Goal: Task Accomplishment & Management: Manage account settings

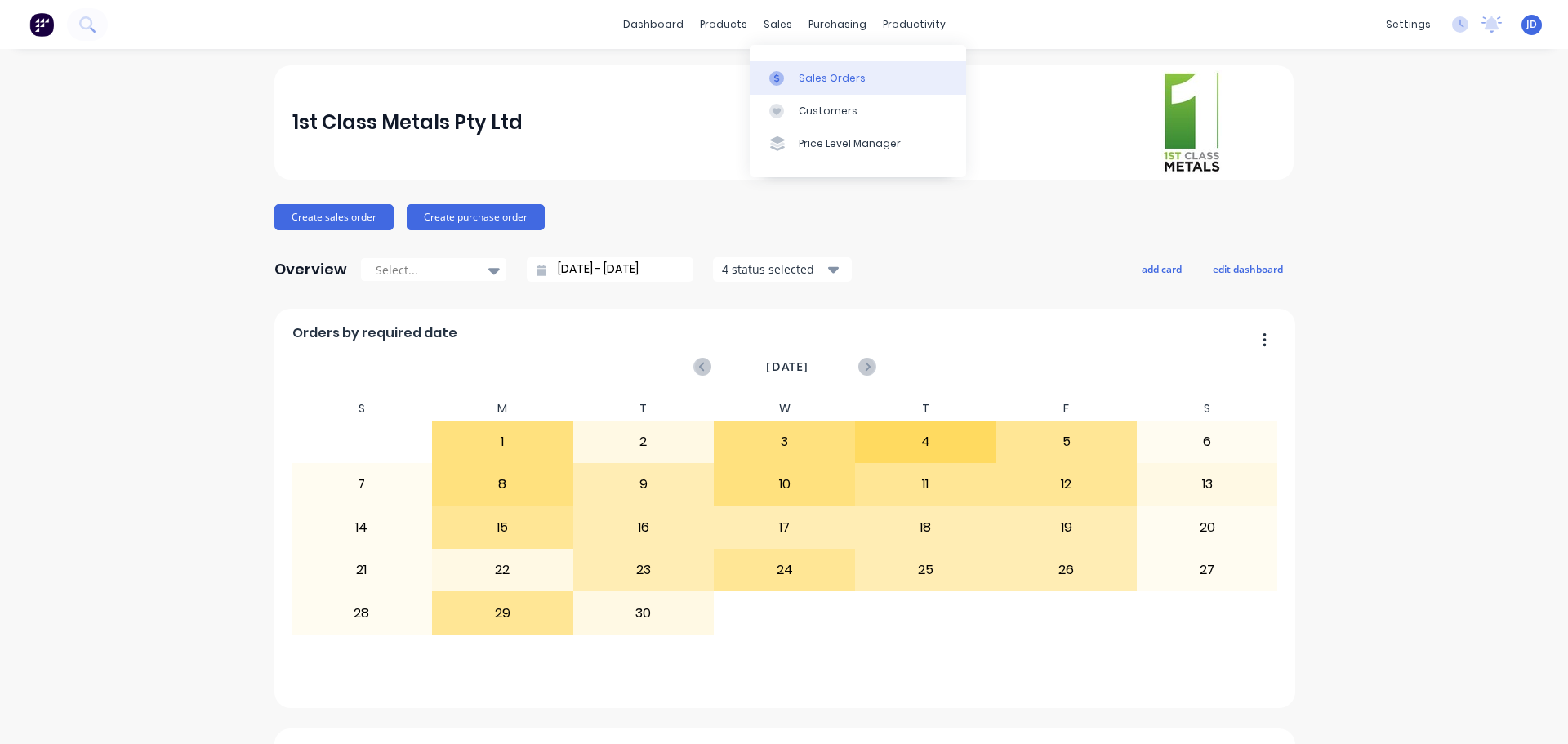
click at [795, 71] on link "Sales Orders" at bounding box center [858, 77] width 217 height 33
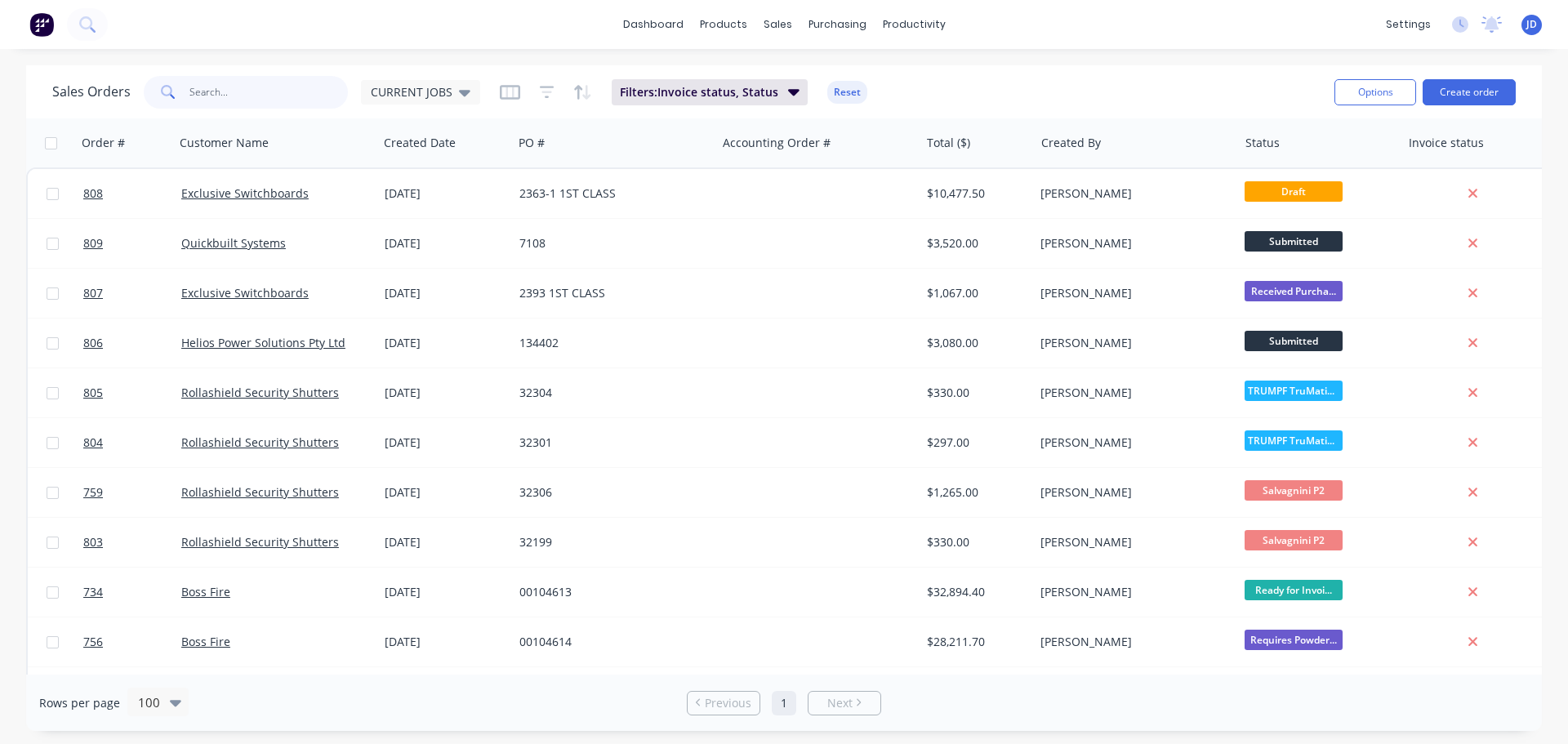
click at [308, 83] on input "text" at bounding box center [269, 92] width 159 height 33
type input "boss"
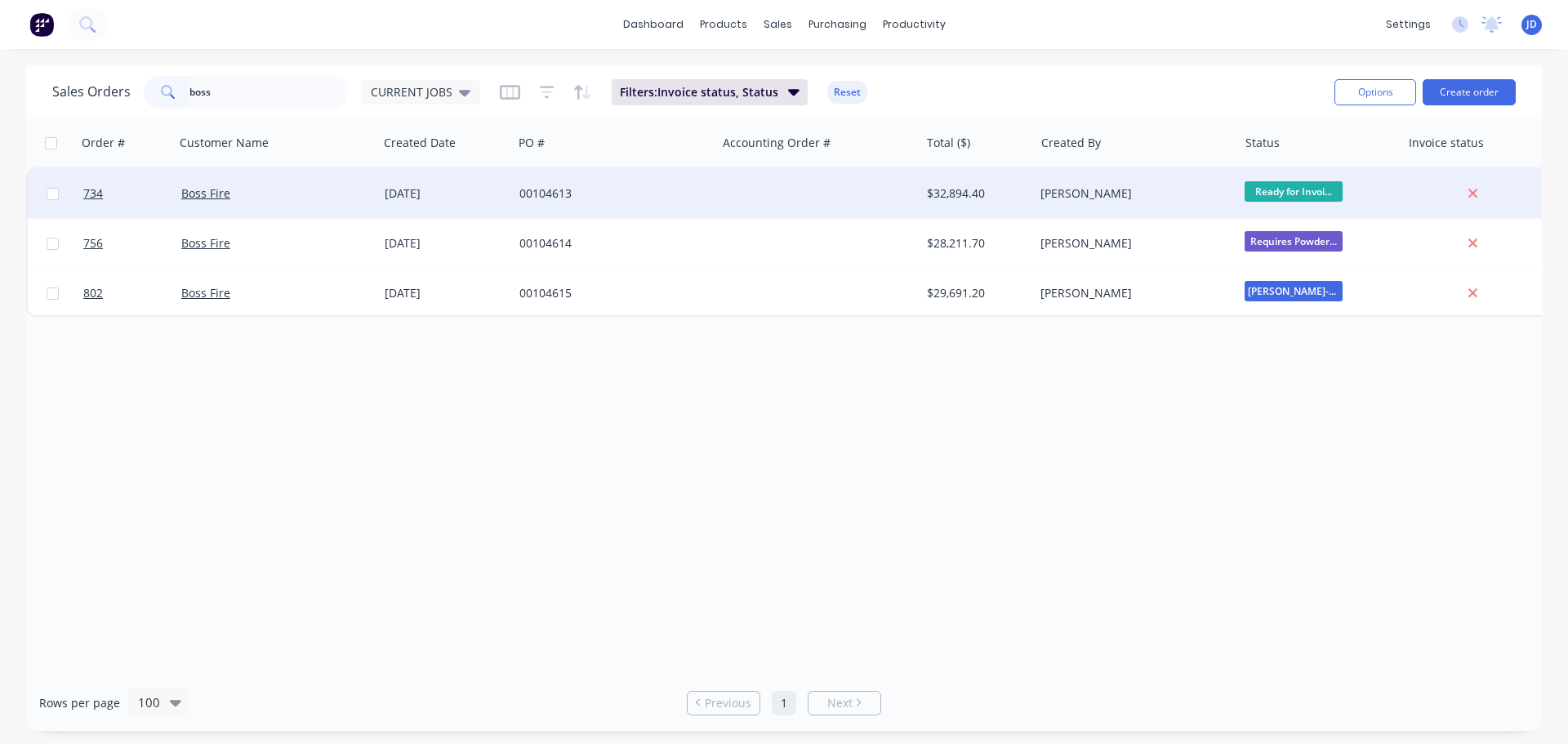
click at [852, 184] on div at bounding box center [818, 193] width 204 height 49
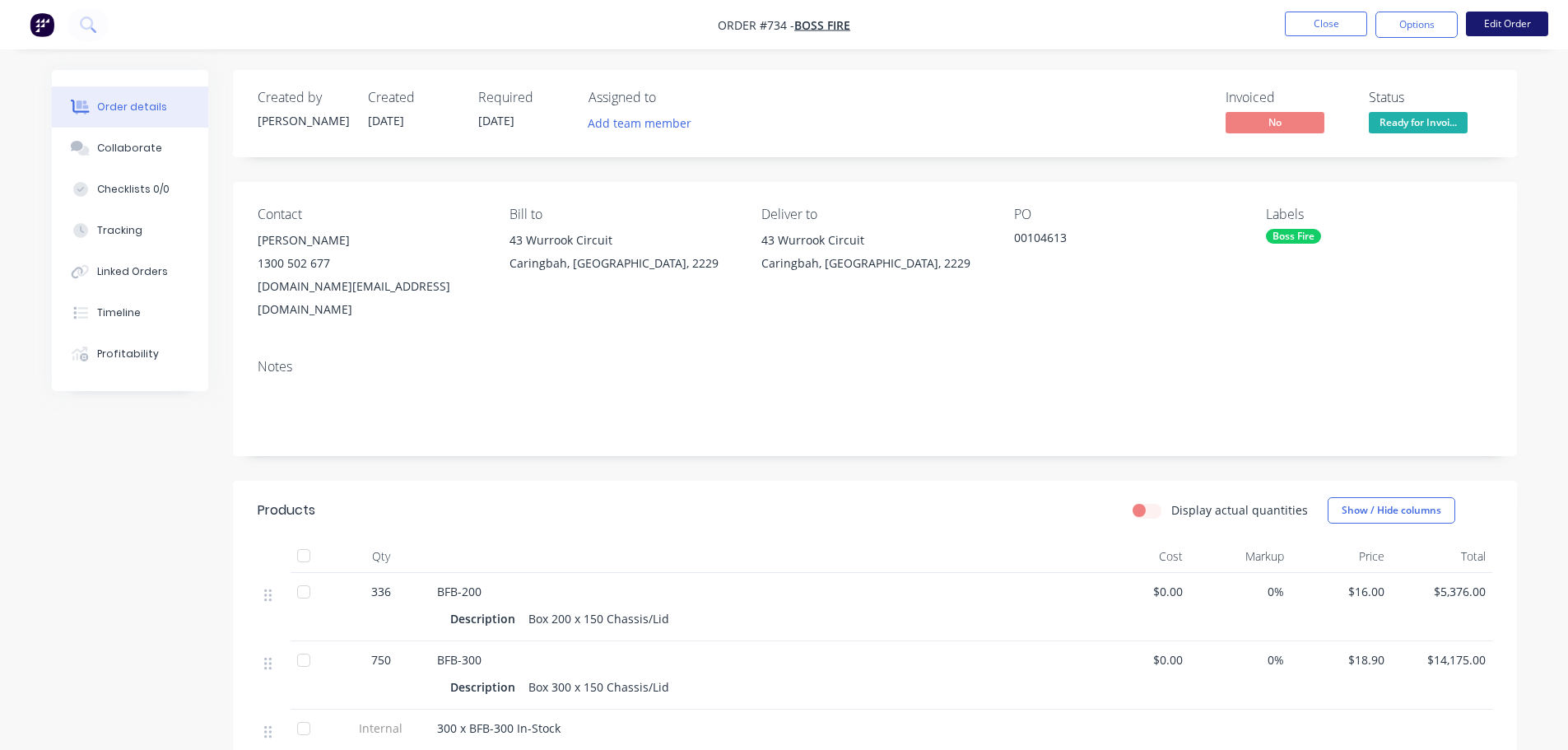
click at [1495, 19] on button "Edit Order" at bounding box center [1507, 24] width 83 height 25
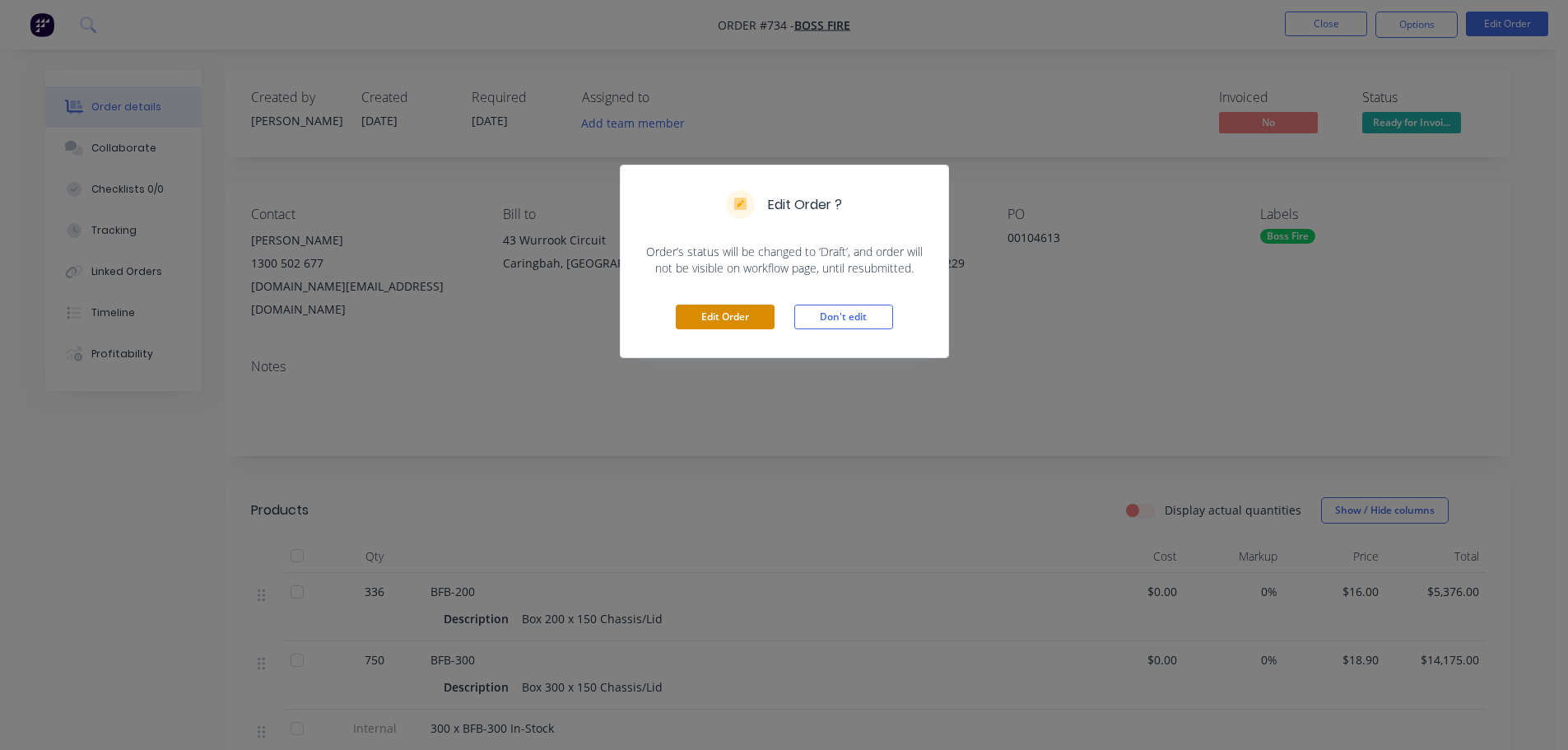
click at [754, 311] on button "Edit Order" at bounding box center [725, 317] width 99 height 25
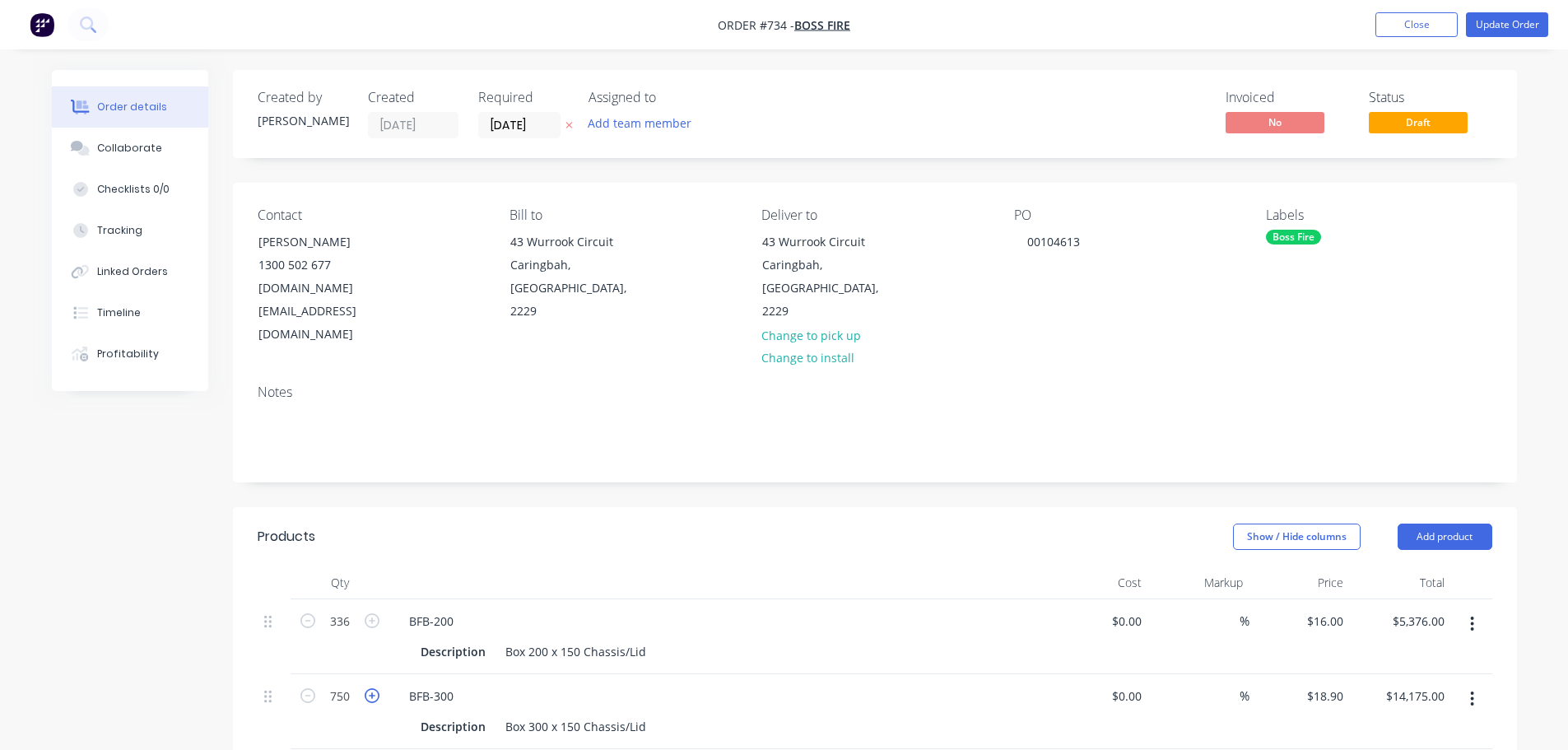
click at [370, 688] on icon "button" at bounding box center [373, 696] width 15 height 15
type input "751"
type input "$14,193.90"
click at [1507, 41] on nav "Order #734 - Boss Fire Add product Close Update Order" at bounding box center [784, 25] width 1568 height 49
drag, startPoint x: 1506, startPoint y: 26, endPoint x: 1518, endPoint y: 23, distance: 12.4
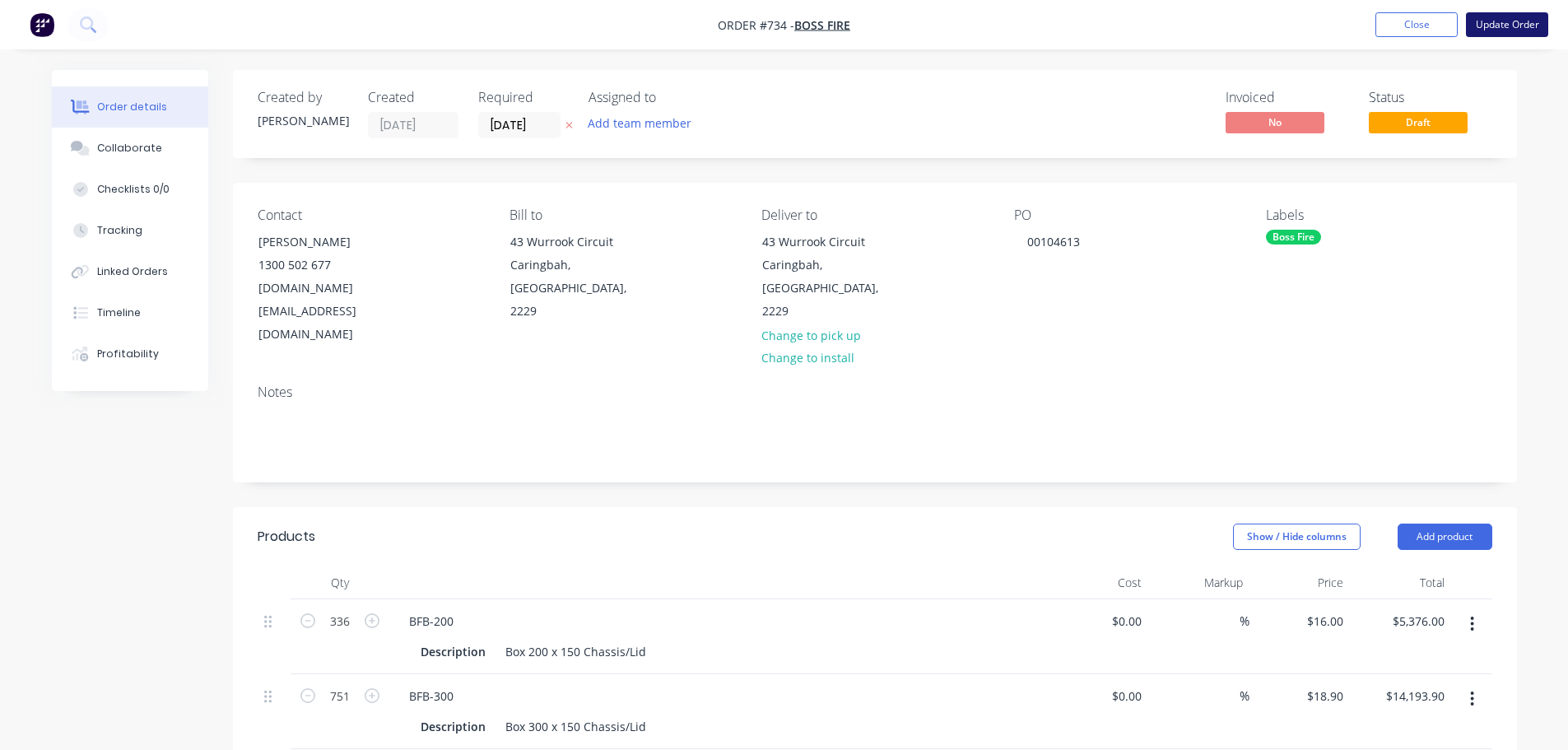
click at [1510, 39] on nav "Order #734 - Boss Fire Add product Close Update Order" at bounding box center [784, 25] width 1568 height 49
click at [1507, 21] on button "Update Order" at bounding box center [1507, 25] width 83 height 25
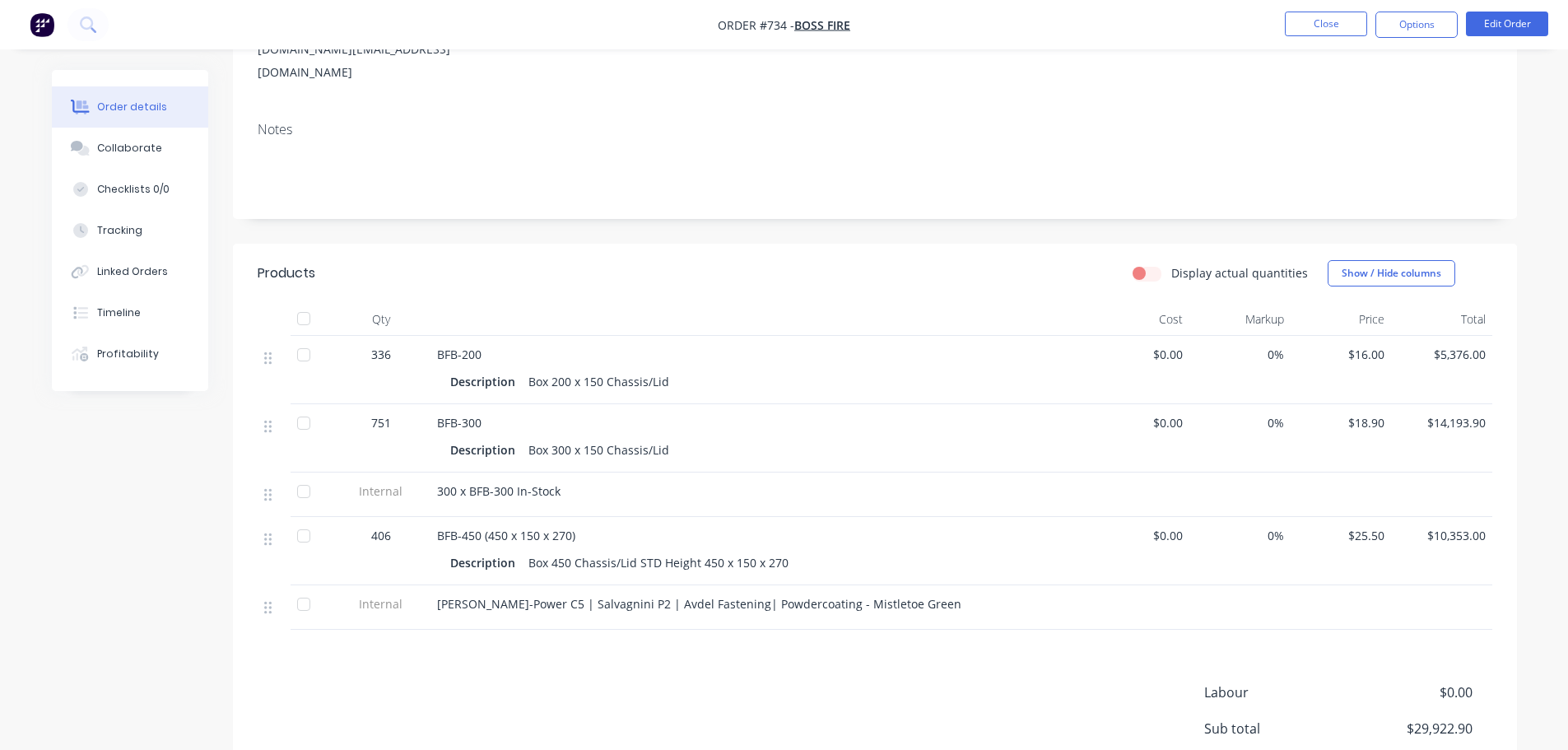
scroll to position [247, 0]
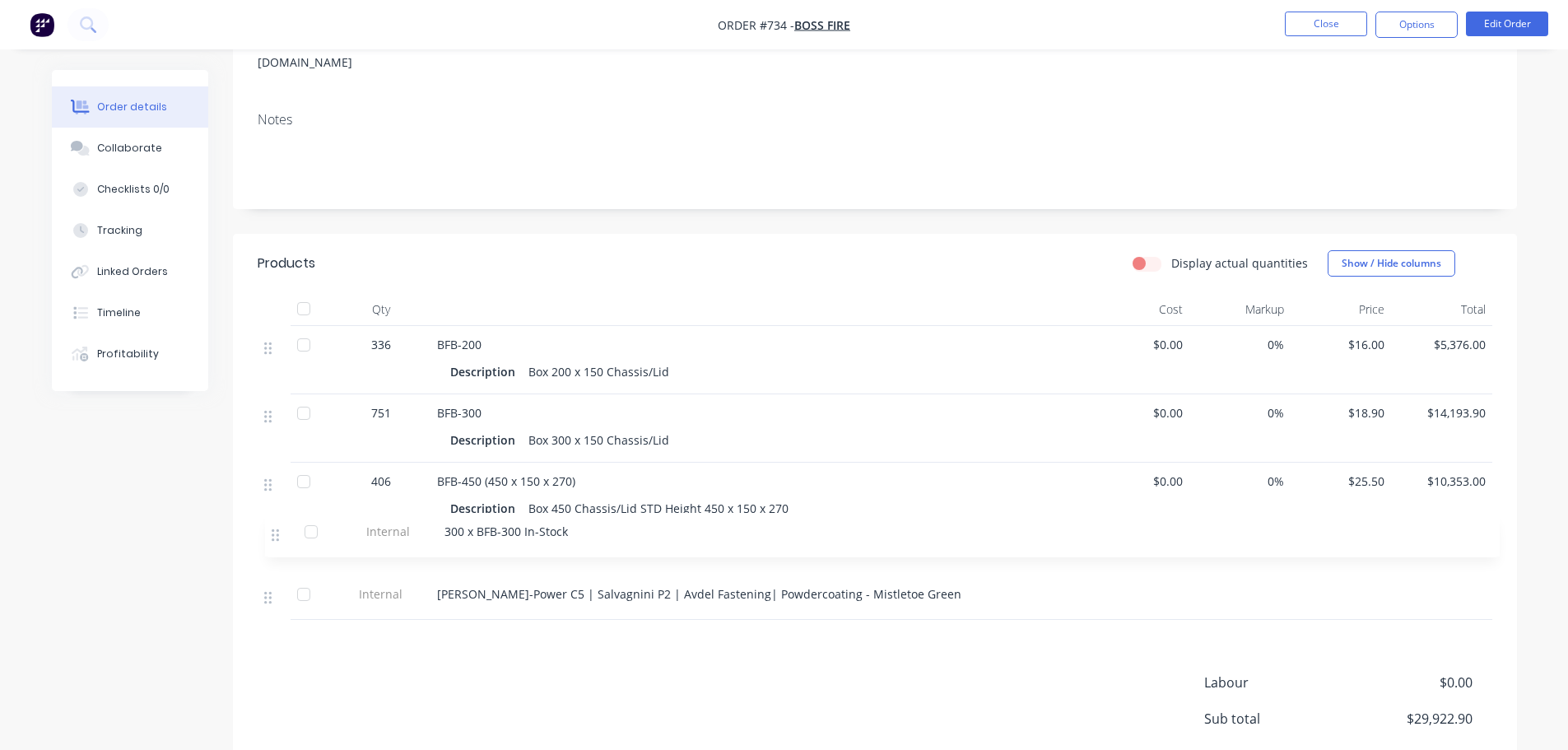
drag, startPoint x: 268, startPoint y: 469, endPoint x: 275, endPoint y: 541, distance: 72.3
click at [275, 541] on div "336 BFB-200 Description Box 200 x 150 Chassis/Lid $0.00 0% $16.00 $5,376.00 751…" at bounding box center [875, 472] width 1235 height 294
click at [1333, 24] on button "Close" at bounding box center [1326, 24] width 83 height 25
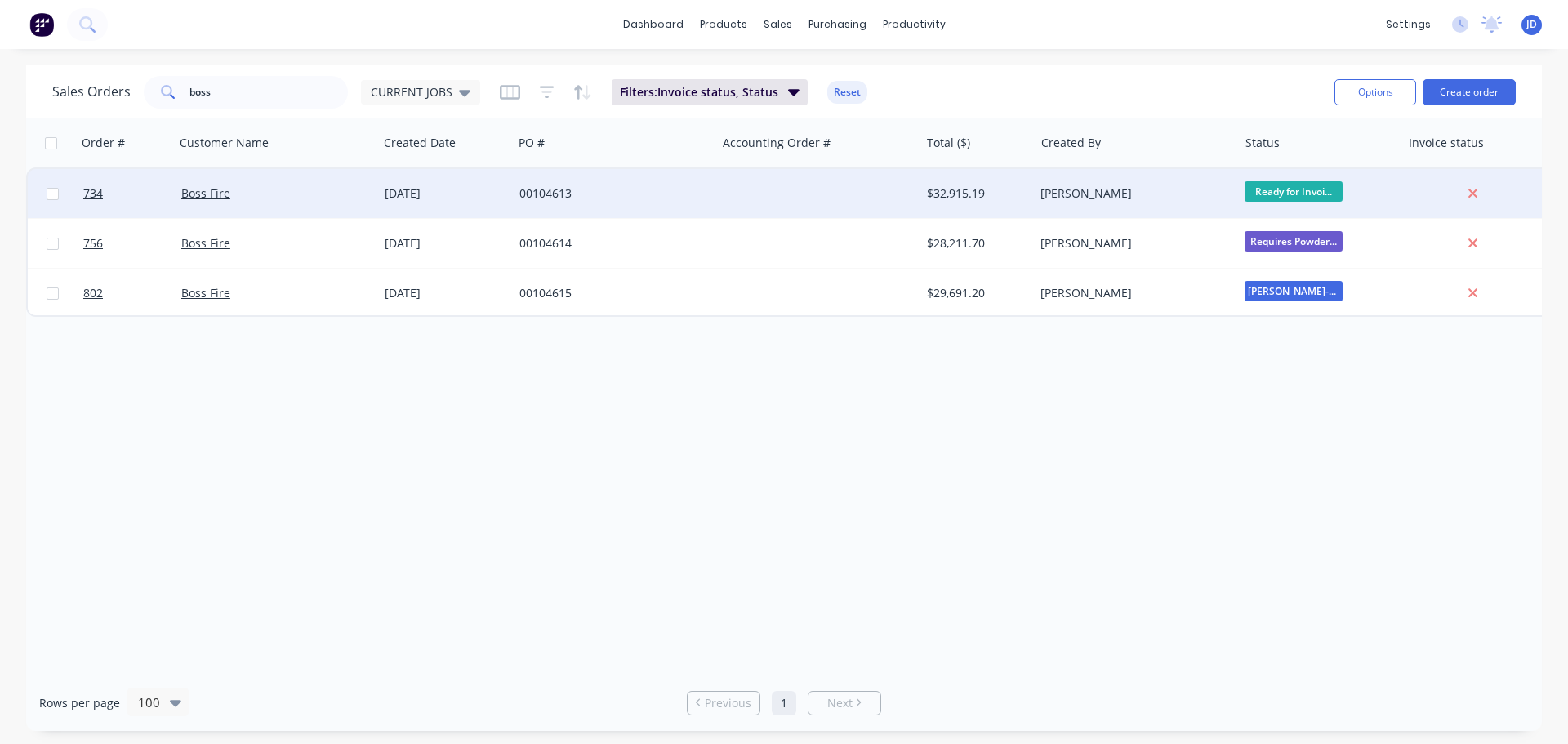
click at [346, 190] on div "Boss Fire" at bounding box center [272, 193] width 181 height 16
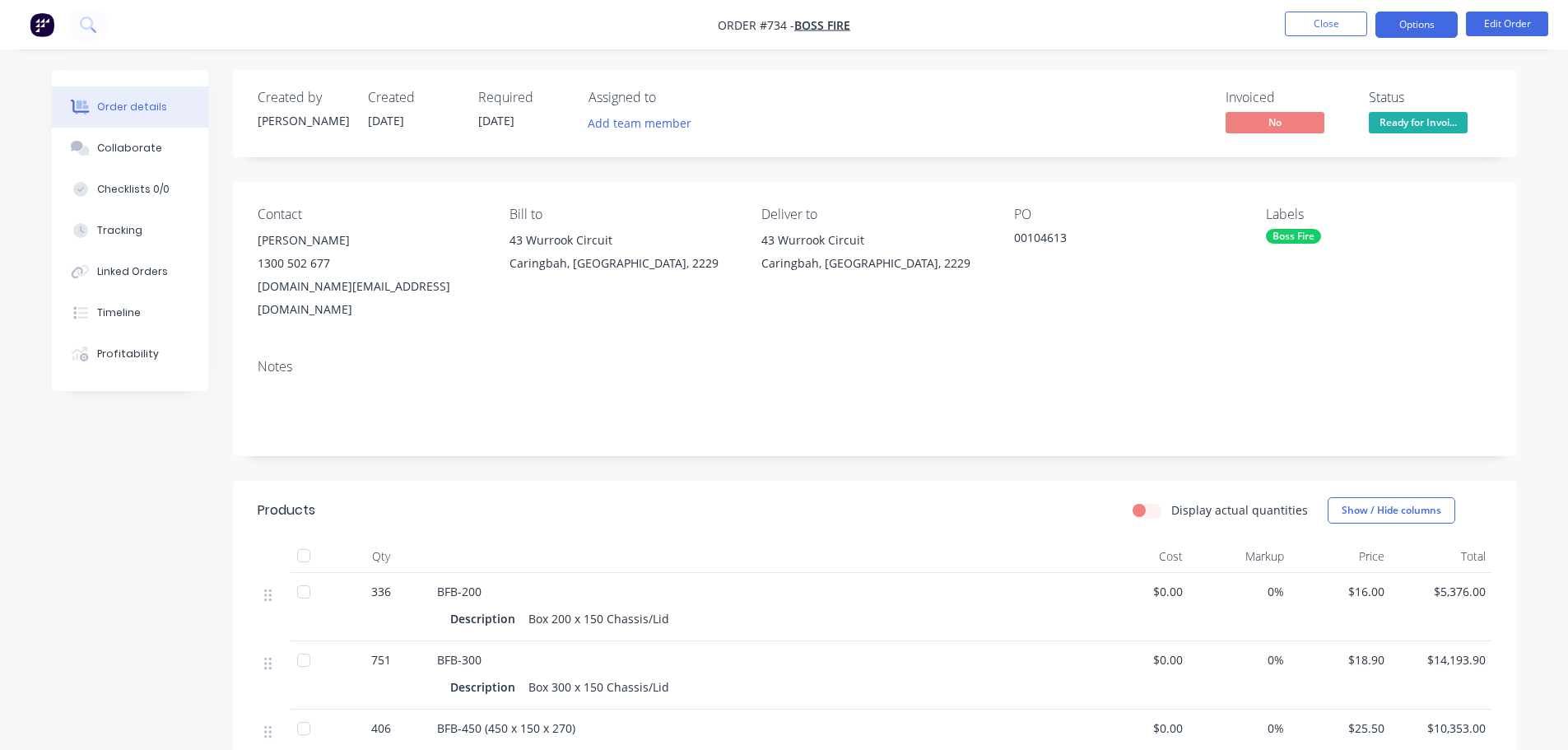
drag, startPoint x: 1432, startPoint y: 47, endPoint x: 1437, endPoint y: 20, distance: 27.5
click at [1435, 37] on nav "Order #734 - Boss Fire Close Options Edit Order" at bounding box center [784, 25] width 1568 height 49
click at [1437, 20] on button "Options" at bounding box center [1417, 25] width 83 height 27
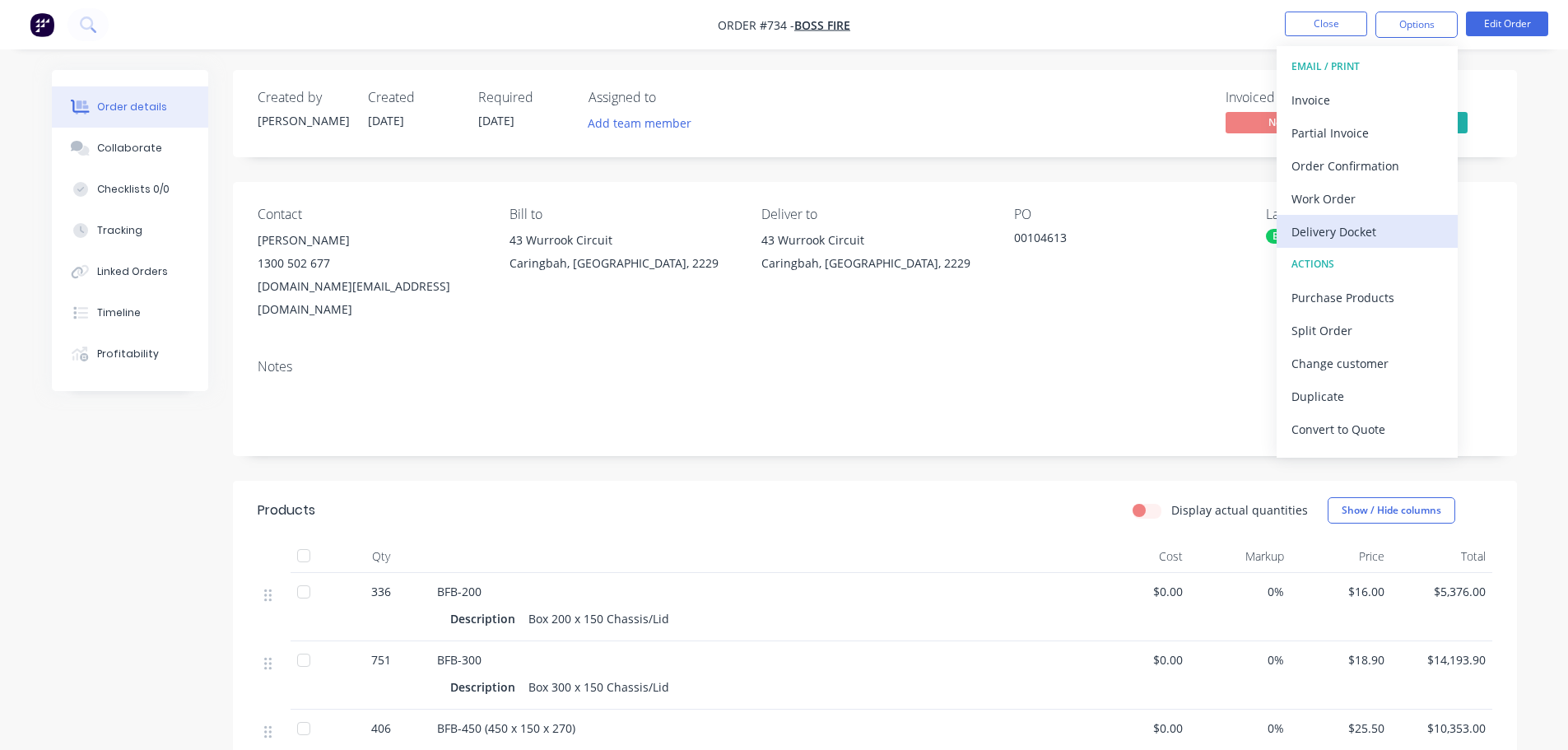
click at [1350, 238] on div "Delivery Docket" at bounding box center [1367, 231] width 151 height 24
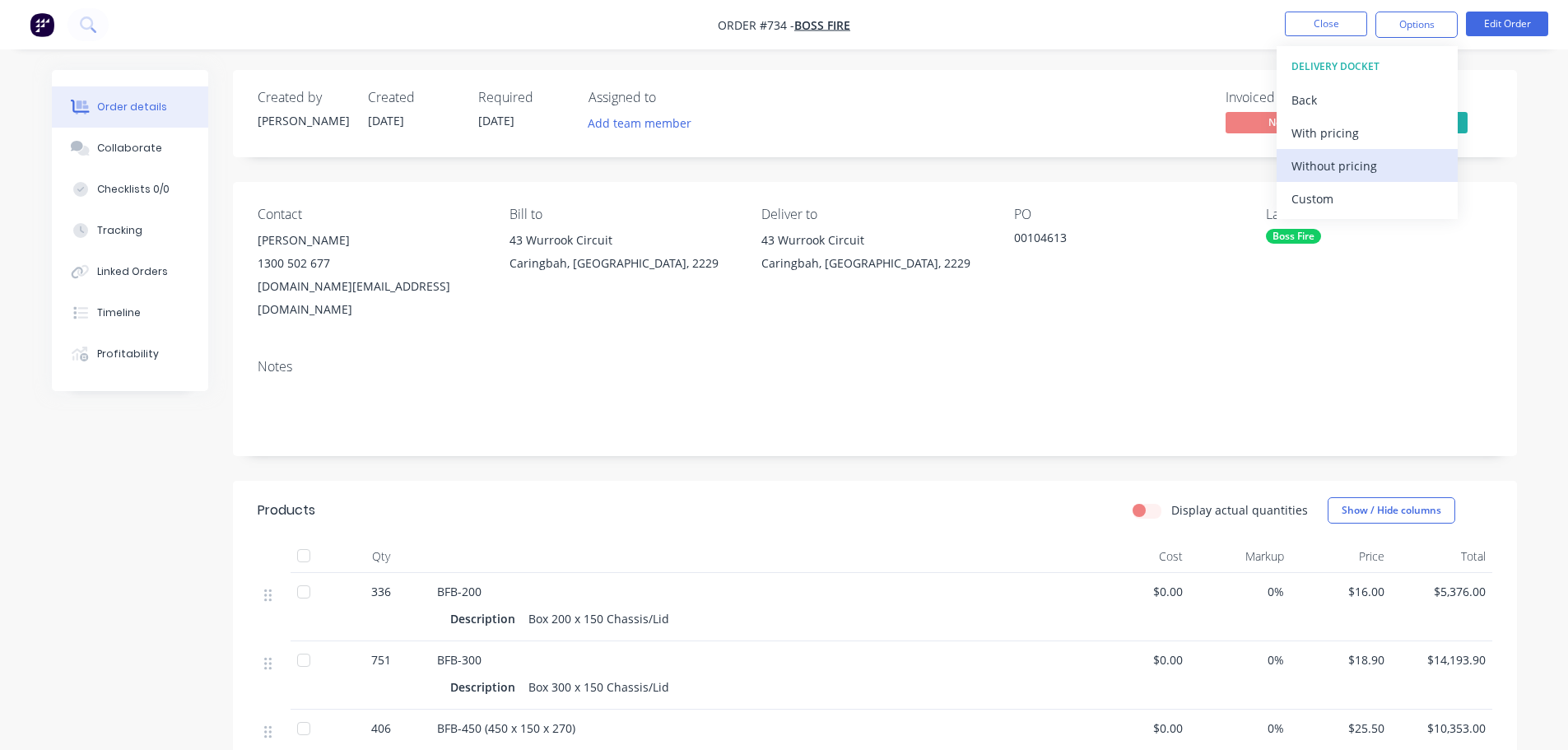
click at [1435, 162] on div "Without pricing" at bounding box center [1367, 165] width 151 height 24
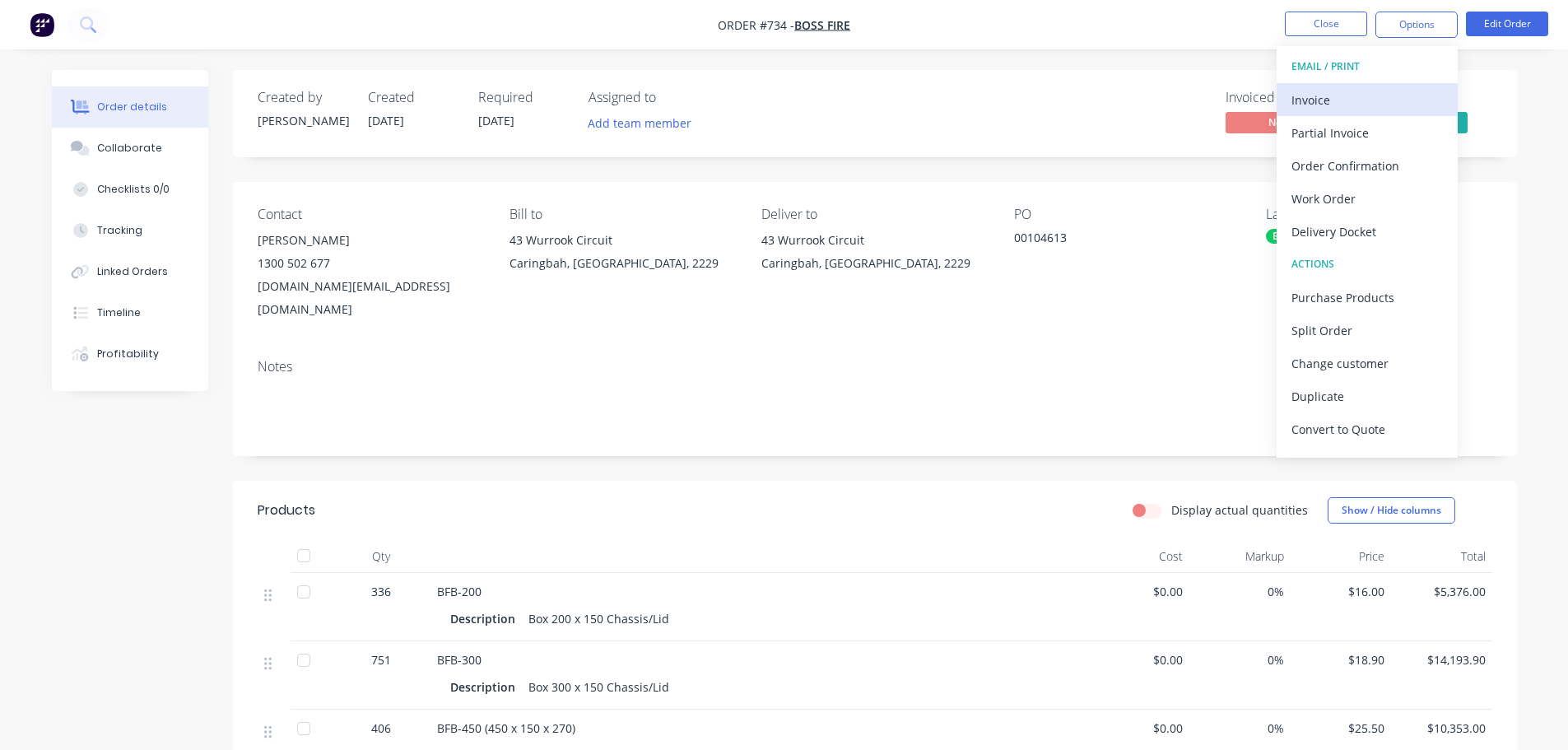
click at [1327, 107] on div "Invoice" at bounding box center [1367, 100] width 151 height 24
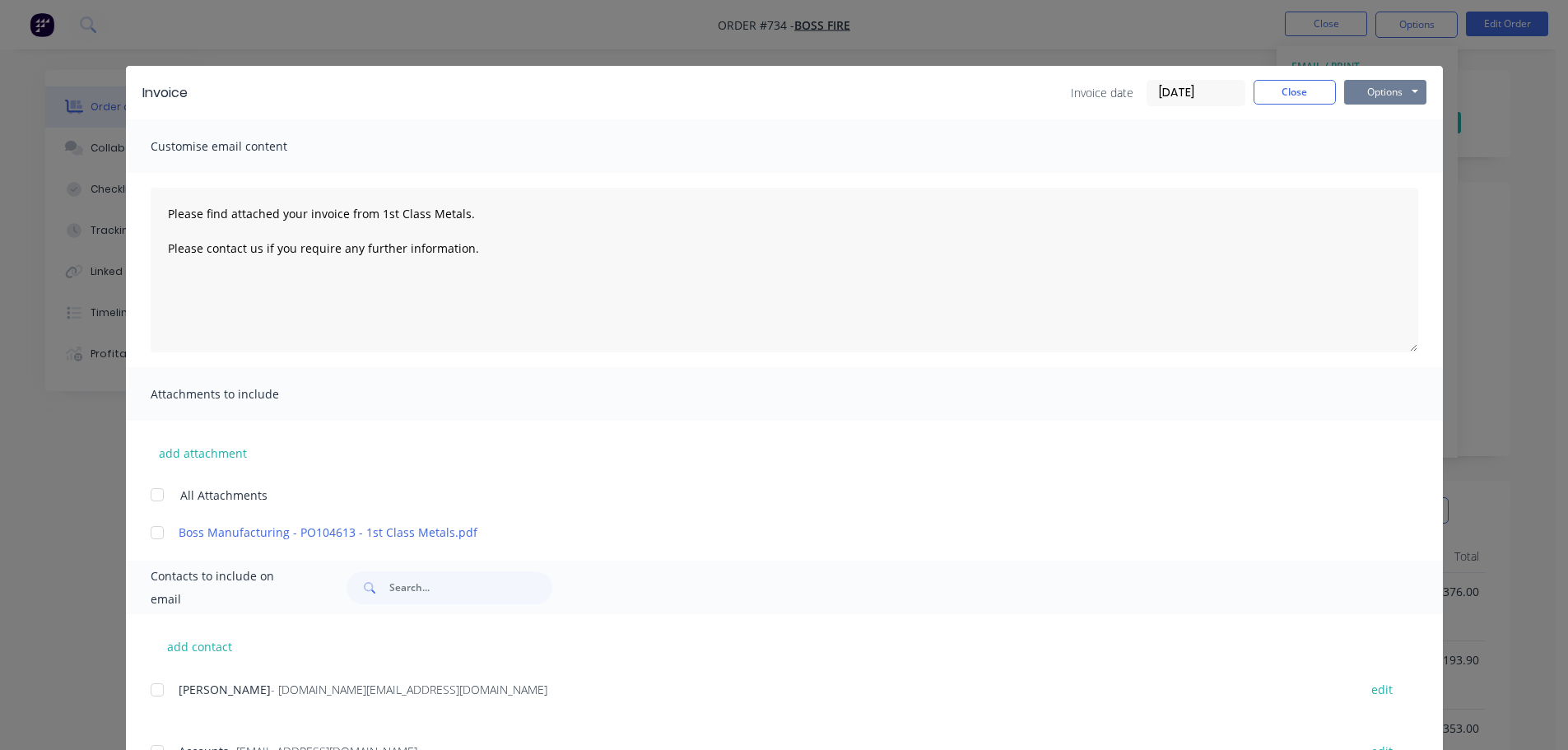
click at [1372, 95] on button "Options" at bounding box center [1386, 92] width 83 height 25
click at [1377, 143] on button "Print" at bounding box center [1397, 148] width 105 height 28
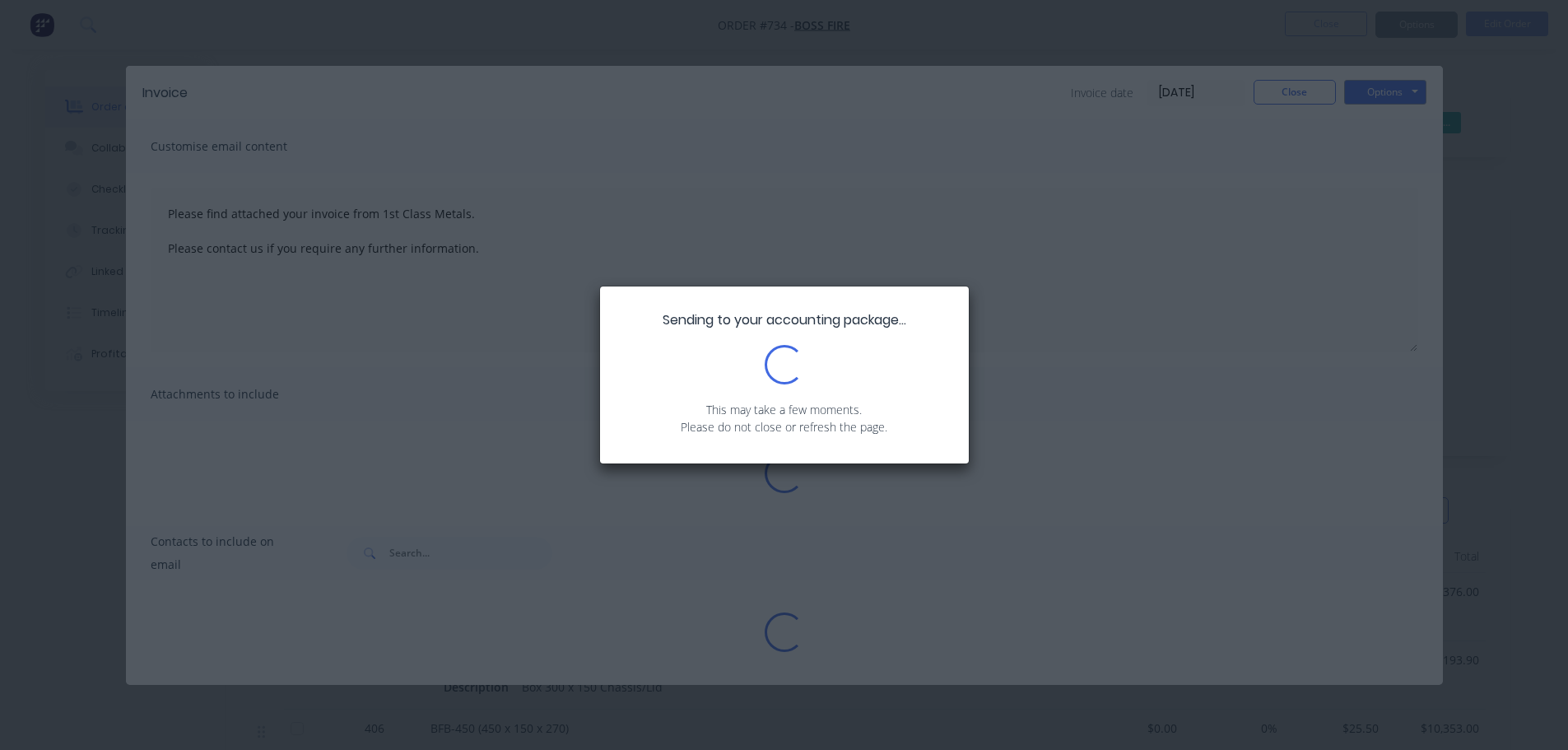
type textarea "Please find attached your invoice from 1st Class Metals. Please contact us if y…"
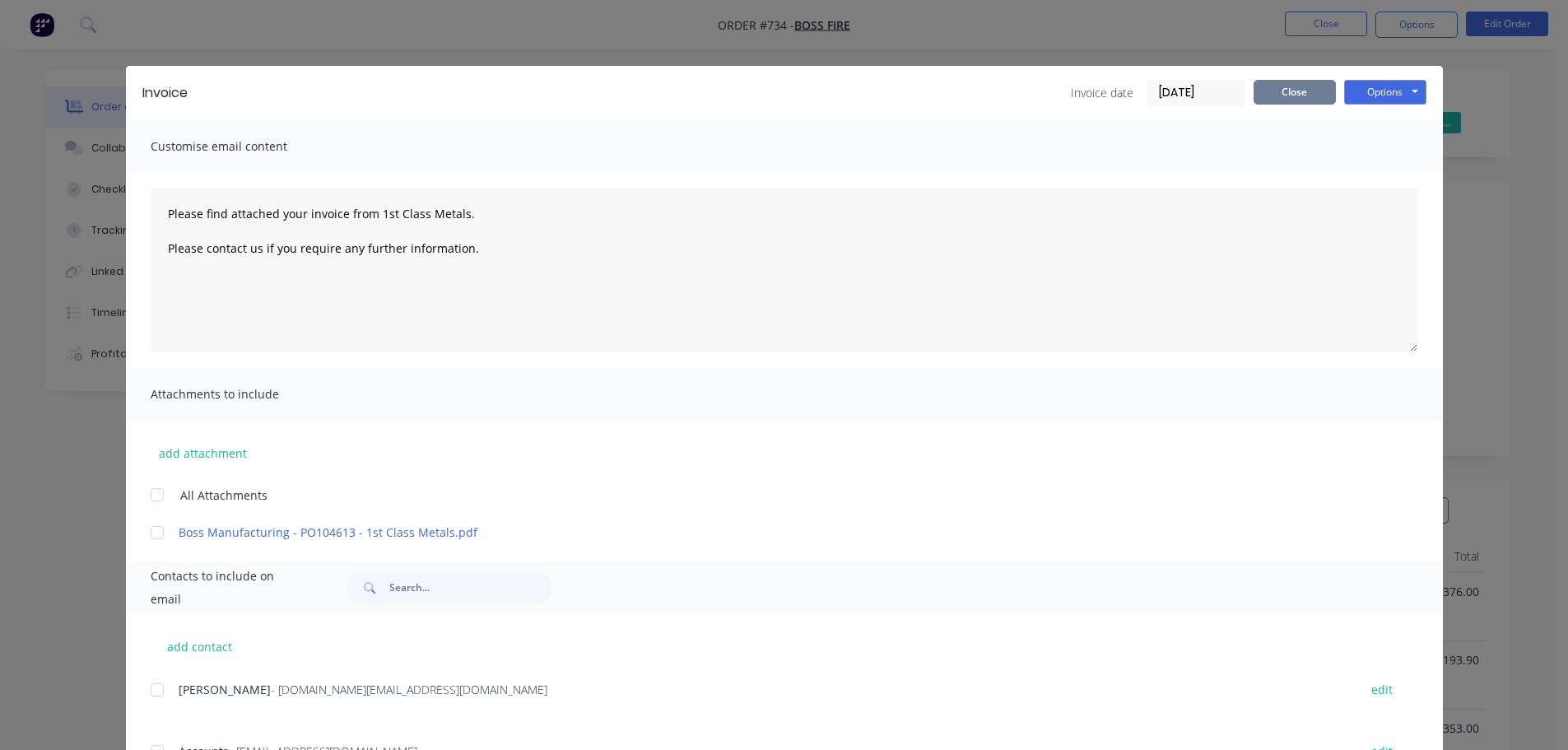
click at [1296, 87] on button "Close" at bounding box center [1294, 92] width 83 height 25
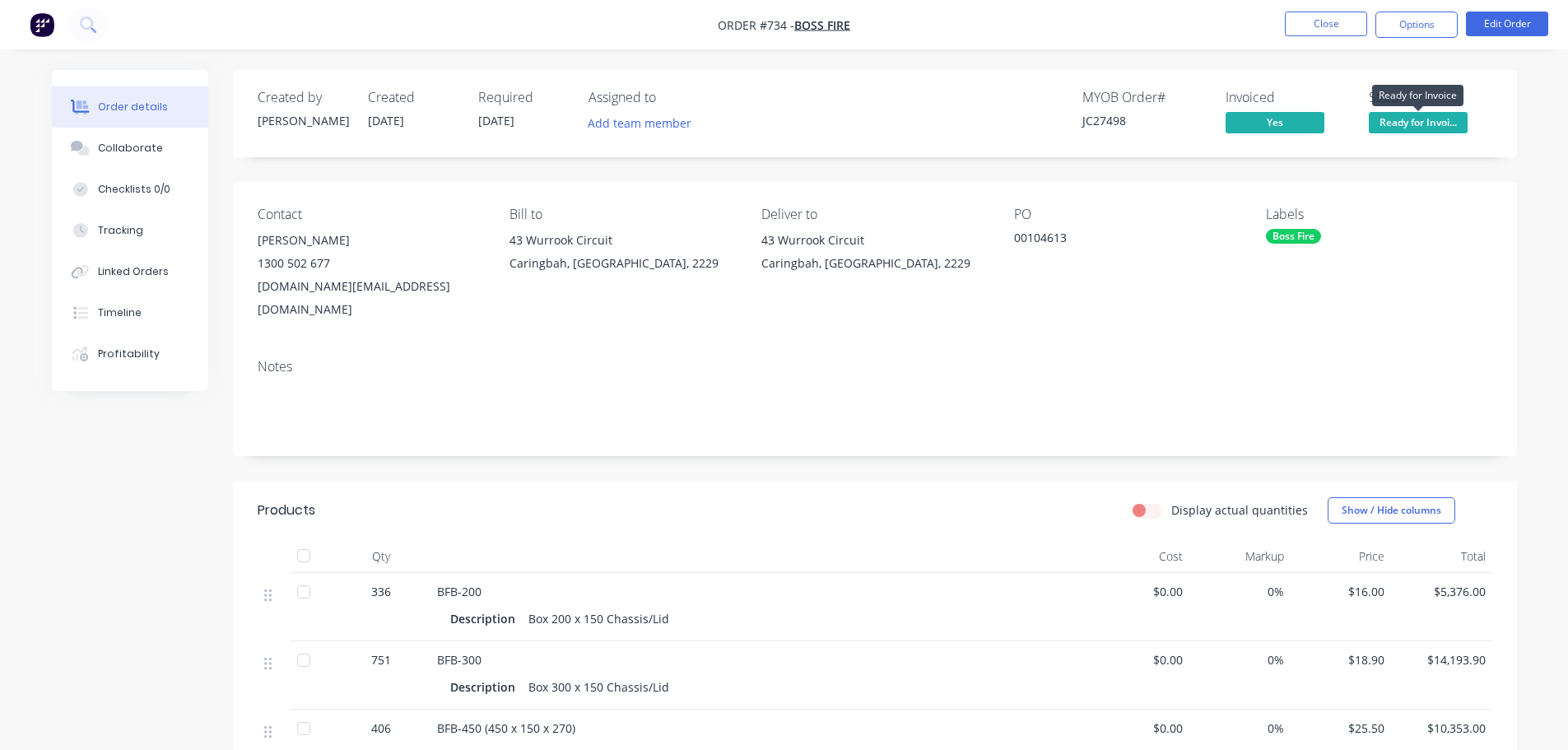
click at [1449, 128] on span "Ready for Invoi..." at bounding box center [1419, 123] width 99 height 21
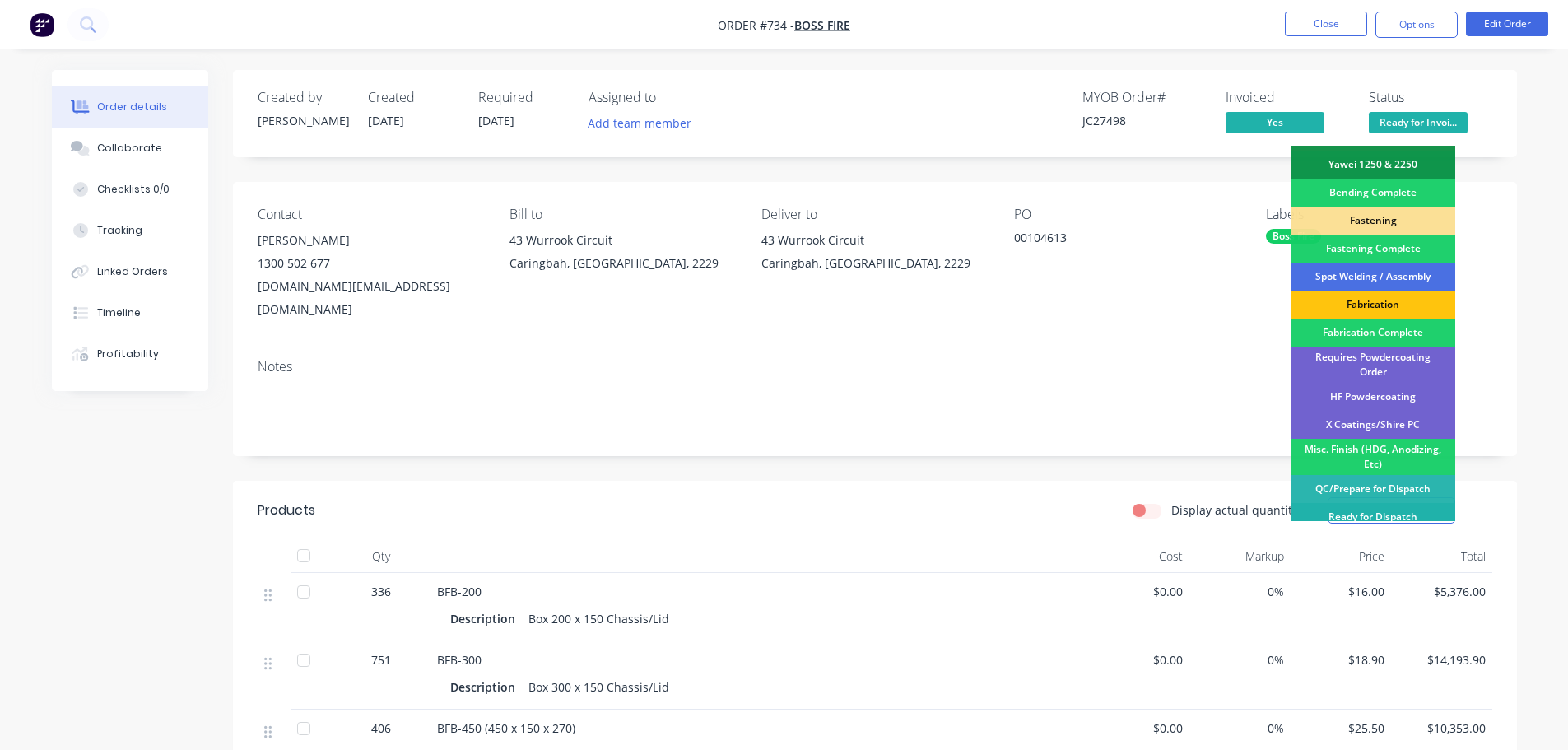
scroll to position [481, 0]
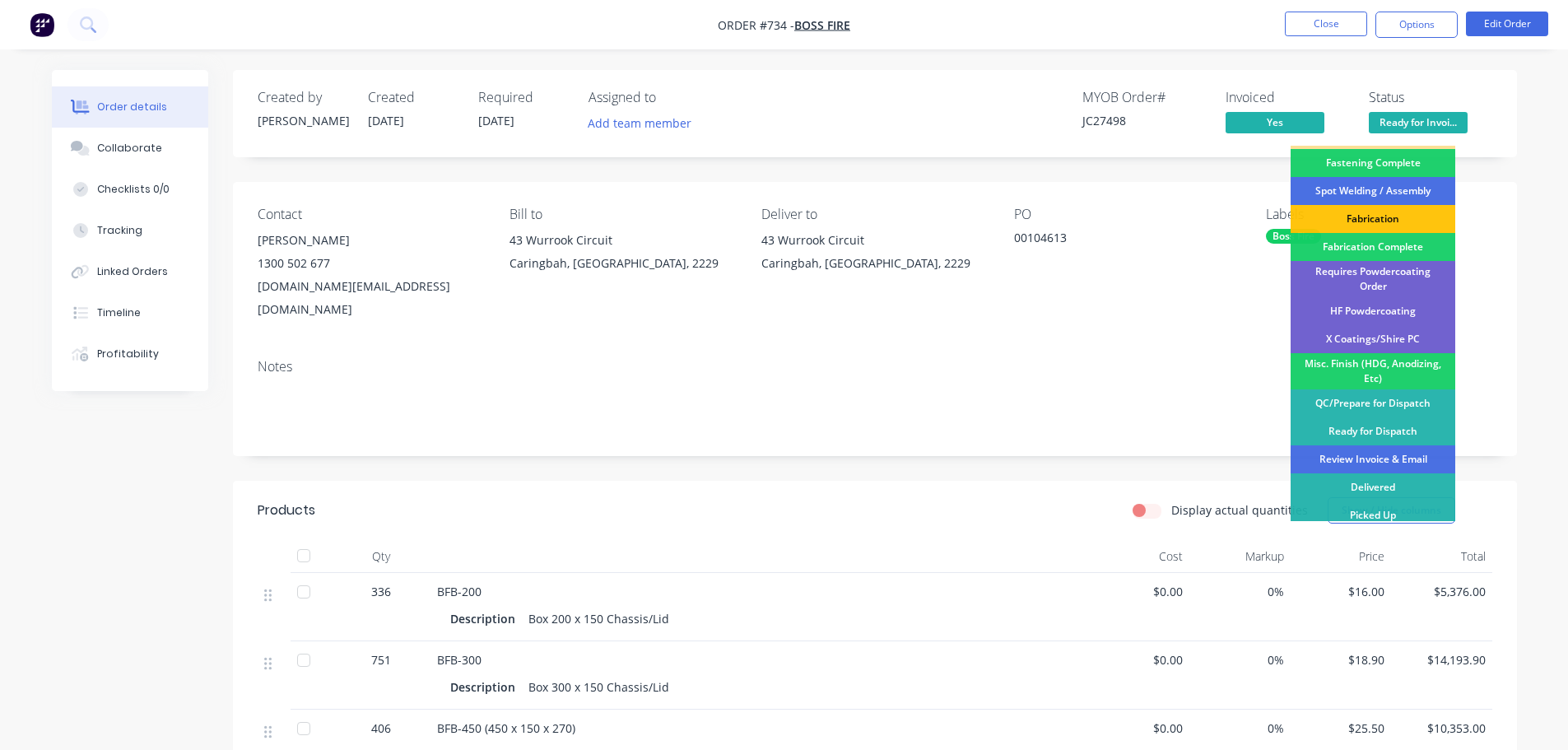
click at [1410, 449] on div "Review Invoice & Email" at bounding box center [1372, 459] width 164 height 28
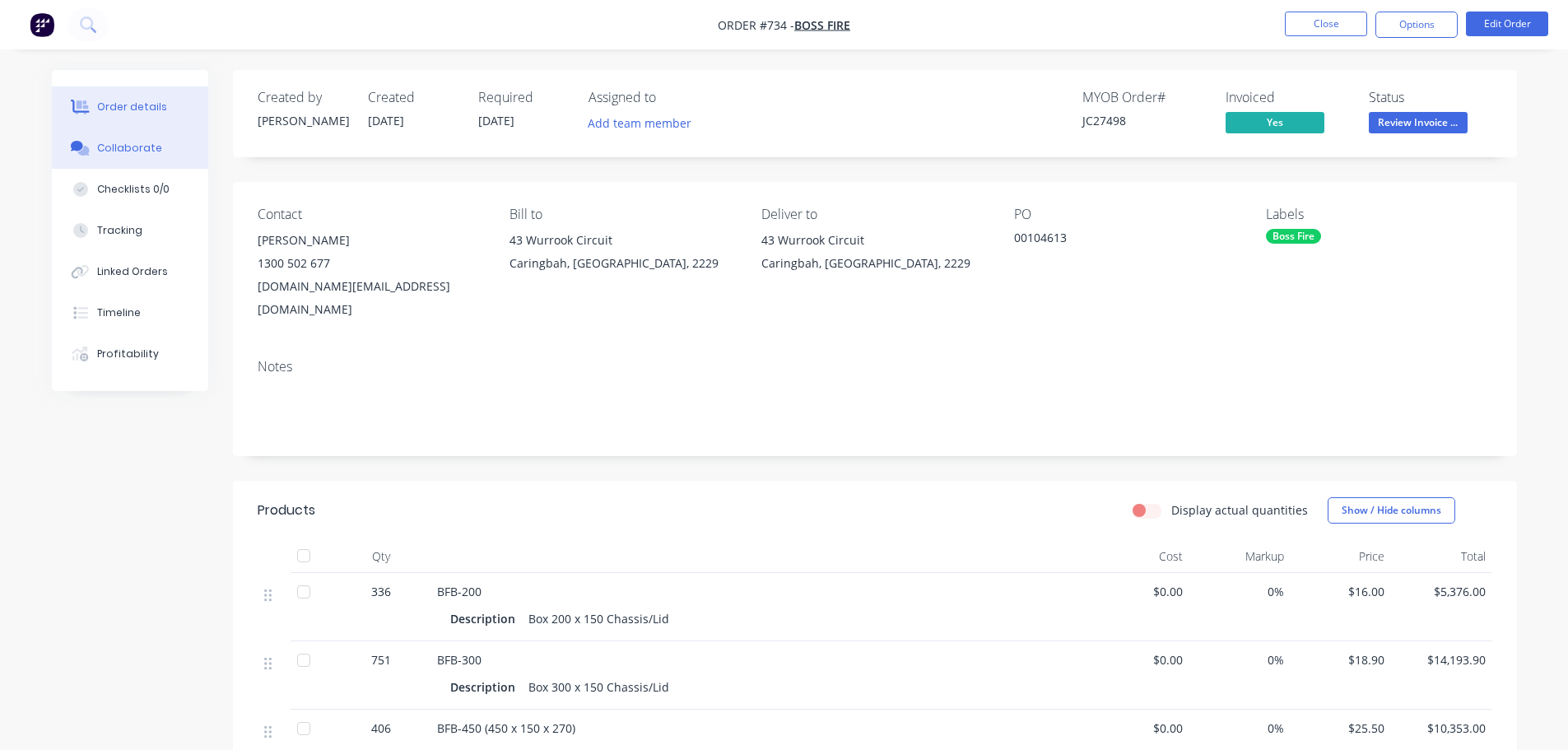
click at [122, 153] on div "Collaborate" at bounding box center [129, 148] width 65 height 15
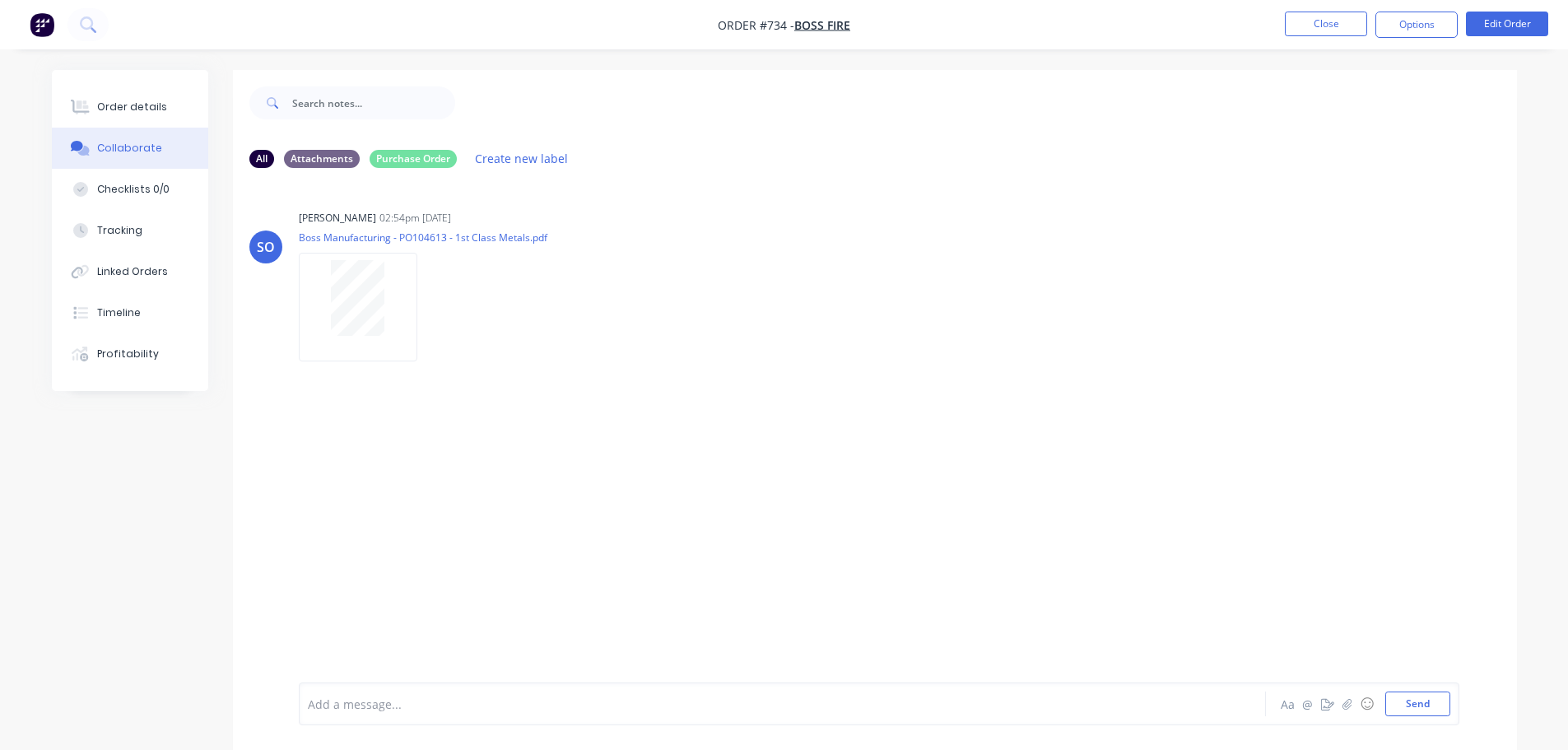
drag, startPoint x: 100, startPoint y: 95, endPoint x: 209, endPoint y: 92, distance: 109.0
click at [101, 95] on button "Order details" at bounding box center [130, 106] width 157 height 41
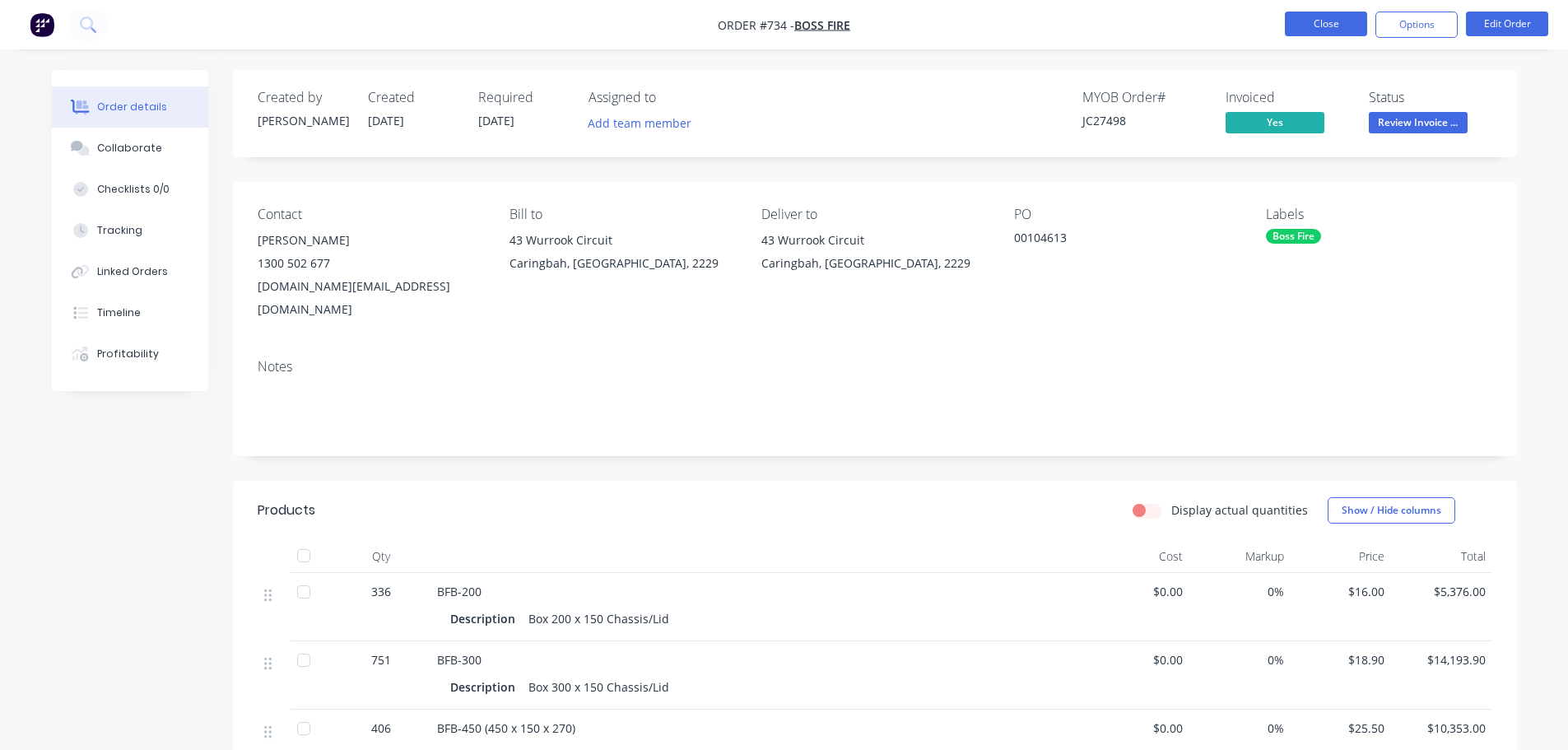
click at [1311, 20] on button "Close" at bounding box center [1326, 24] width 83 height 25
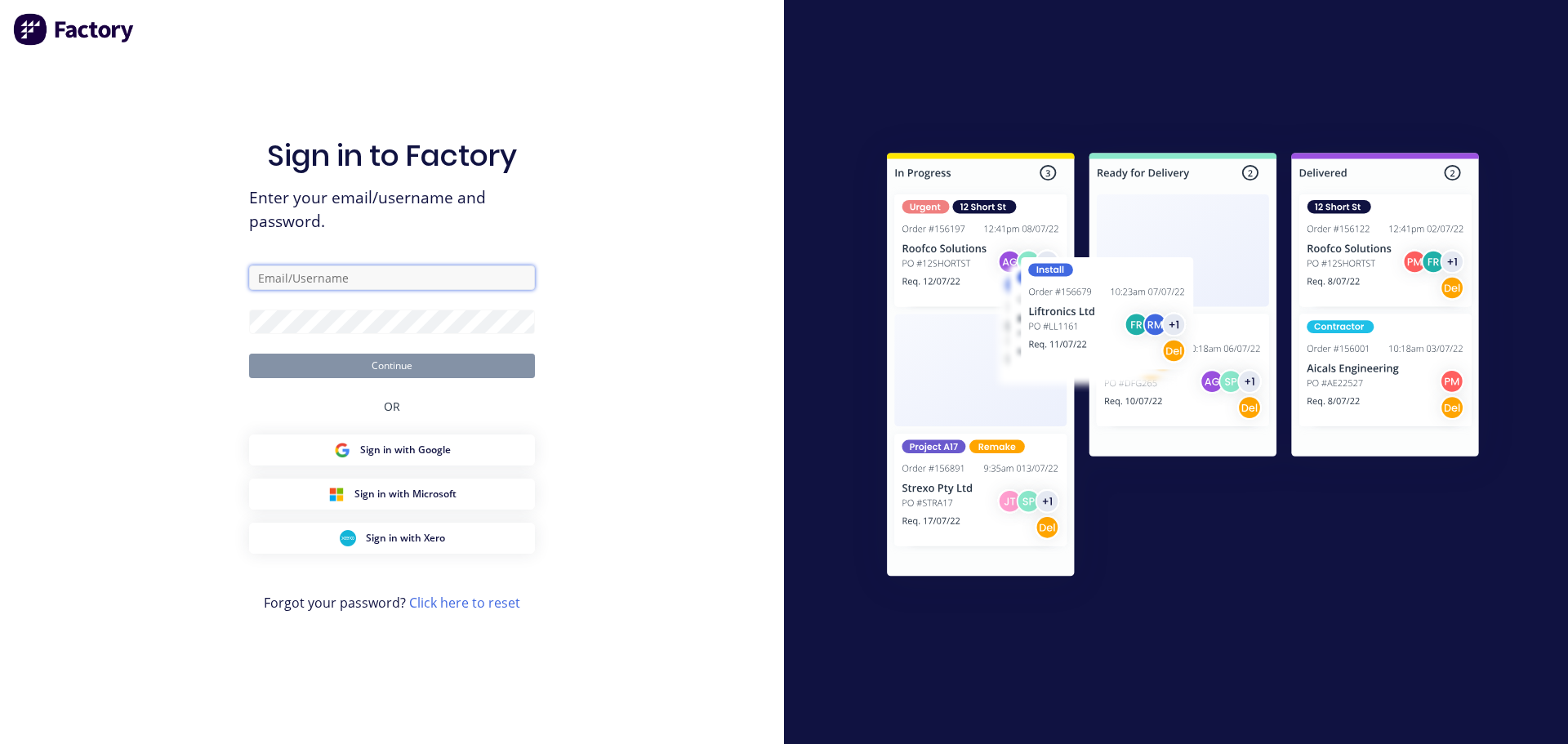
click at [399, 287] on input "text" at bounding box center [391, 278] width 286 height 25
type input "[PERSON_NAME][EMAIL_ADDRESS][DOMAIN_NAME]"
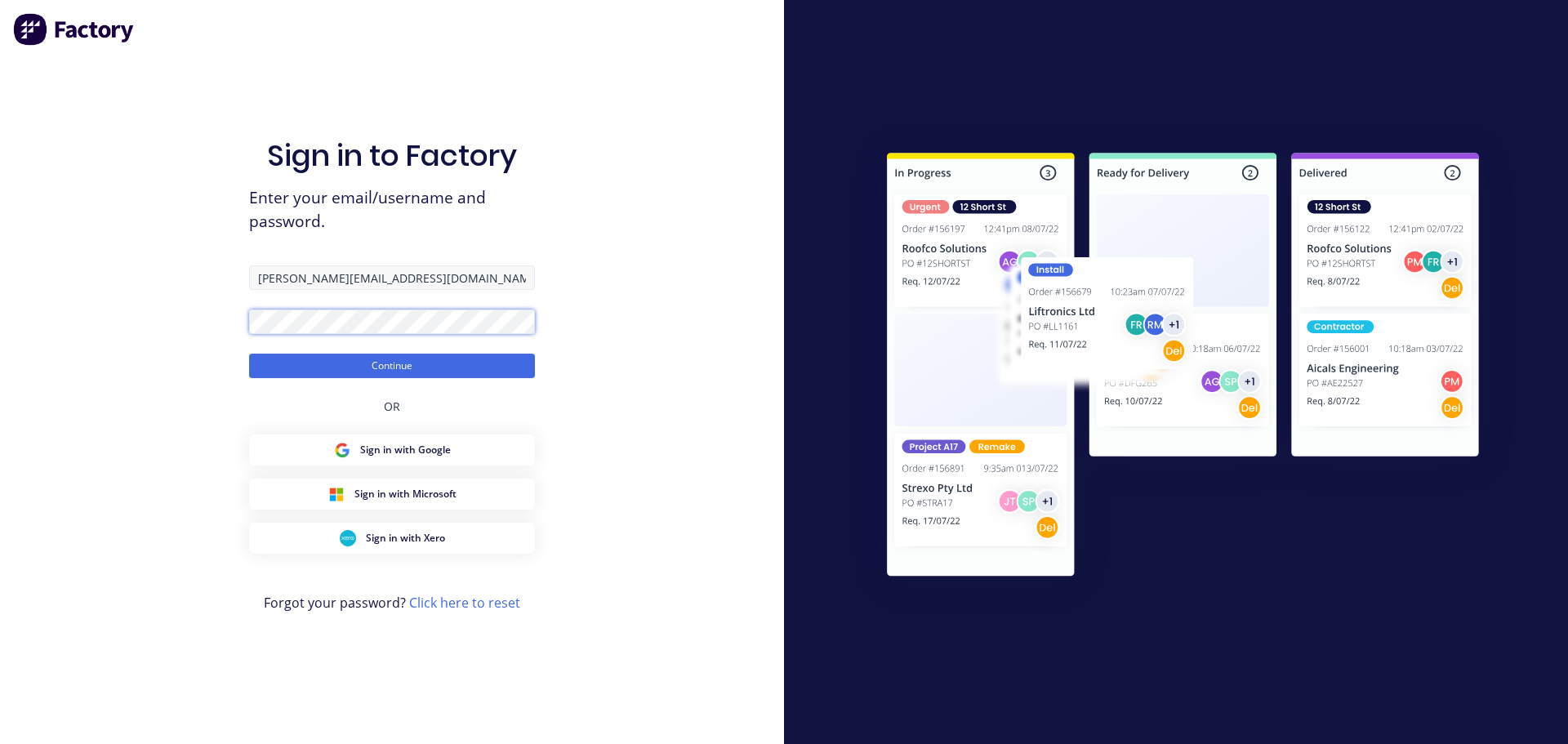
click at [249, 354] on button "Continue" at bounding box center [391, 366] width 286 height 25
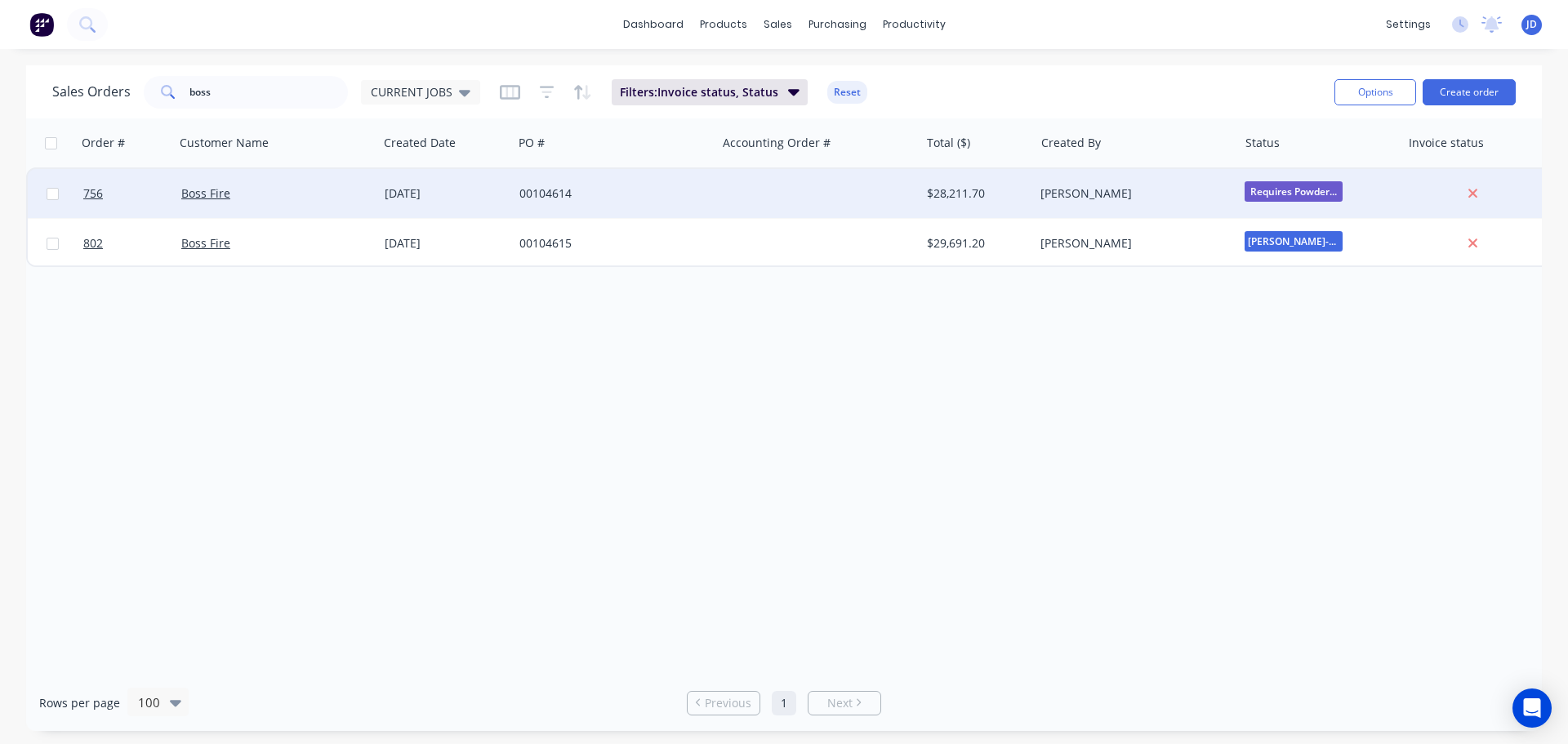
click at [588, 194] on div "00104614" at bounding box center [610, 193] width 181 height 16
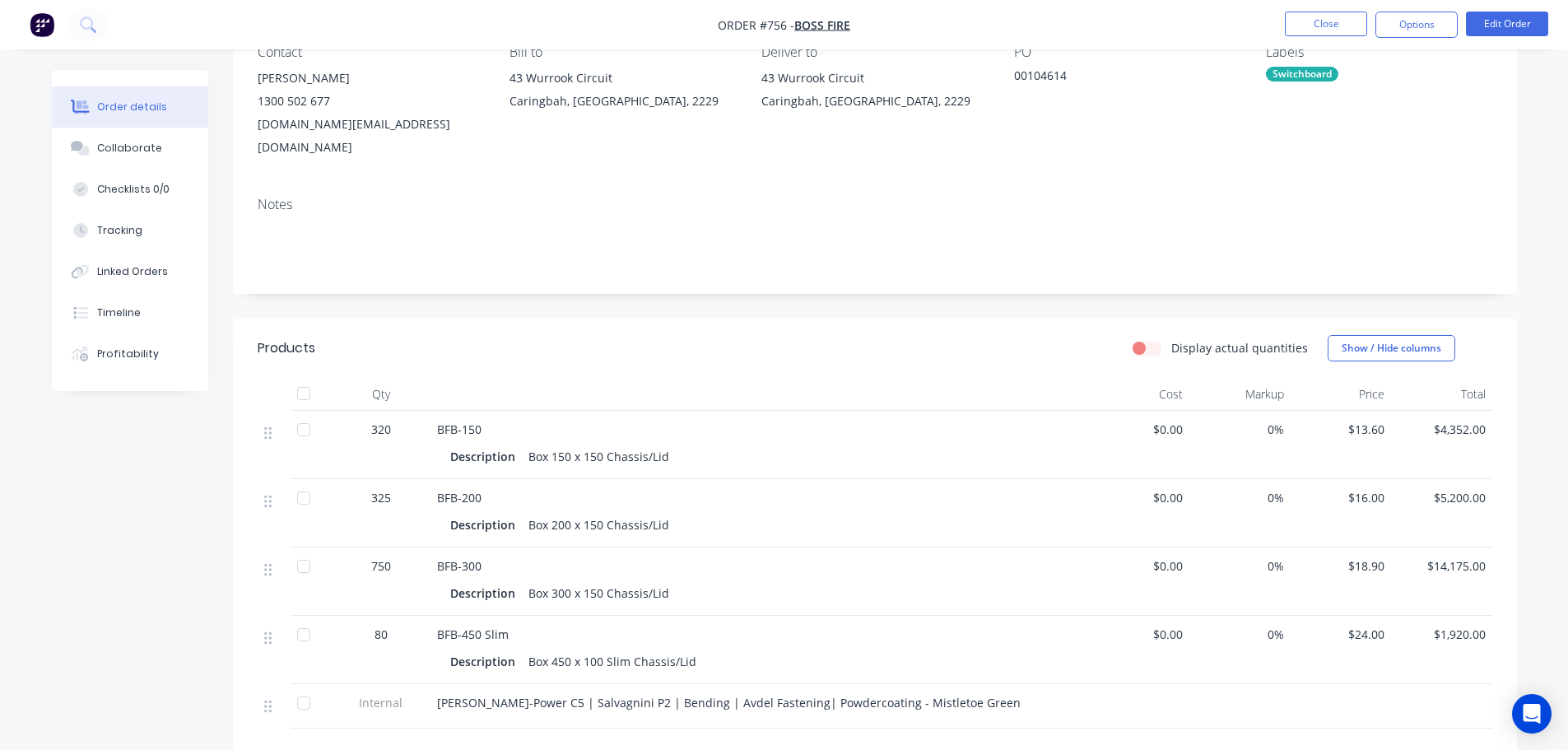
scroll to position [164, 0]
click at [1434, 29] on button "Options" at bounding box center [1417, 25] width 83 height 27
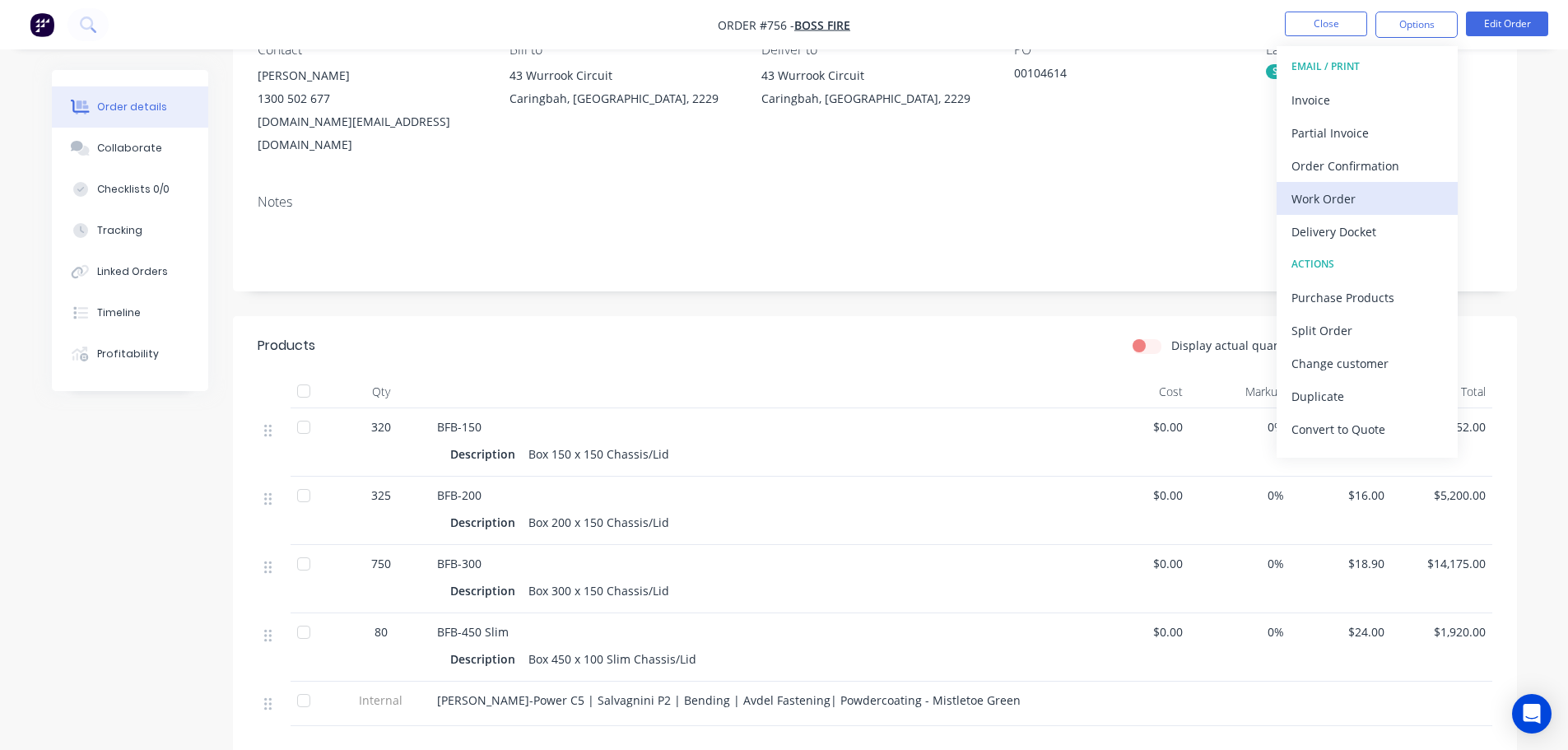
click at [1386, 196] on div "Work Order" at bounding box center [1367, 199] width 151 height 24
click at [1384, 199] on div "Custom" at bounding box center [1367, 199] width 151 height 24
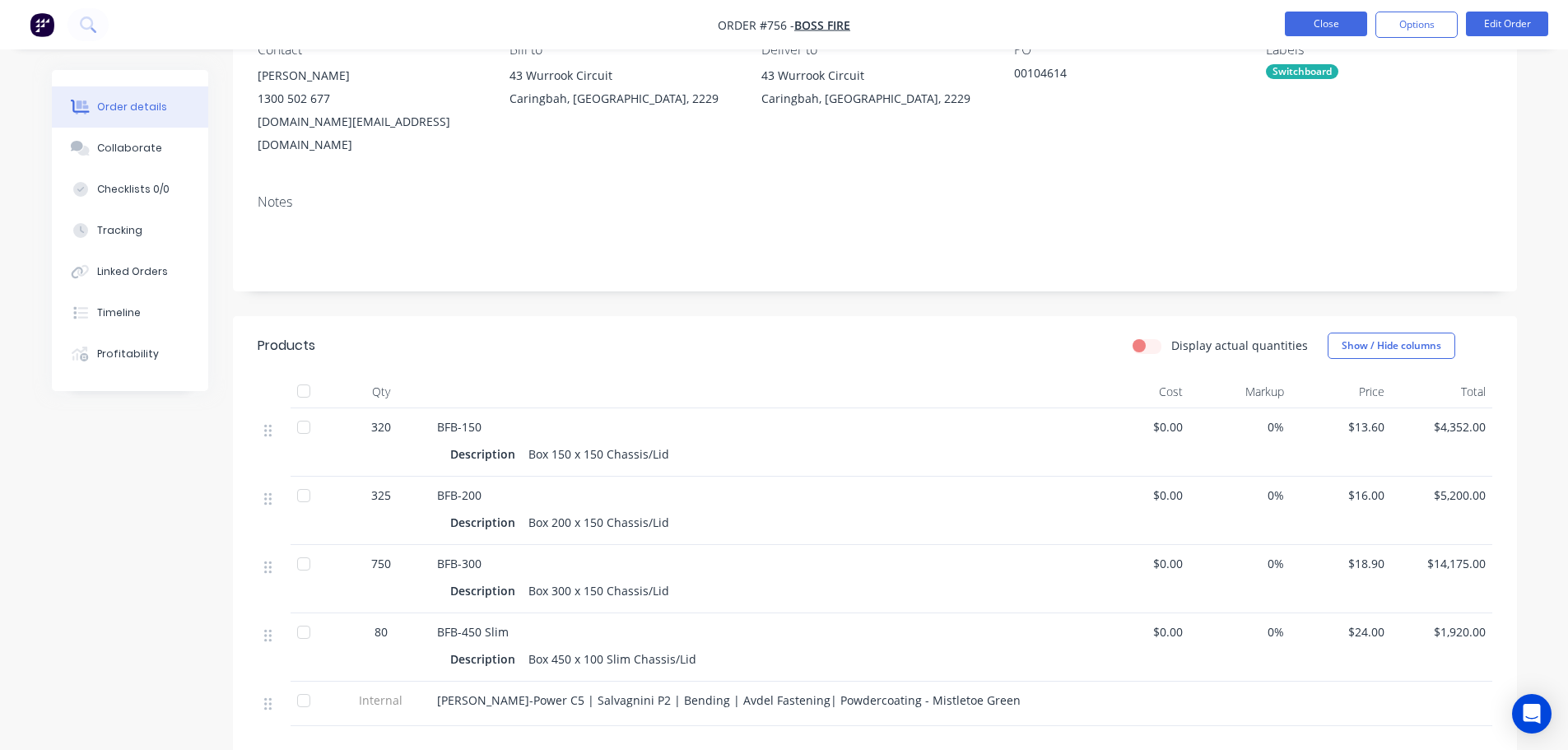
click at [1341, 20] on button "Close" at bounding box center [1326, 24] width 83 height 25
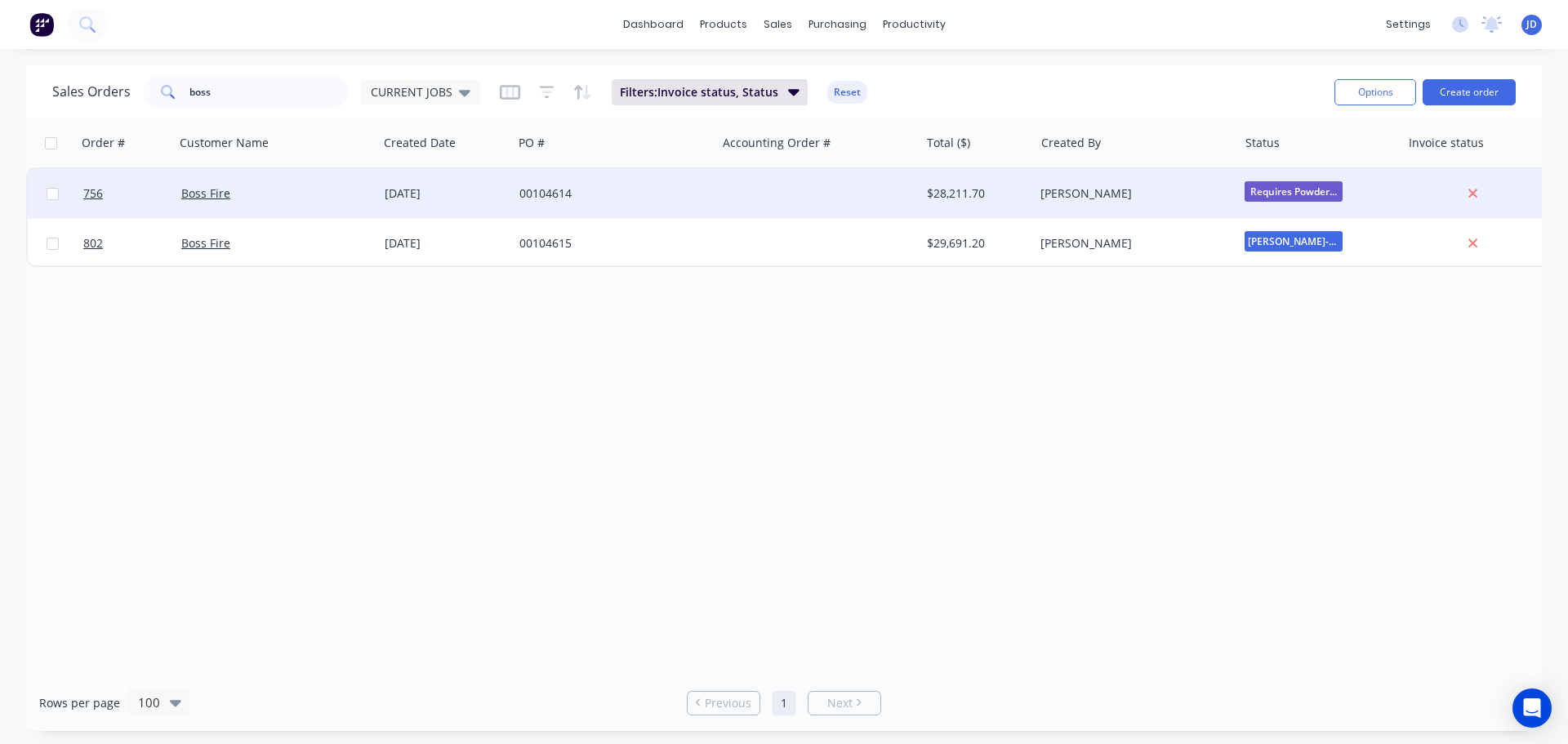
click at [1045, 195] on div "[PERSON_NAME]" at bounding box center [1131, 193] width 181 height 16
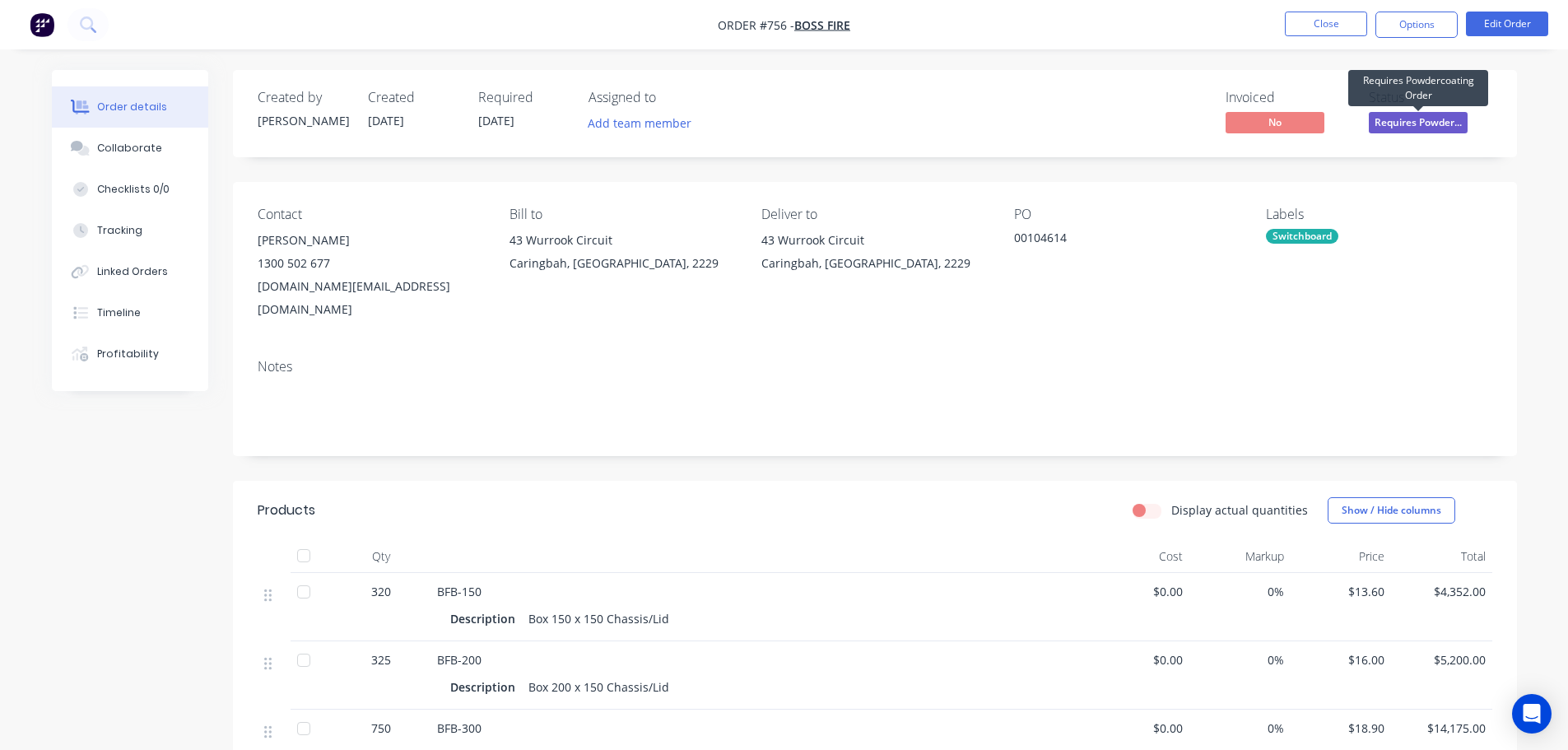
click at [1441, 114] on span "Requires Powder..." at bounding box center [1419, 123] width 99 height 21
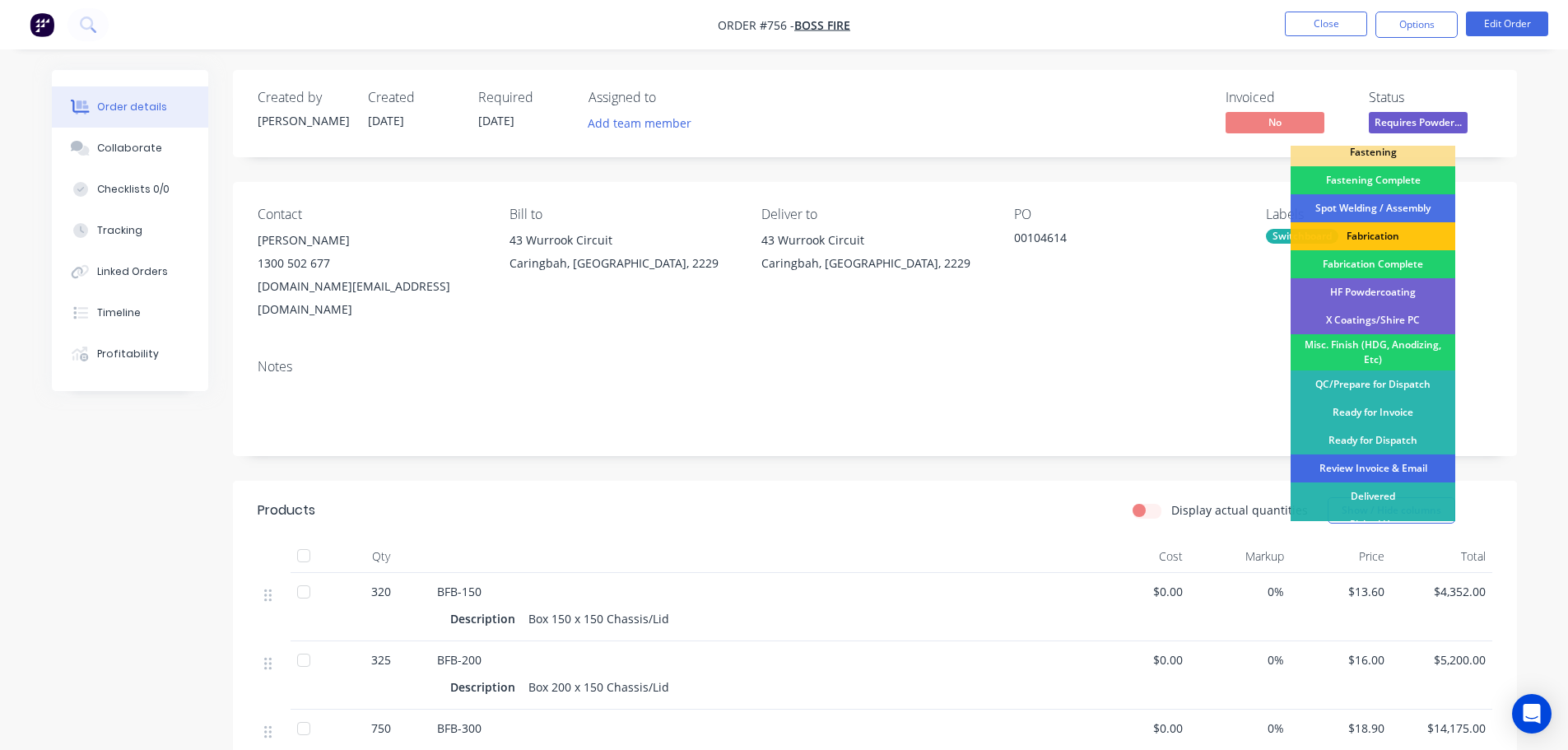
scroll to position [472, 0]
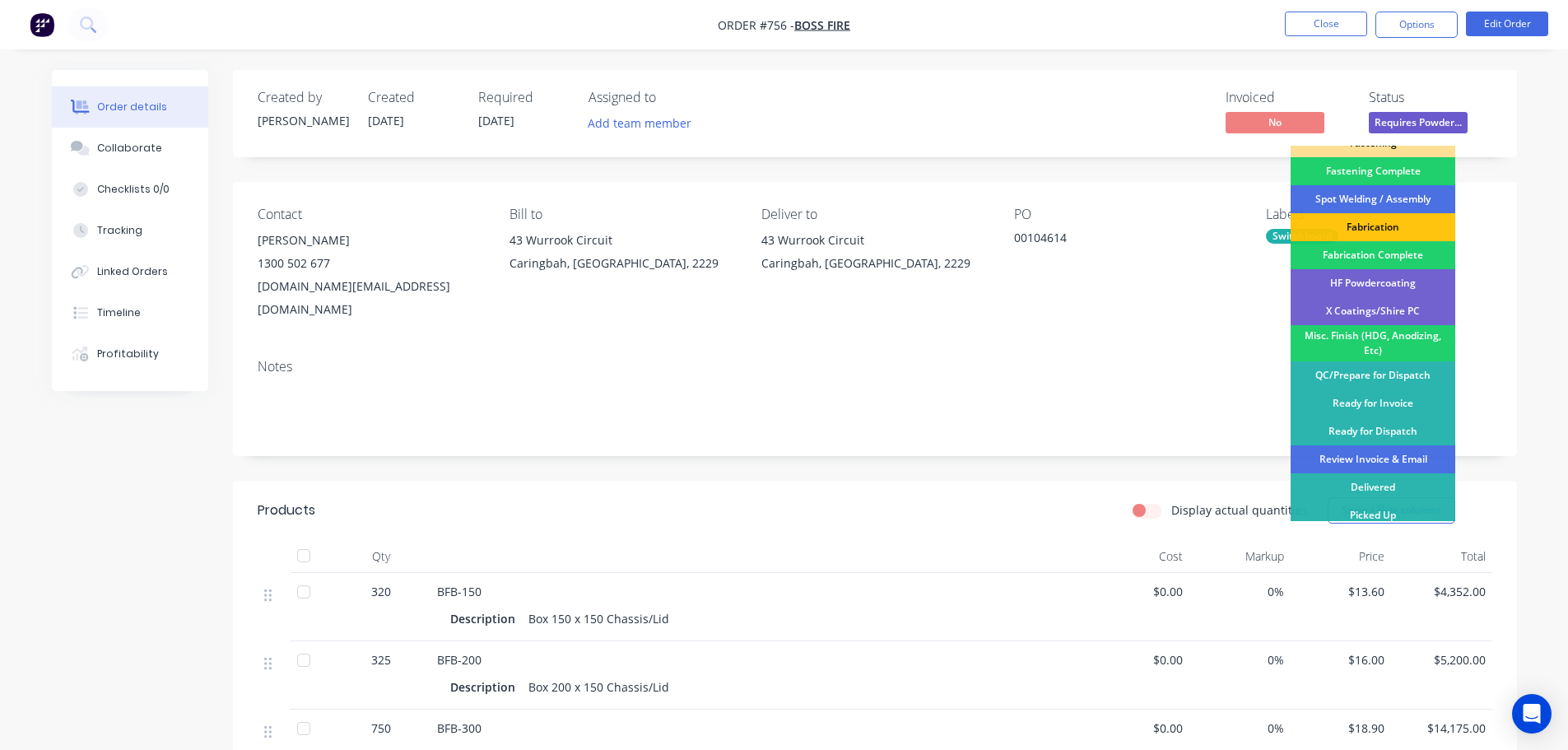
drag, startPoint x: 1415, startPoint y: 367, endPoint x: 1405, endPoint y: 349, distance: 20.6
click at [1415, 368] on div "QC/Prepare for Dispatch" at bounding box center [1372, 375] width 164 height 28
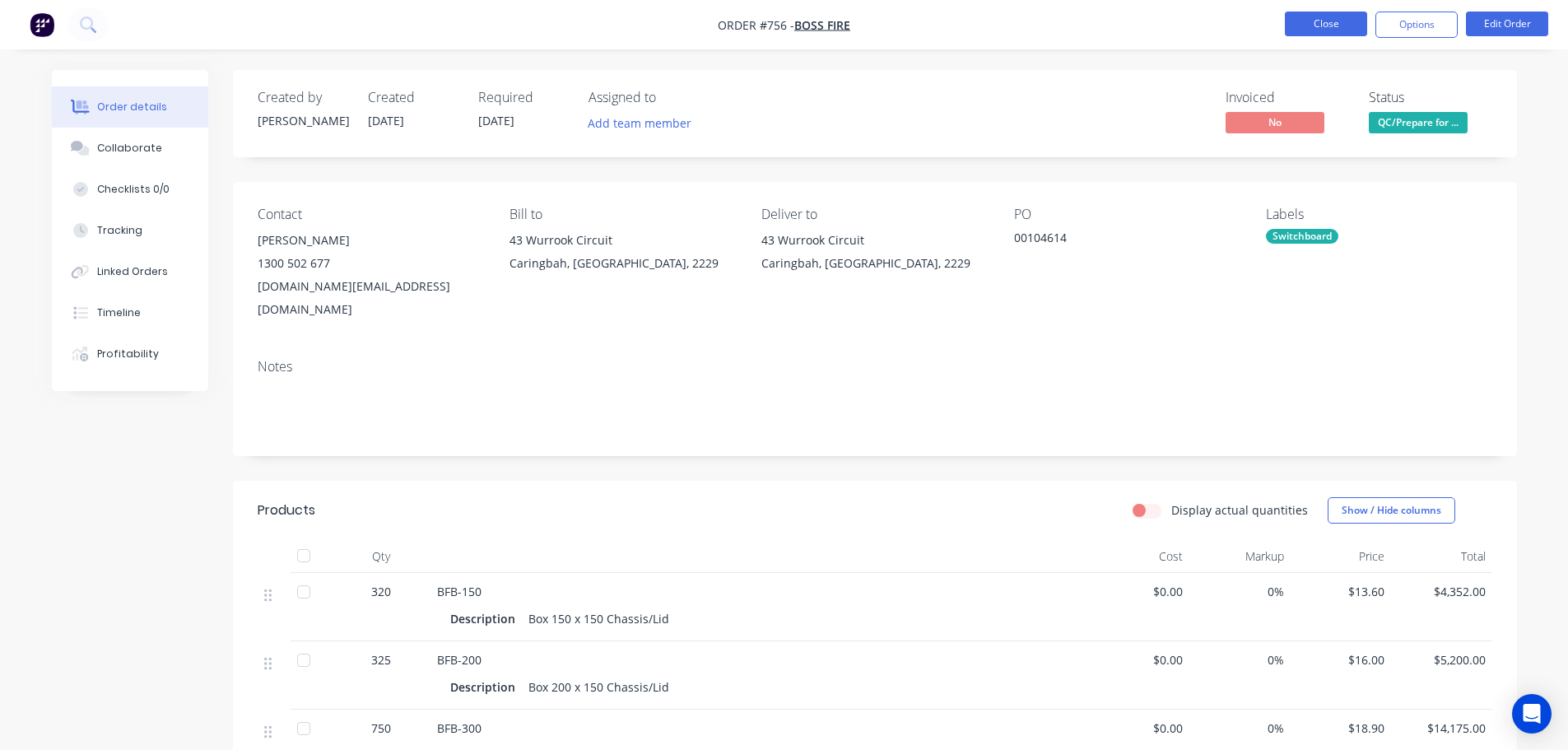
click at [1310, 13] on button "Close" at bounding box center [1326, 24] width 83 height 25
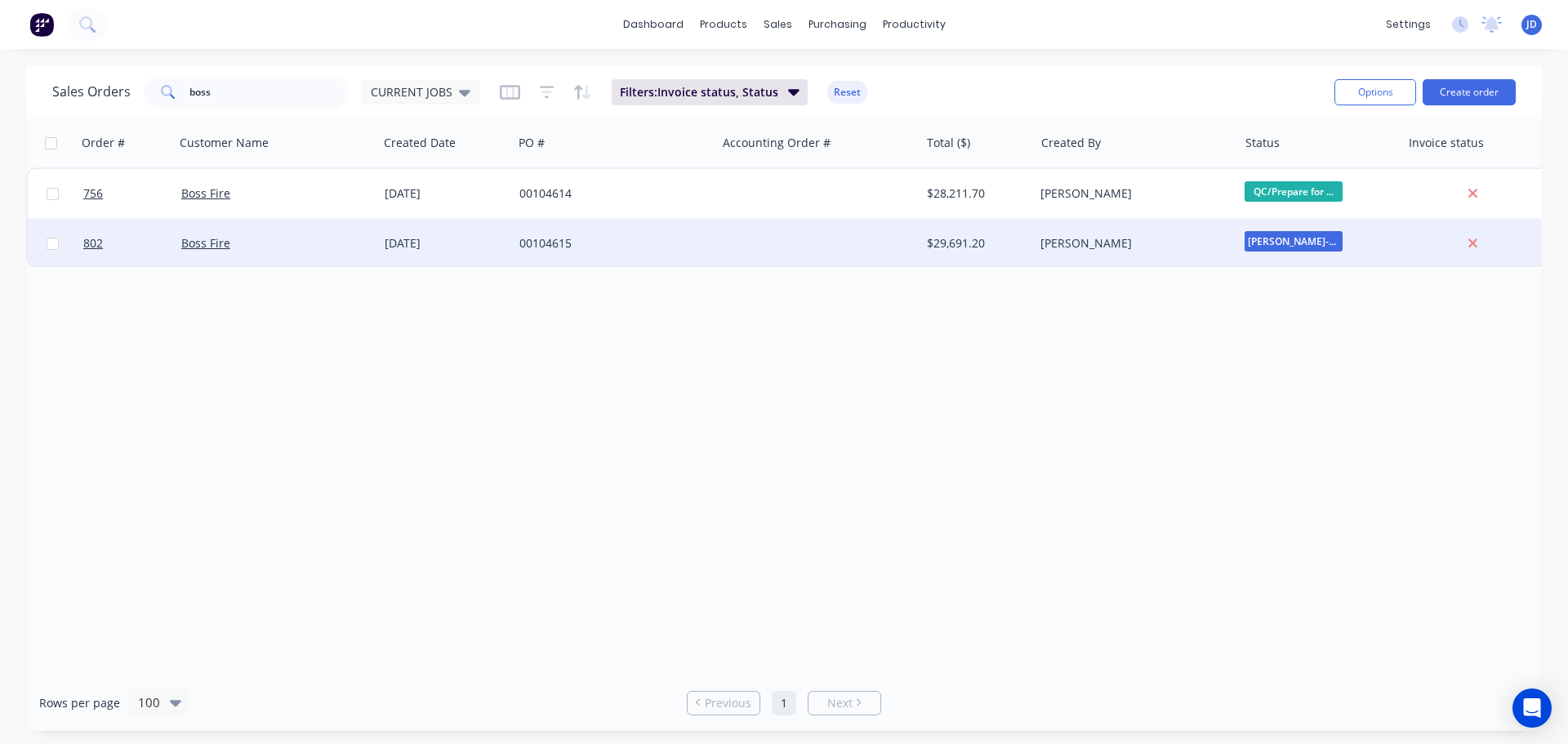
click at [850, 241] on div at bounding box center [818, 243] width 204 height 49
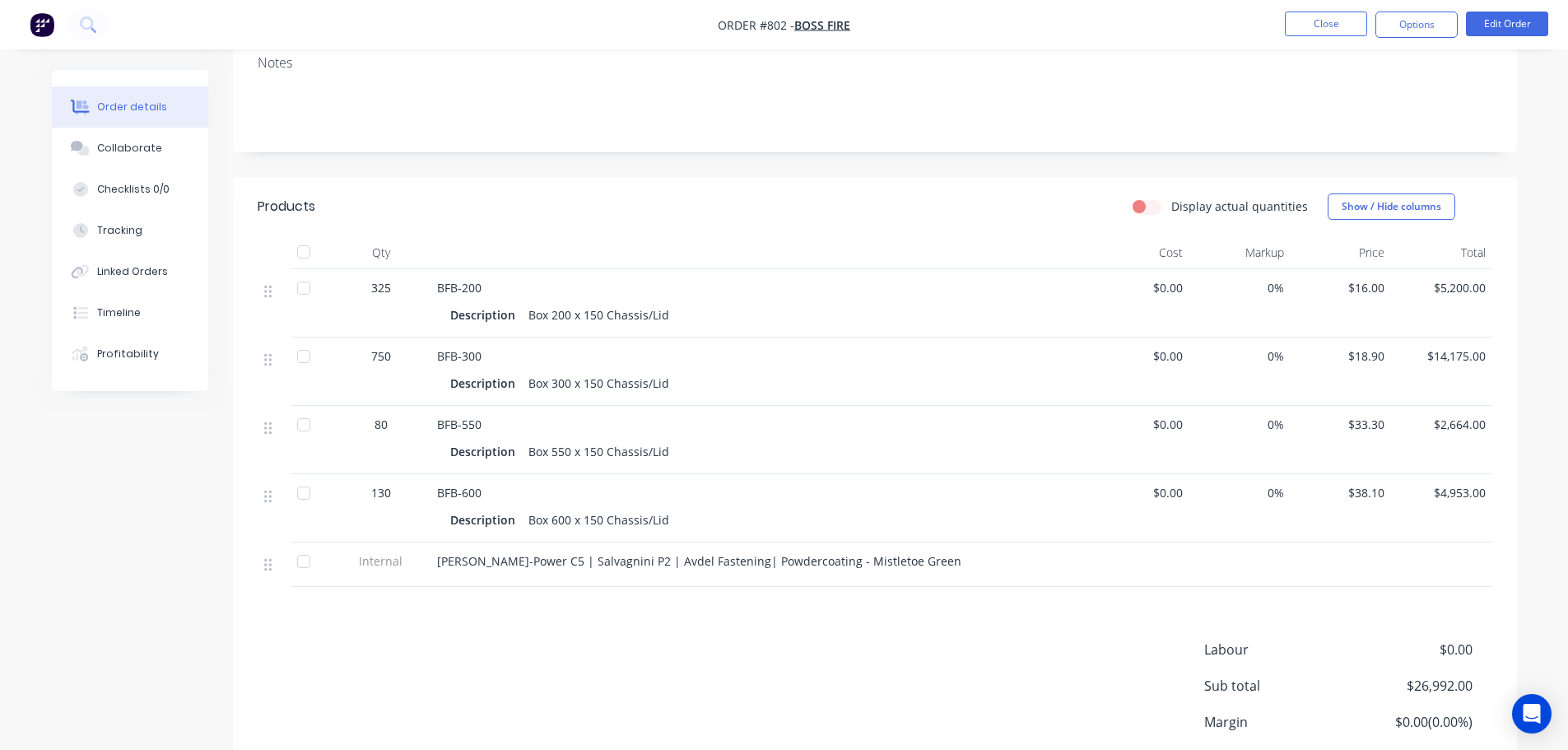
scroll to position [330, 0]
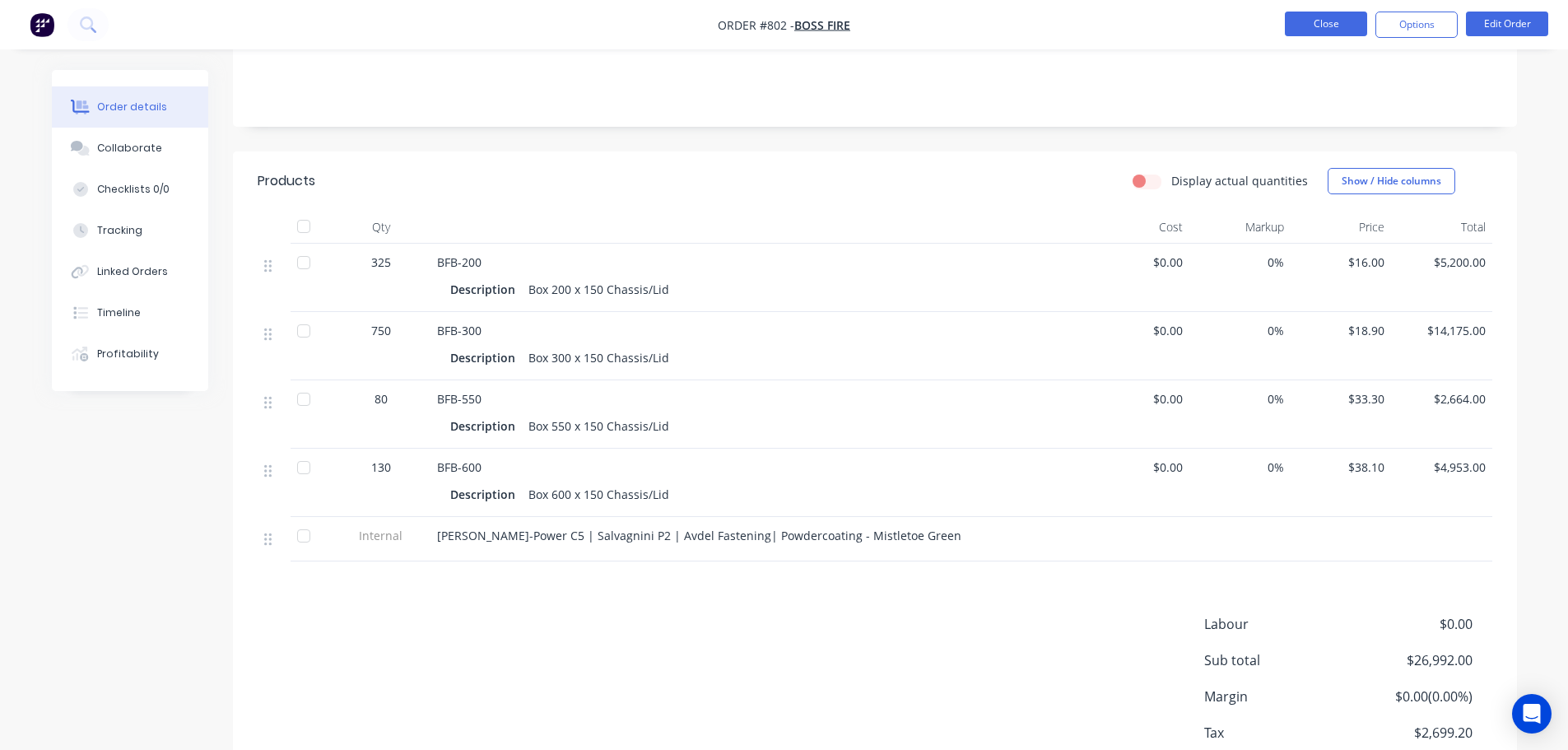
click at [1307, 29] on button "Close" at bounding box center [1326, 24] width 83 height 25
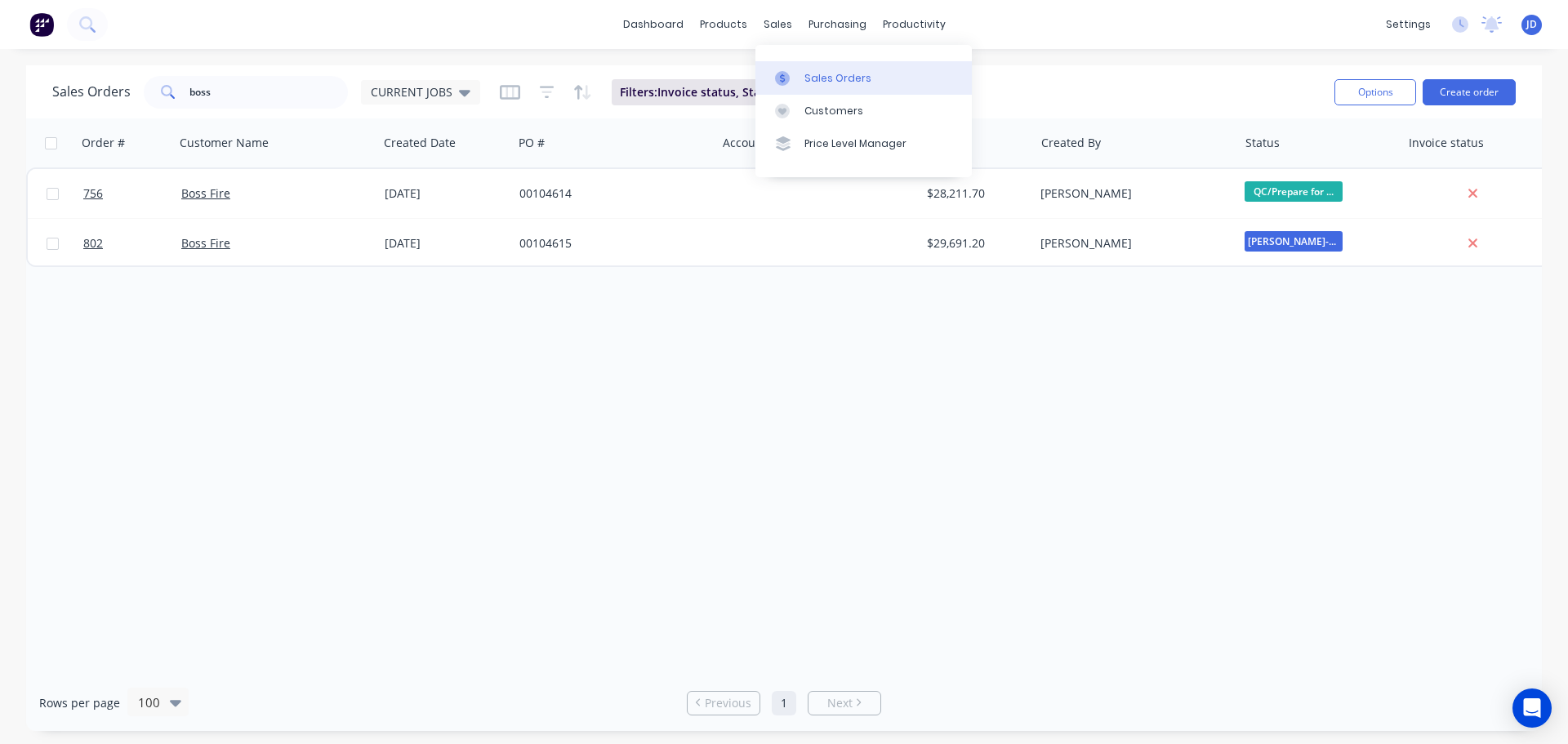
click at [785, 68] on link "Sales Orders" at bounding box center [864, 77] width 217 height 33
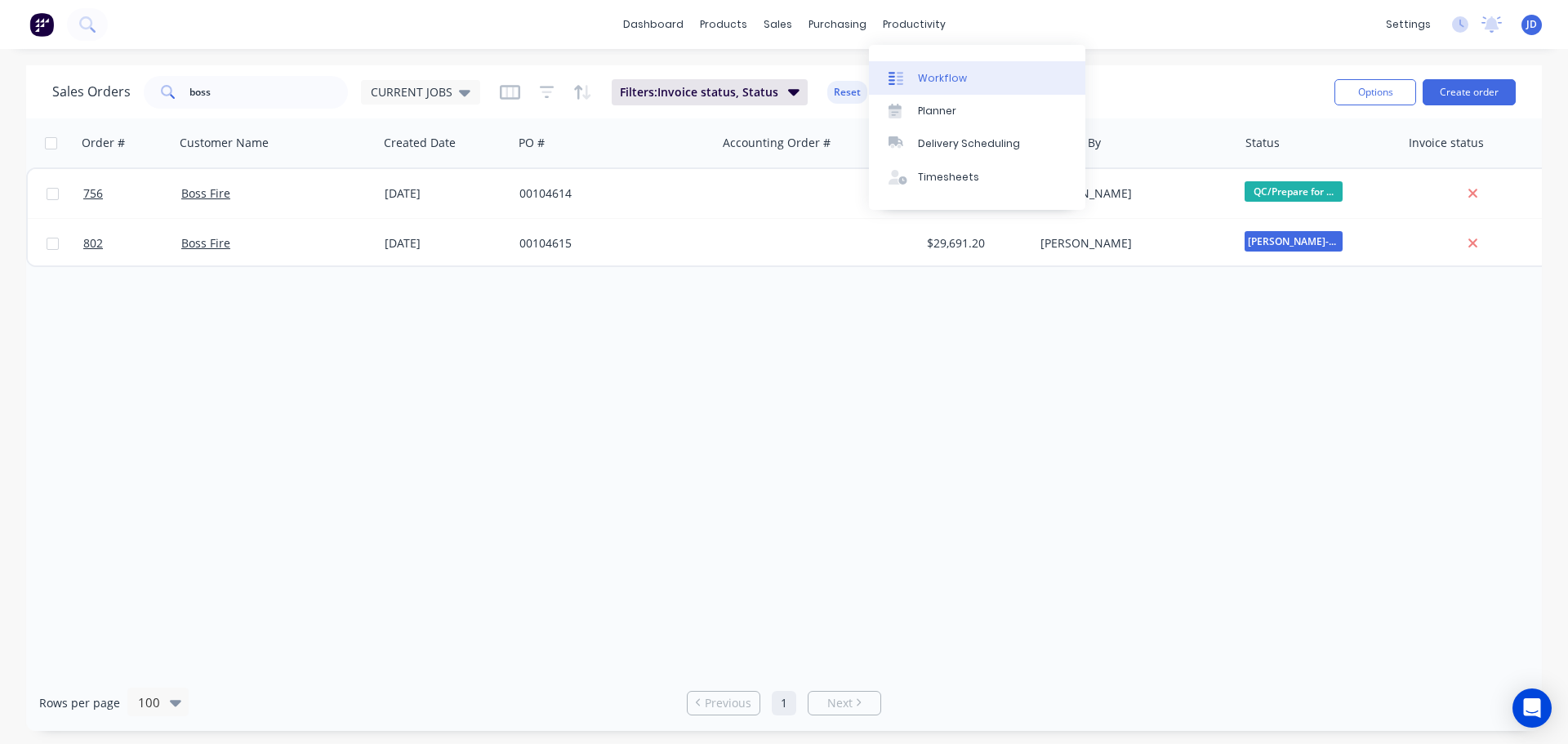
click at [928, 73] on div "Workflow" at bounding box center [943, 78] width 49 height 15
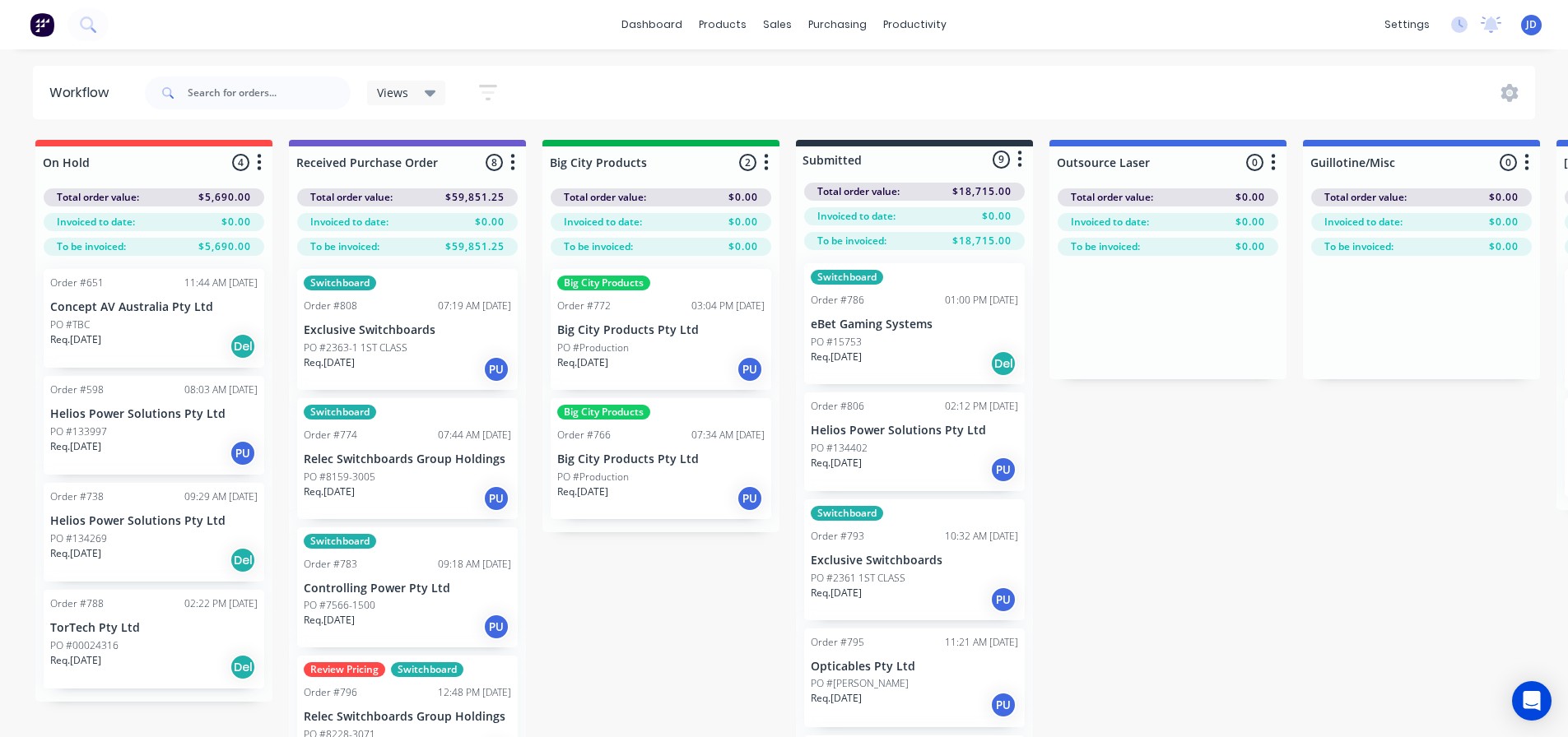
click at [907, 340] on div "PO #15753" at bounding box center [914, 343] width 207 height 15
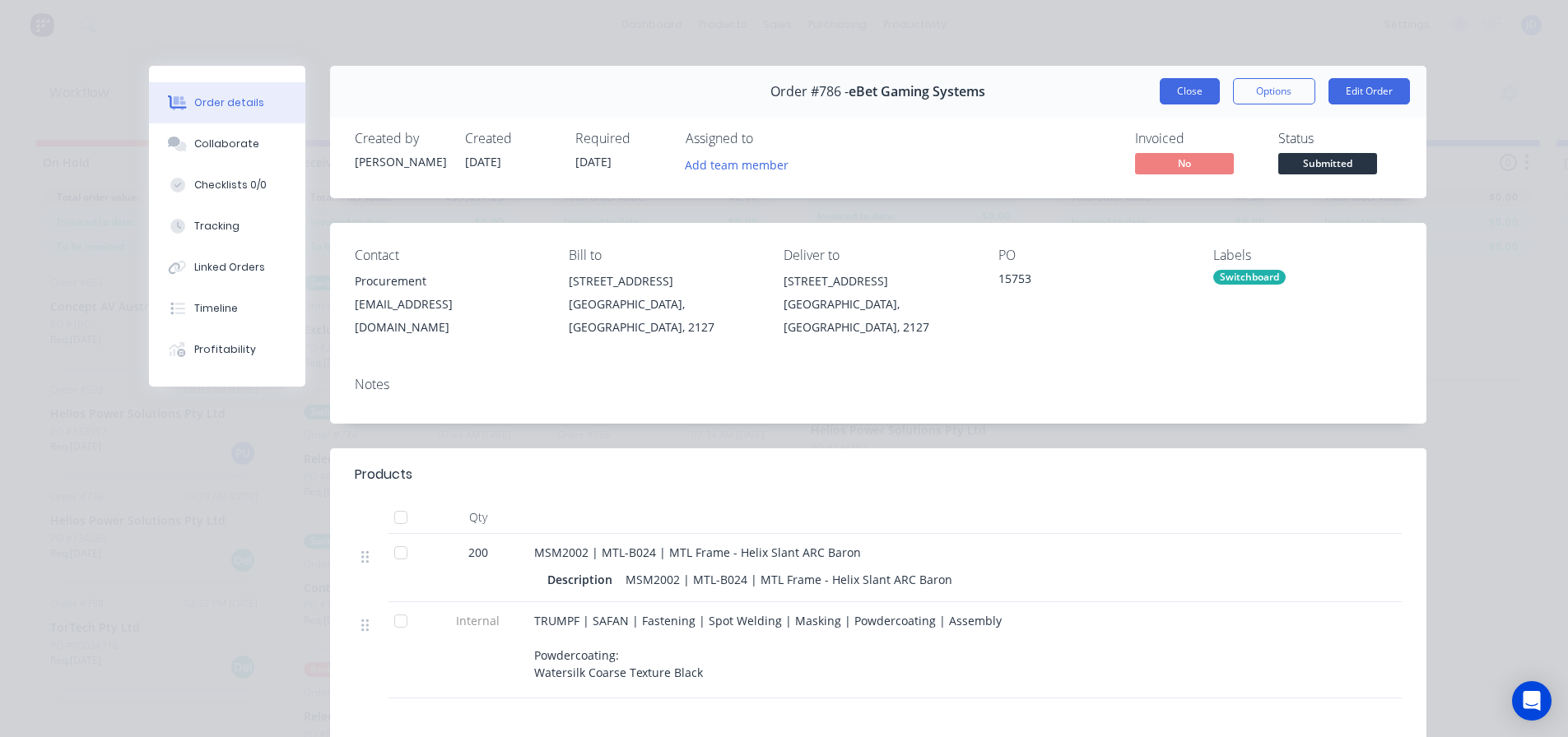
click at [1202, 100] on button "Close" at bounding box center [1190, 91] width 60 height 27
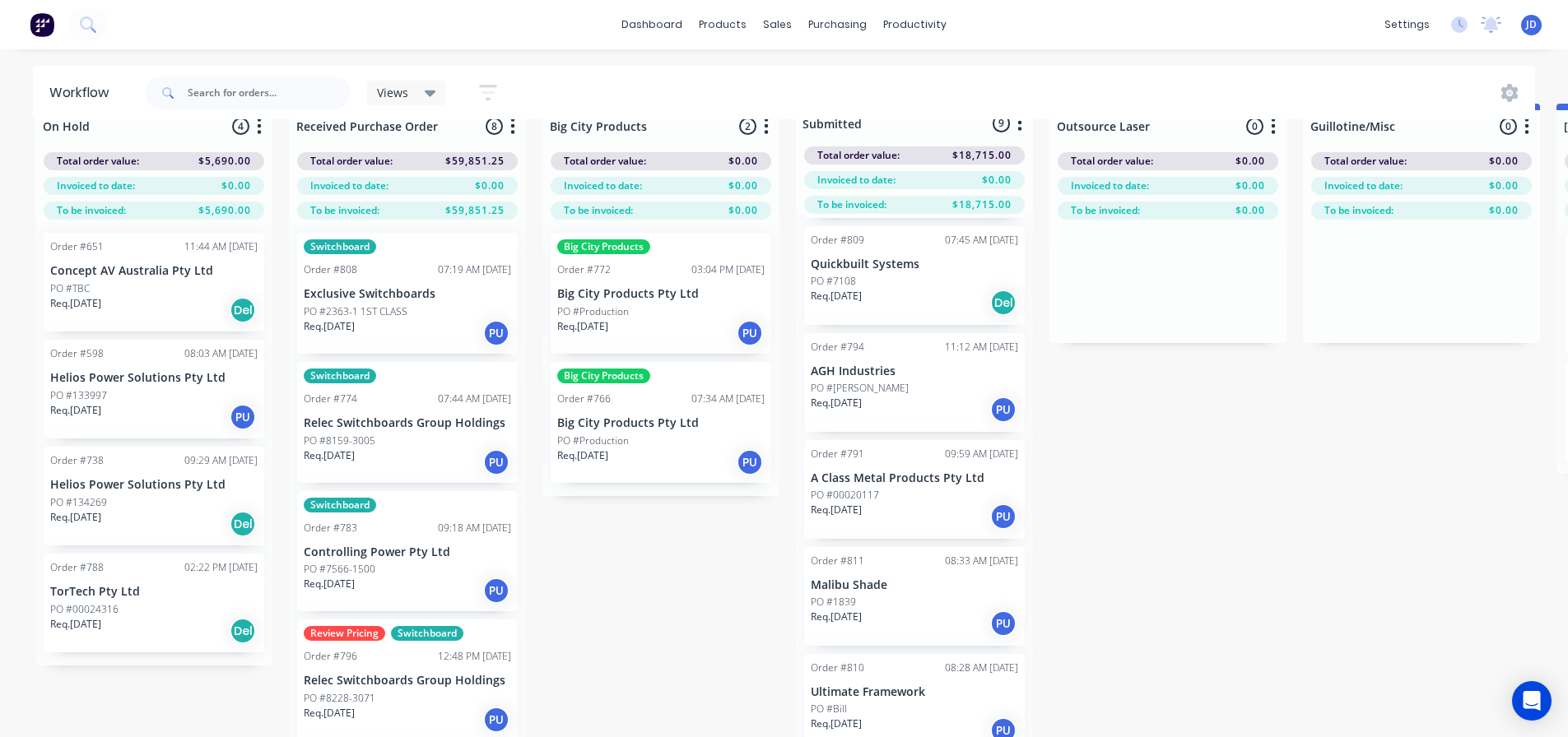
scroll to position [71, 0]
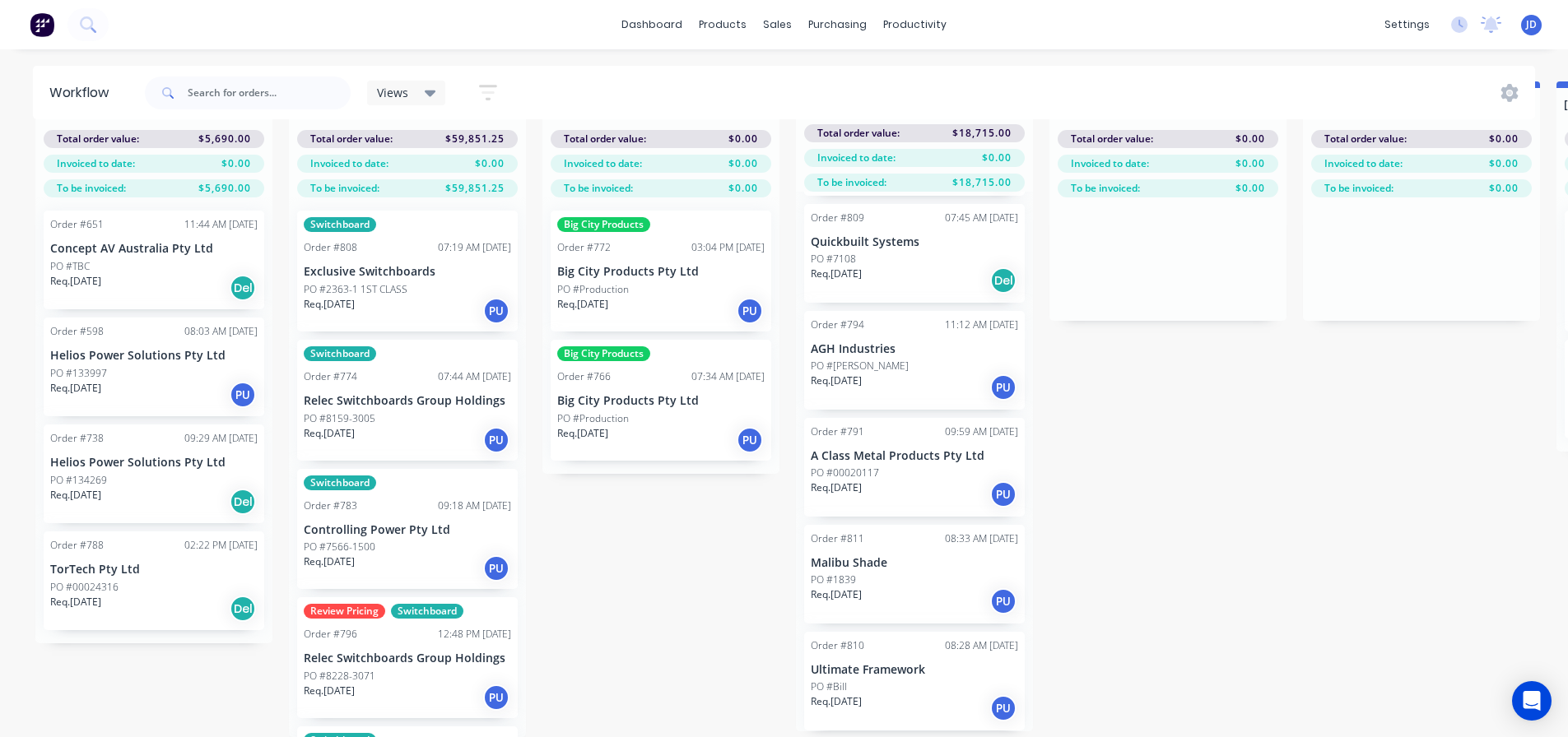
click at [949, 482] on div "Req. [DATE] PU" at bounding box center [914, 494] width 207 height 28
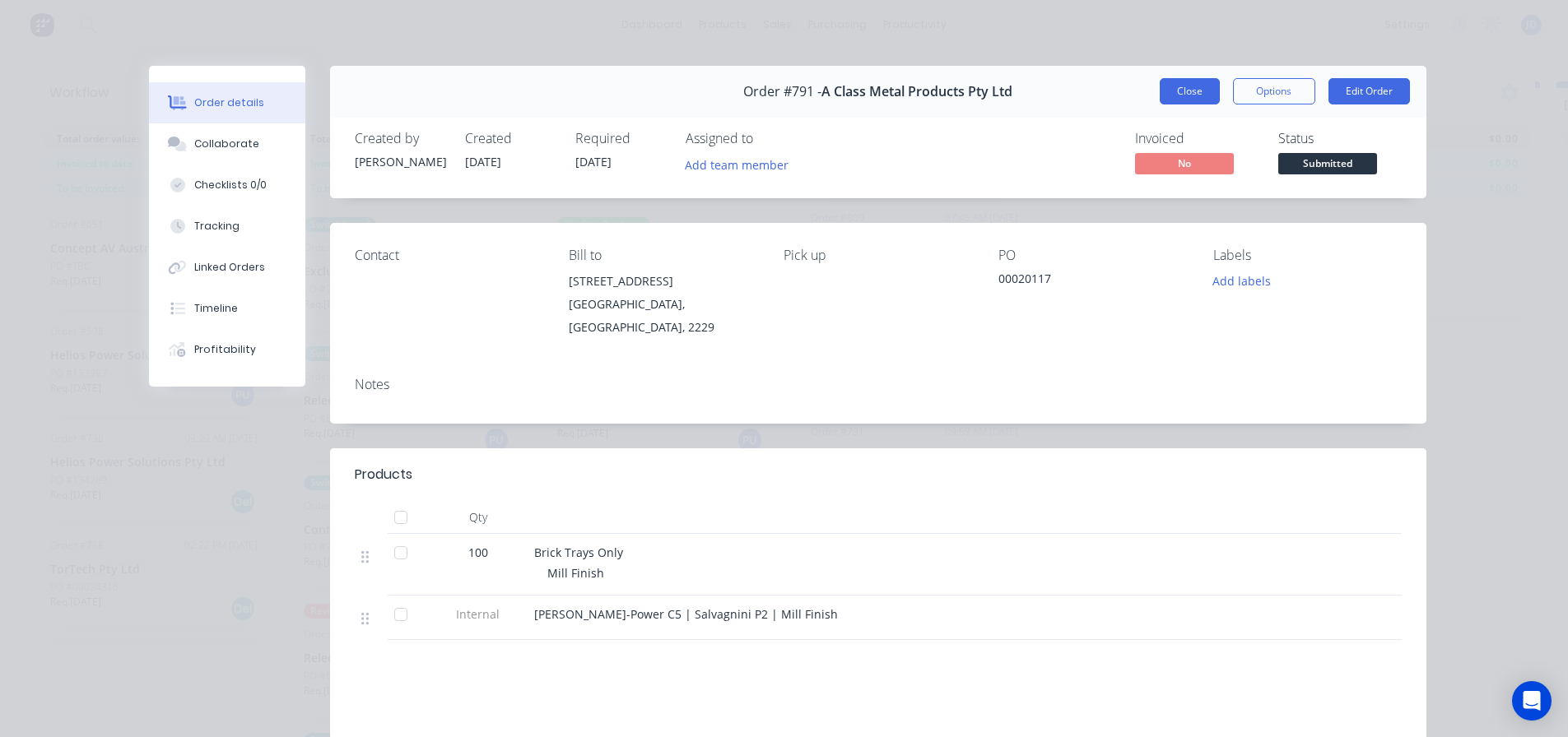
click at [1168, 83] on button "Close" at bounding box center [1190, 91] width 60 height 27
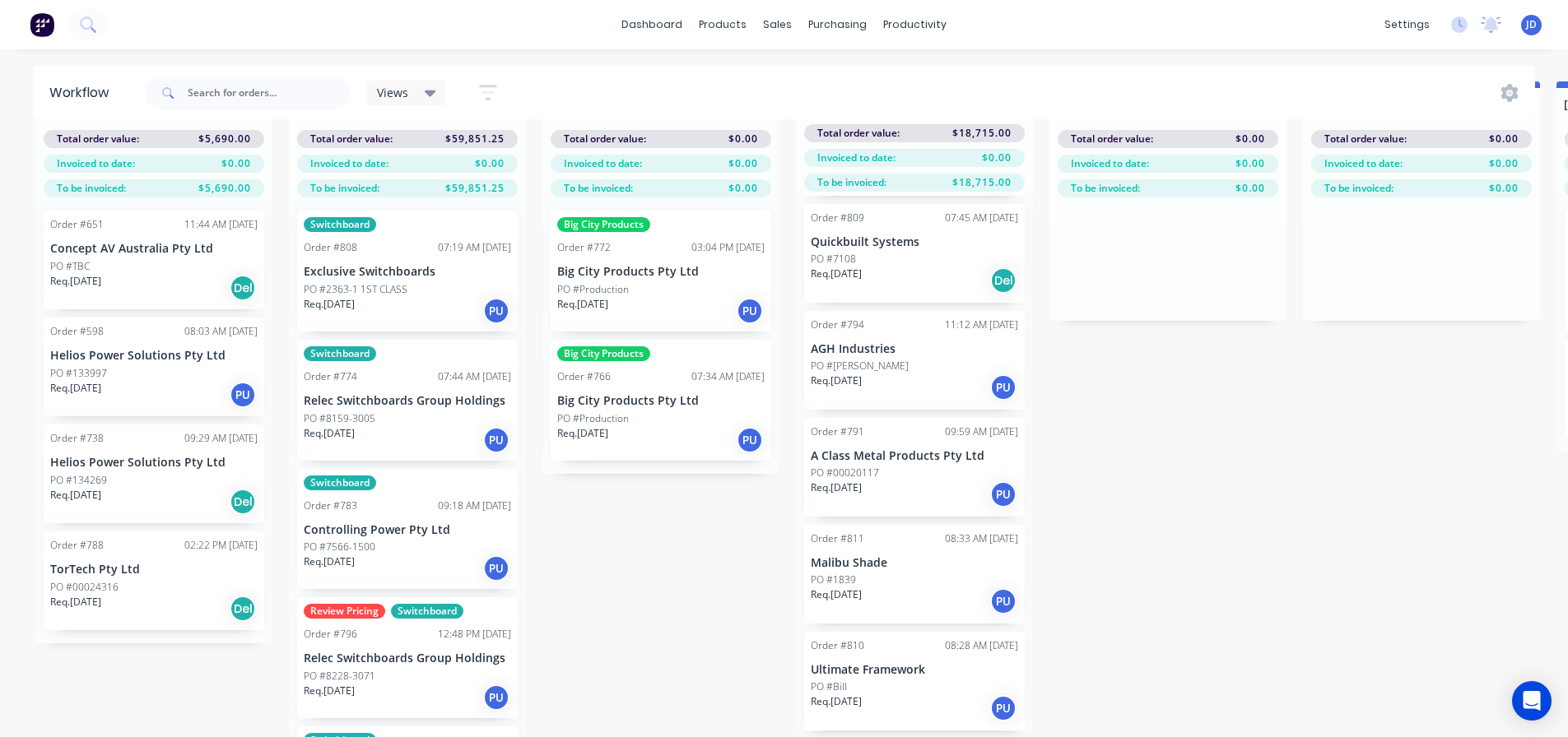
click at [914, 680] on div "PO #Bill" at bounding box center [914, 688] width 207 height 15
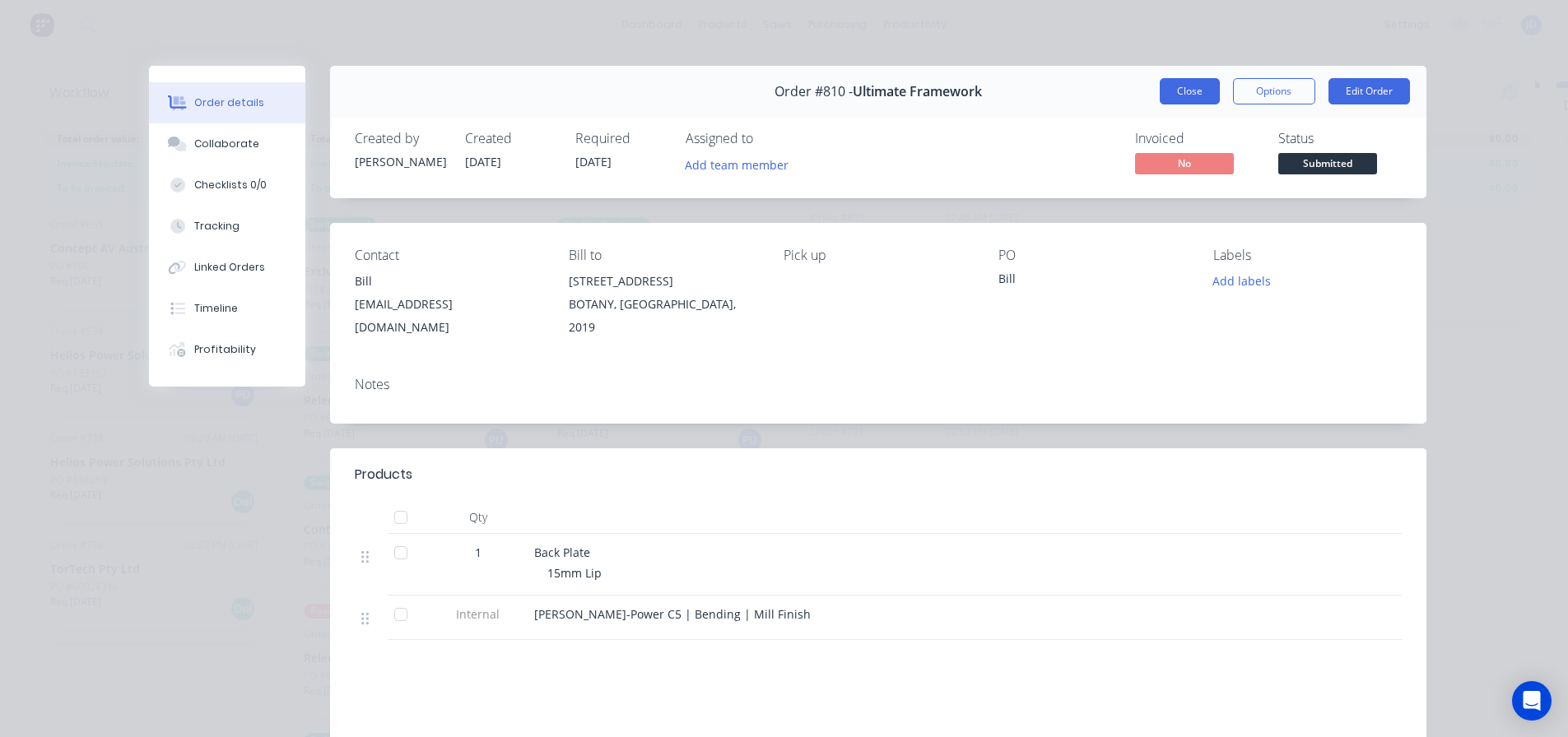
click at [1161, 104] on button "Close" at bounding box center [1190, 91] width 60 height 27
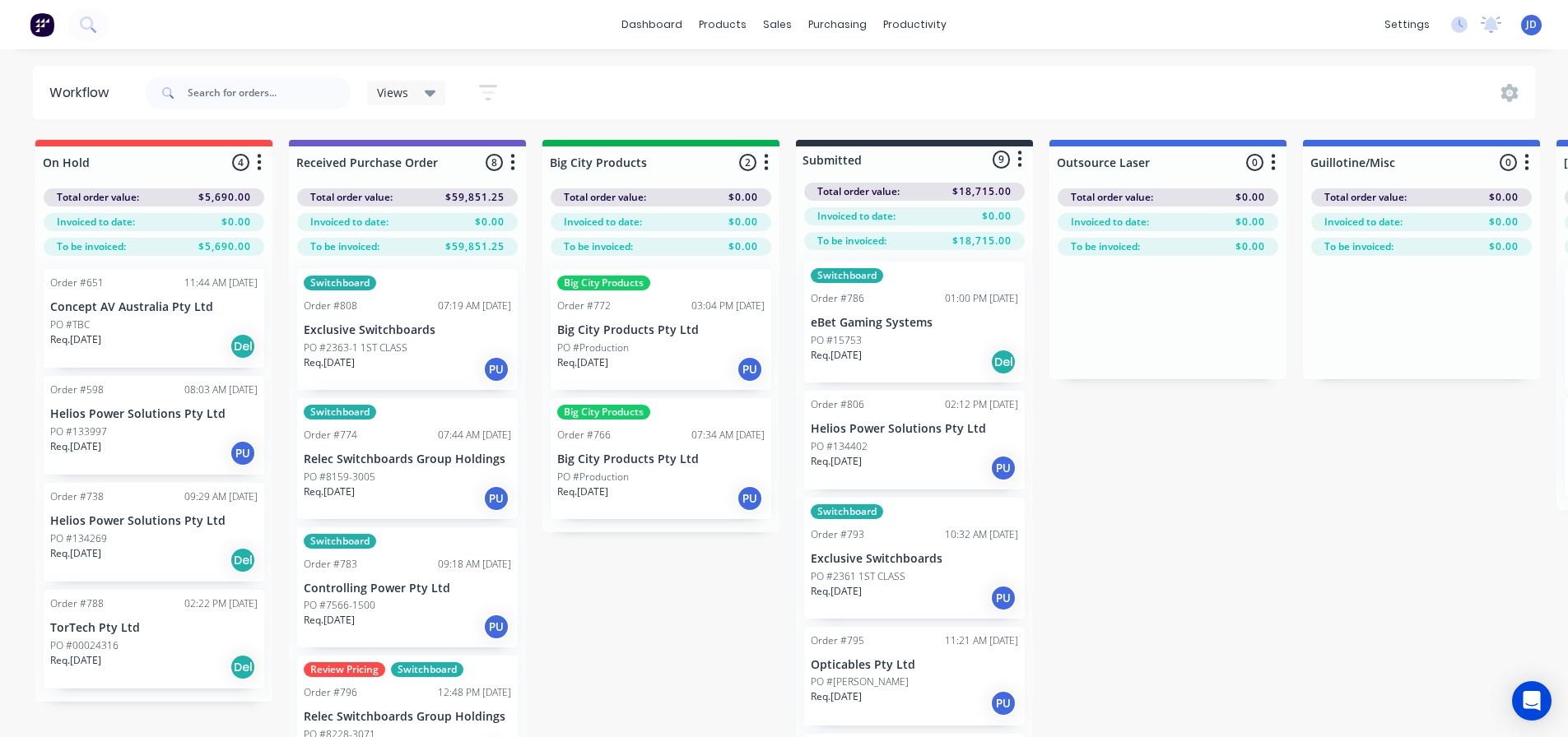
scroll to position [0, 0]
click at [890, 456] on div "Req. [DATE] PU" at bounding box center [914, 469] width 207 height 28
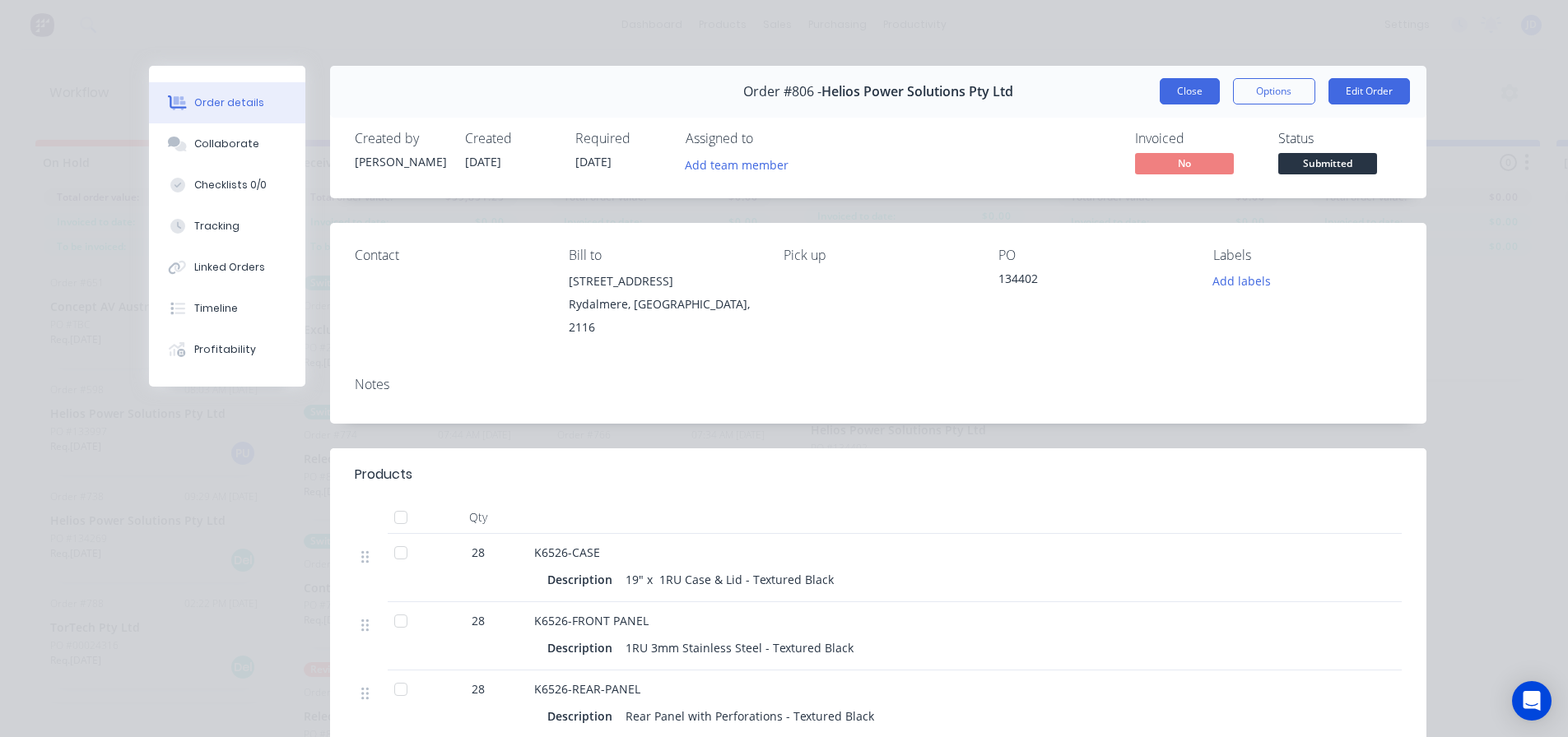
click at [1180, 85] on button "Close" at bounding box center [1190, 91] width 60 height 27
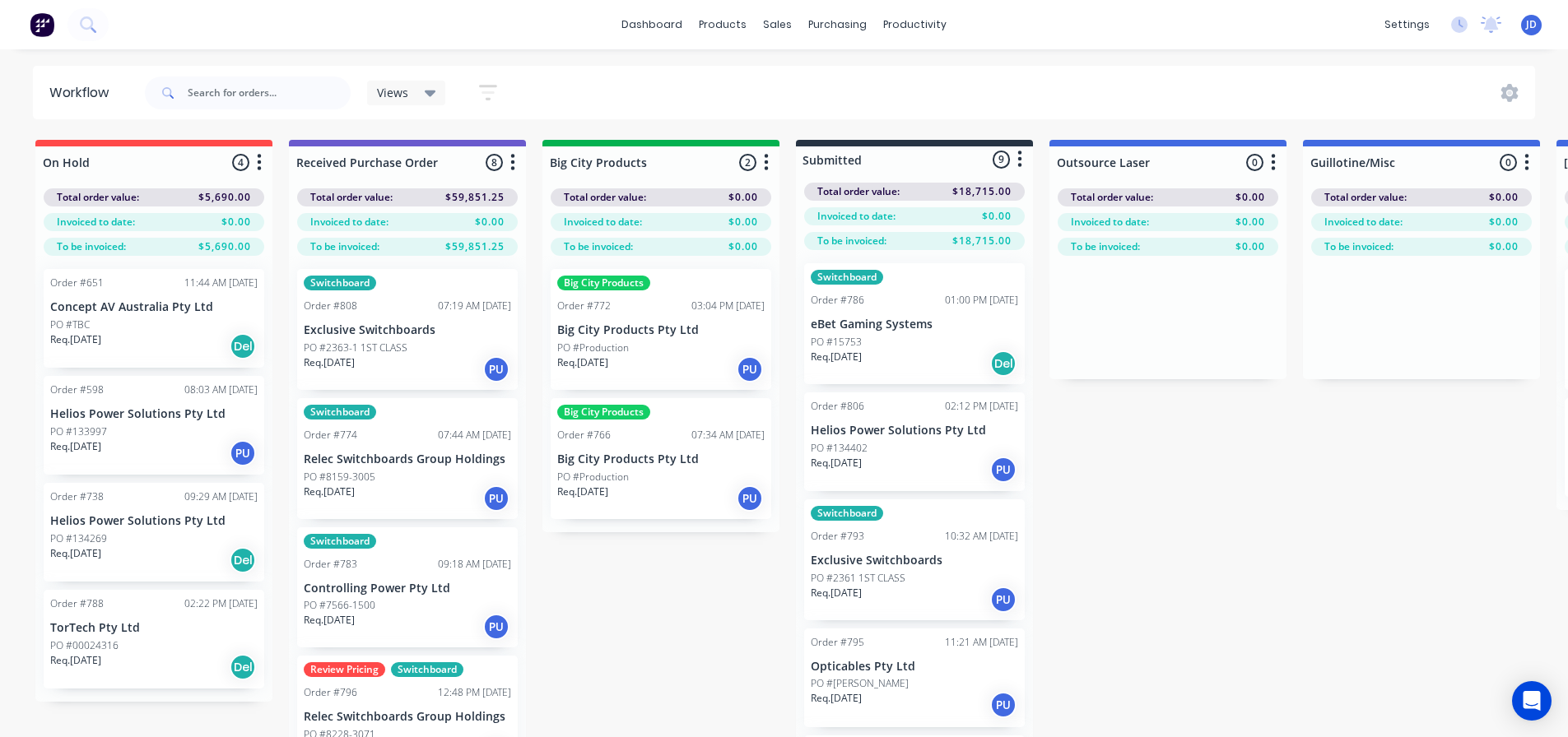
click at [900, 350] on div "Req. [DATE] Del" at bounding box center [914, 363] width 207 height 28
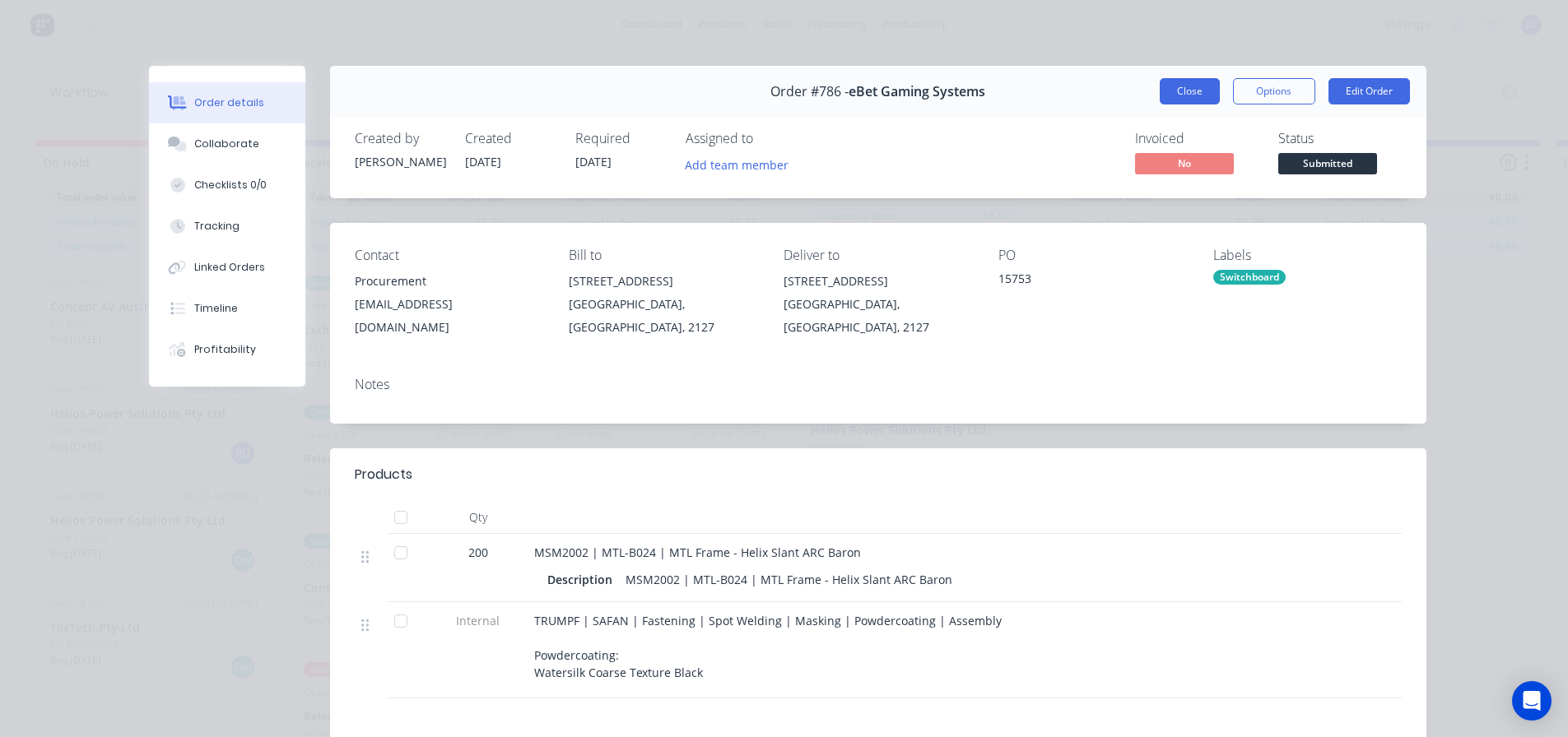
click at [1175, 101] on button "Close" at bounding box center [1190, 91] width 60 height 27
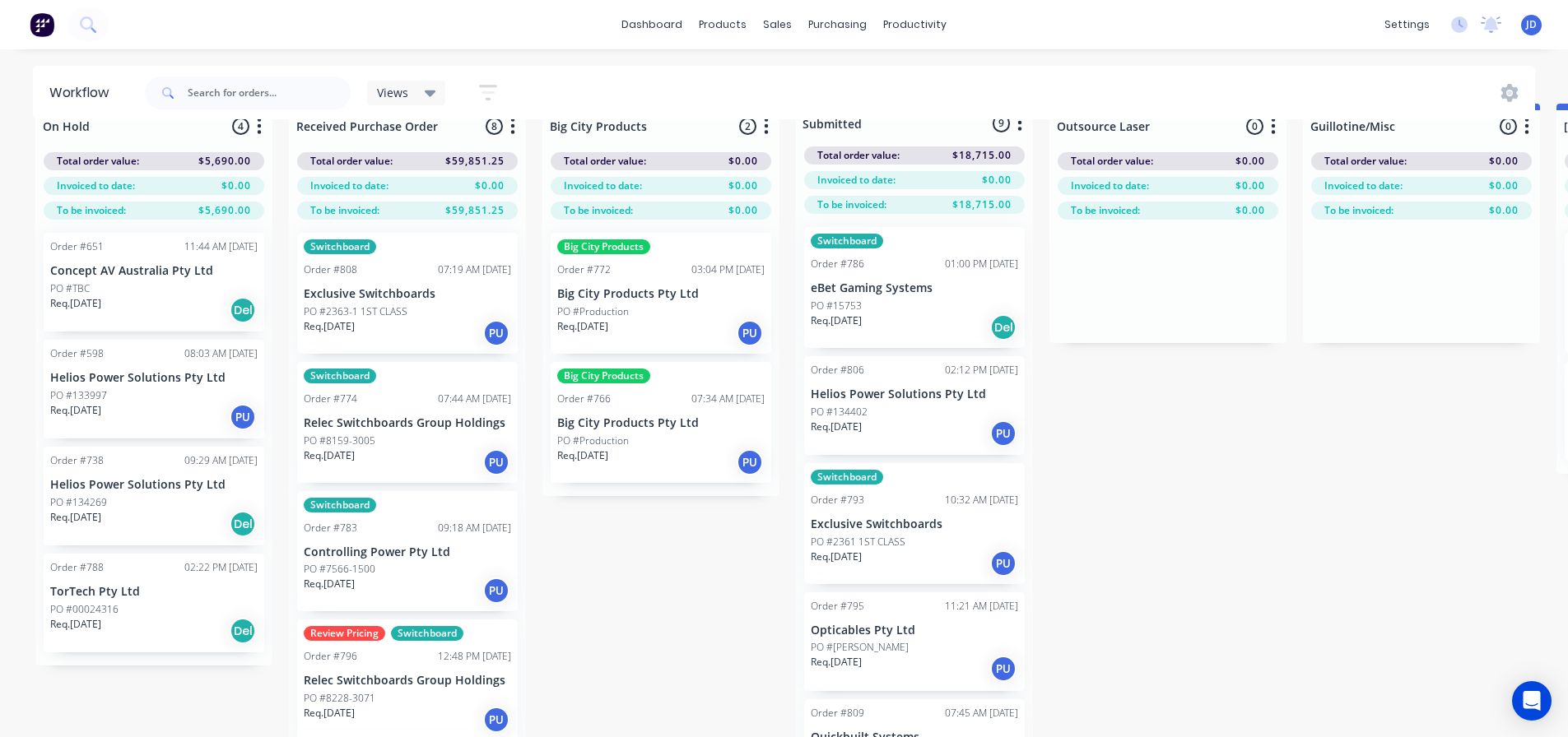
scroll to position [71, 0]
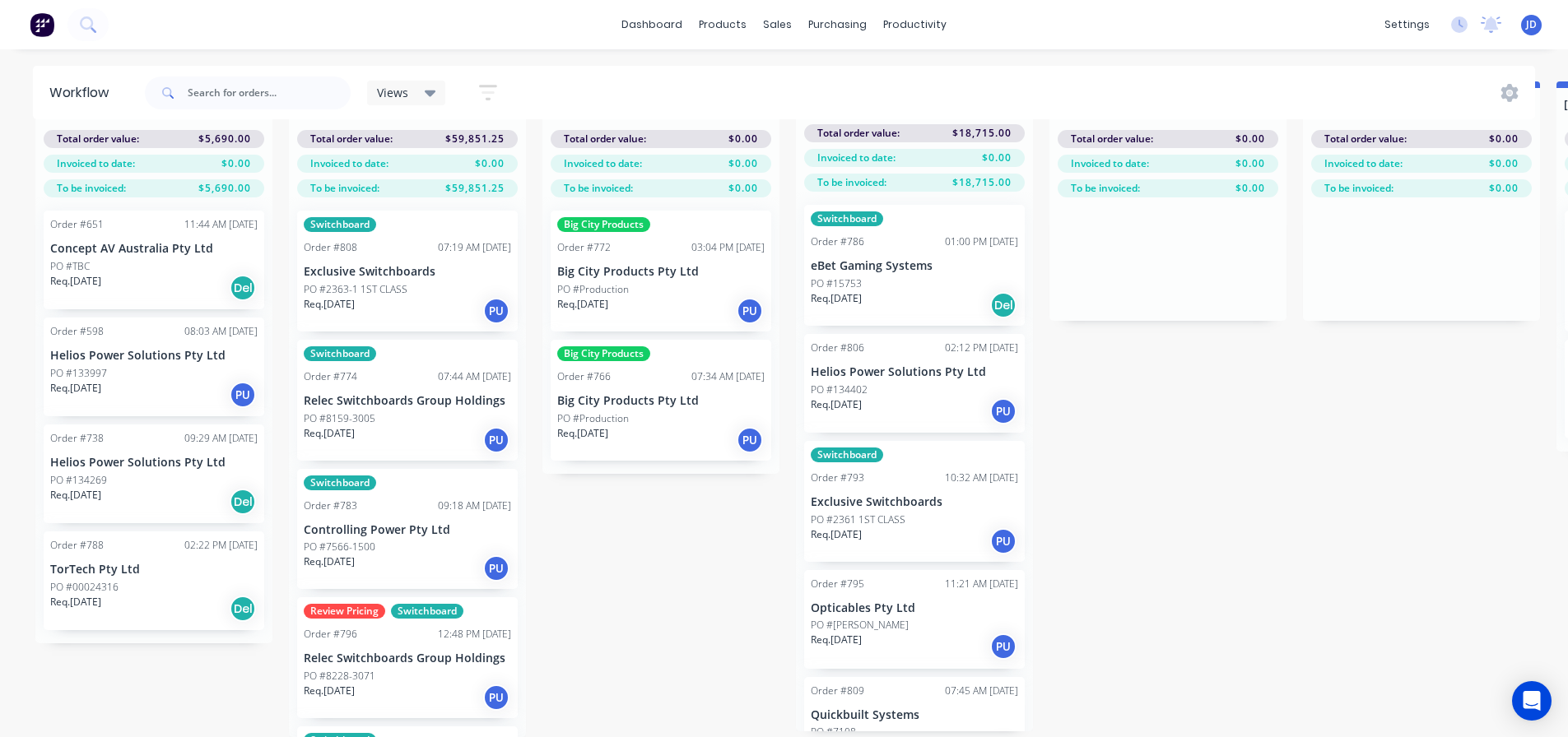
click at [887, 513] on p "PO #2361 1ST CLASS" at bounding box center [858, 520] width 95 height 15
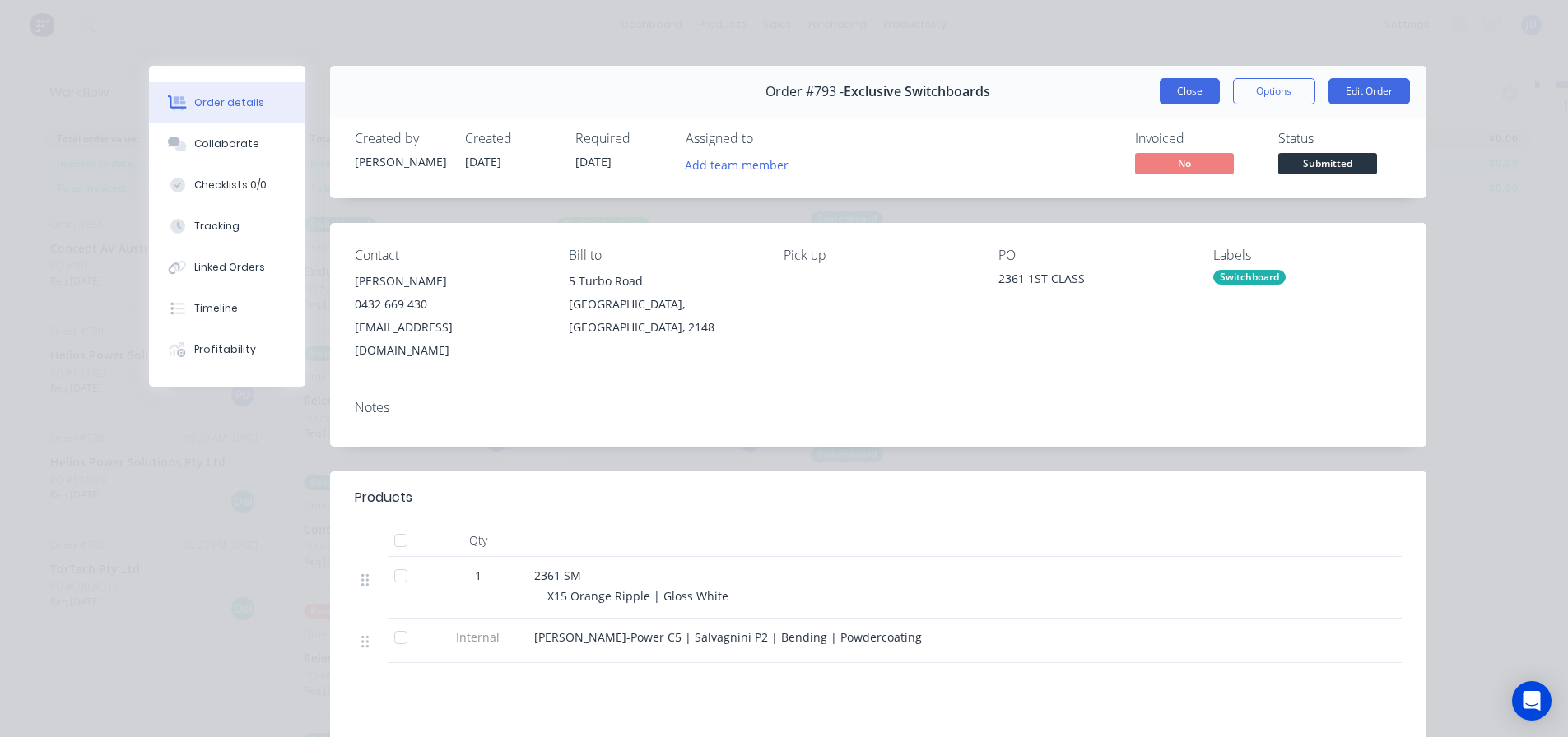
click at [1188, 89] on button "Close" at bounding box center [1190, 91] width 60 height 27
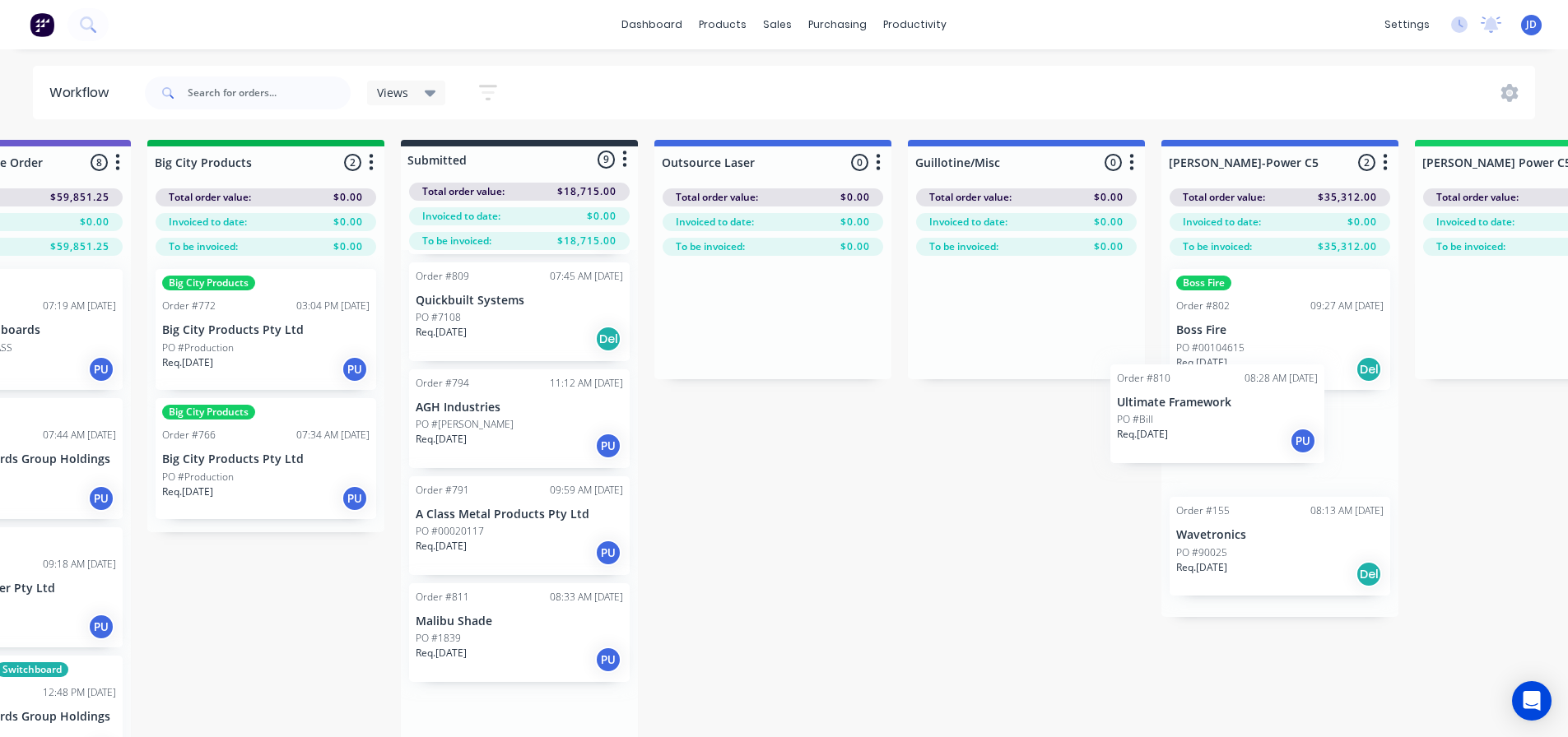
scroll to position [0, 412]
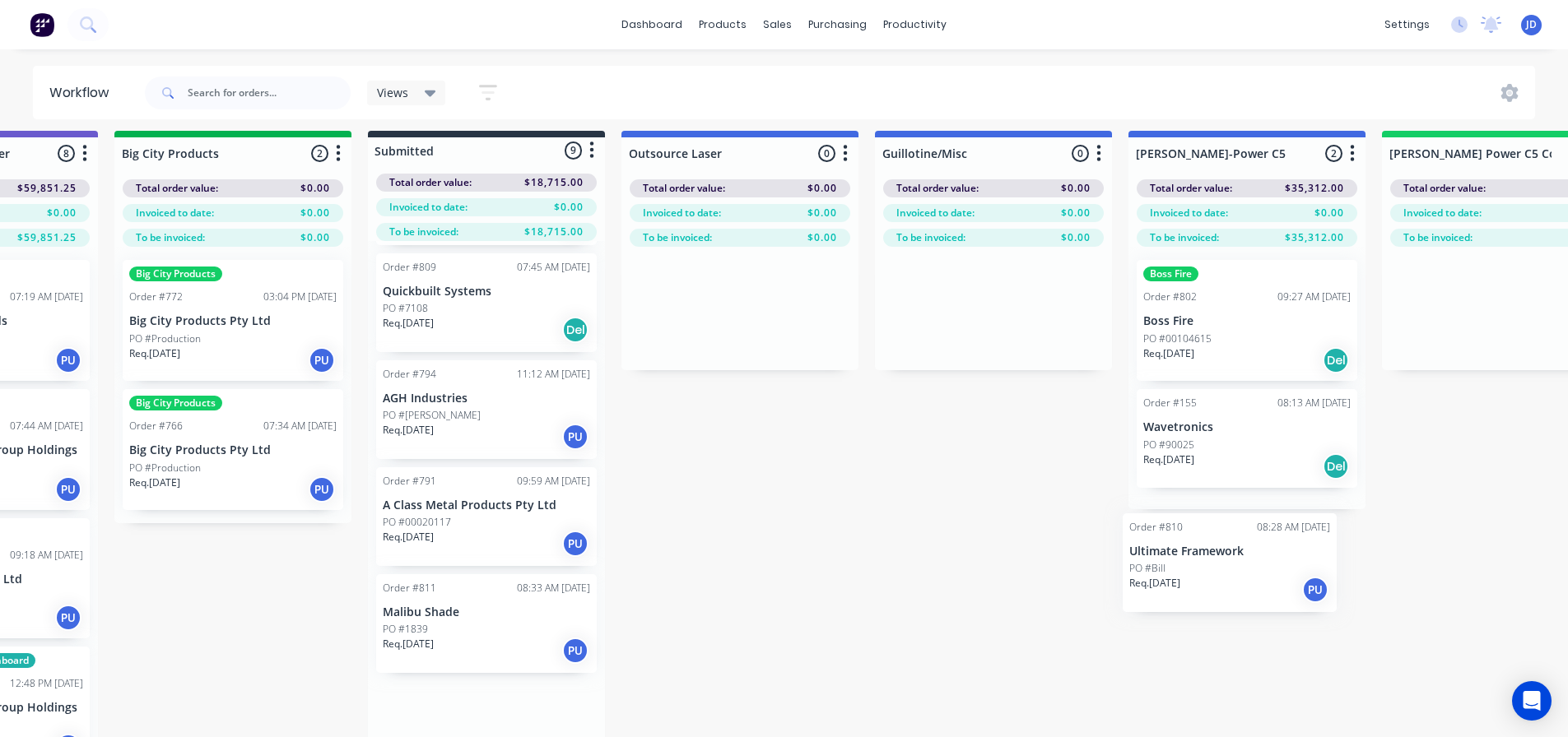
drag, startPoint x: 916, startPoint y: 696, endPoint x: 1198, endPoint y: 574, distance: 307.3
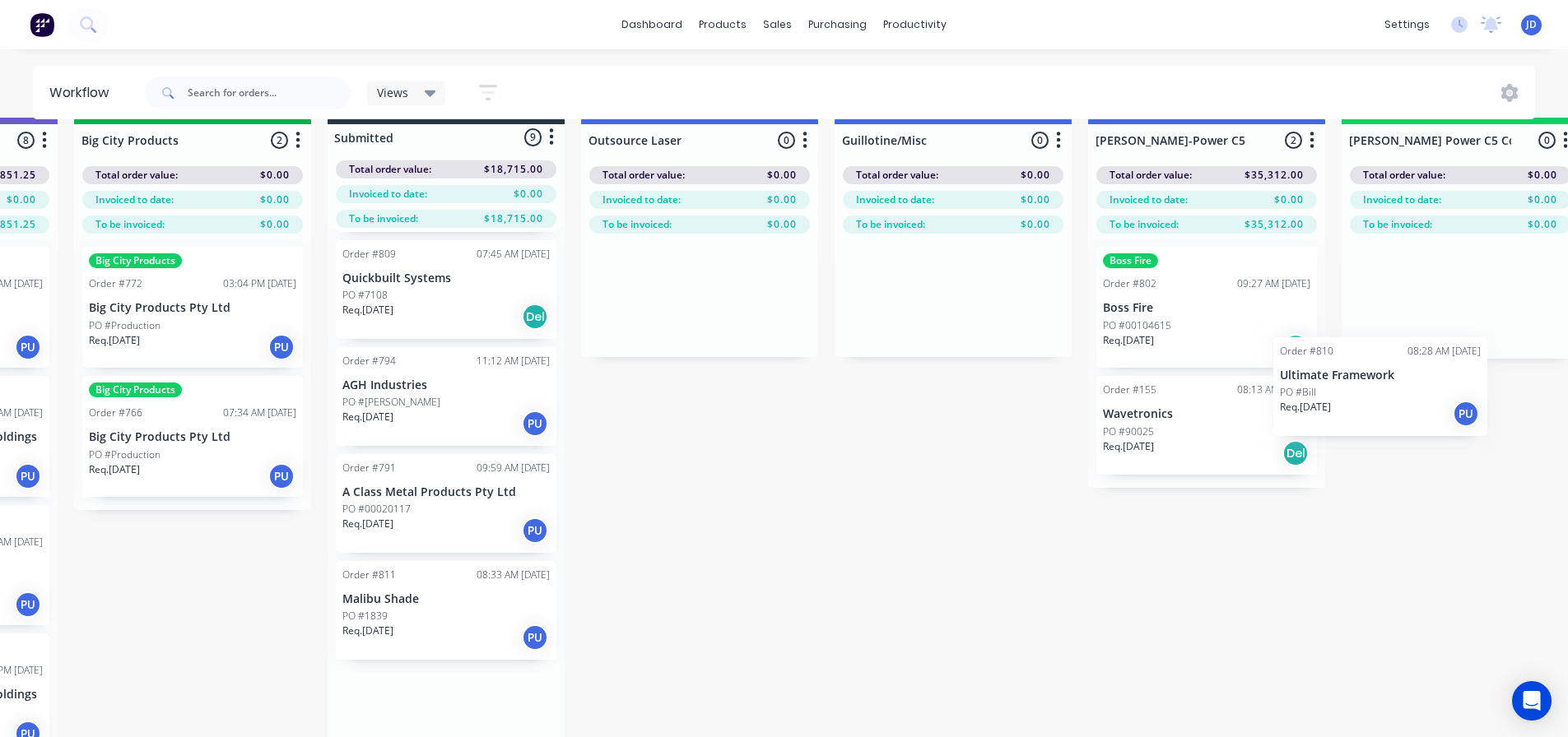
drag, startPoint x: 1184, startPoint y: 513, endPoint x: 1168, endPoint y: 416, distance: 98.3
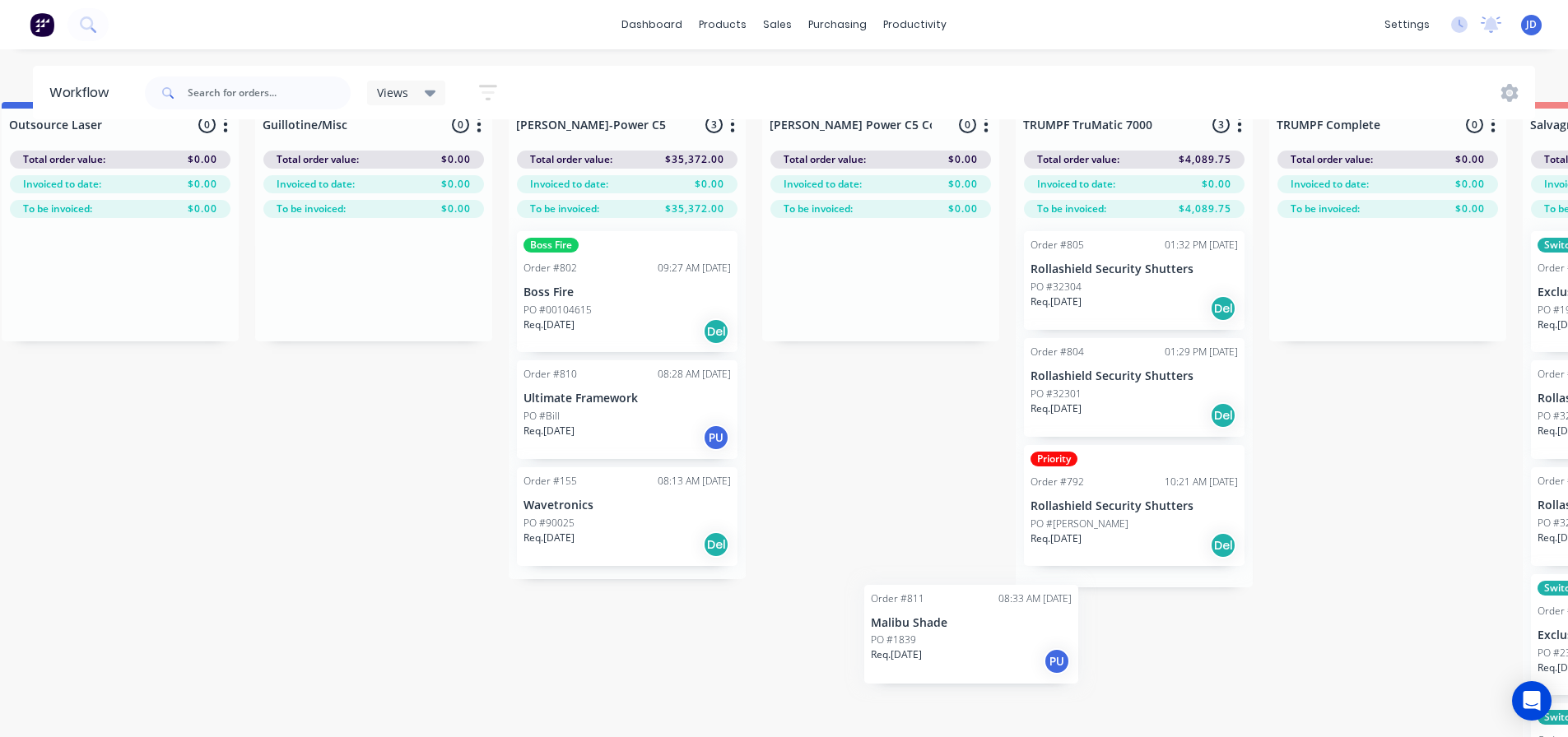
scroll to position [71, 1048]
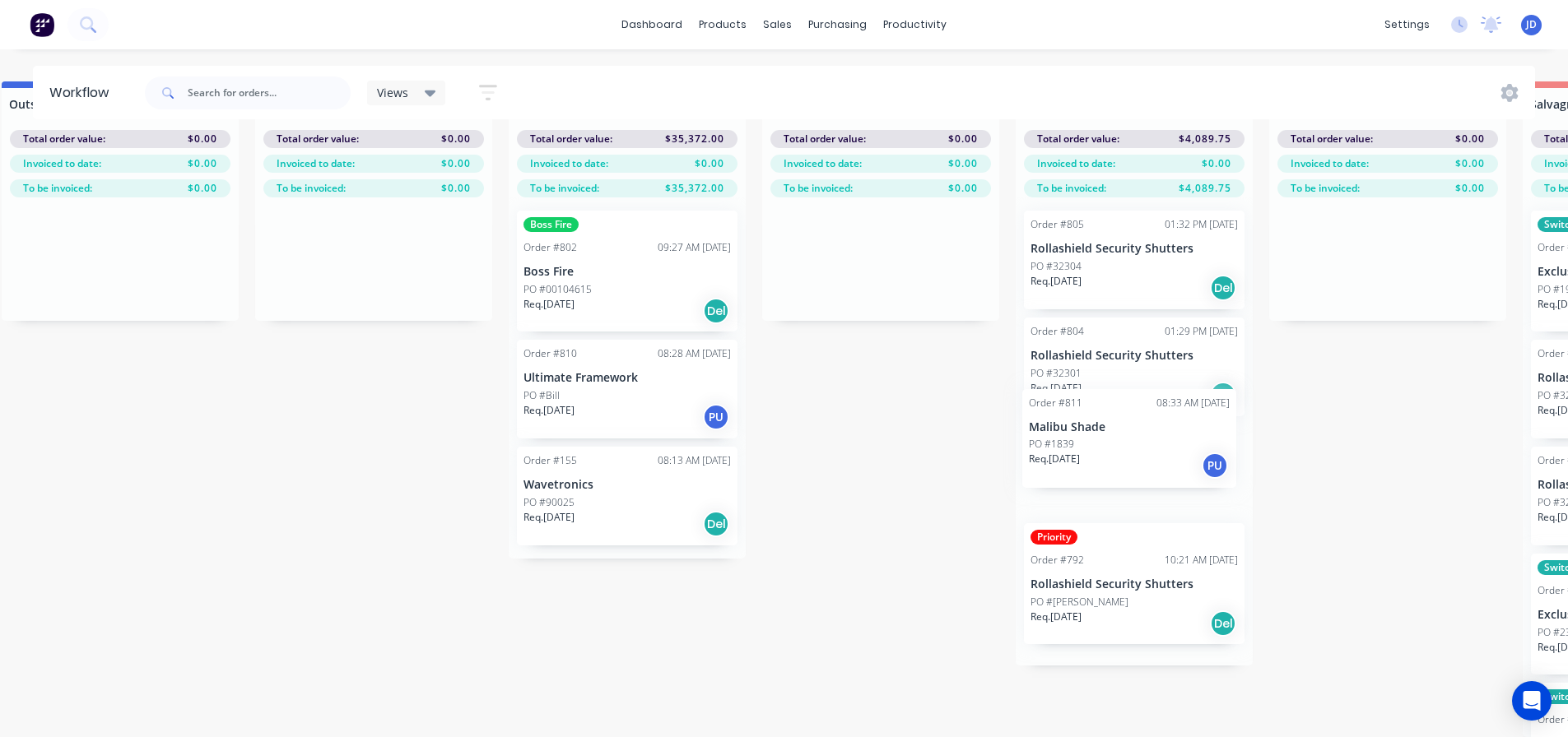
drag, startPoint x: 379, startPoint y: 717, endPoint x: 1087, endPoint y: 444, distance: 758.8
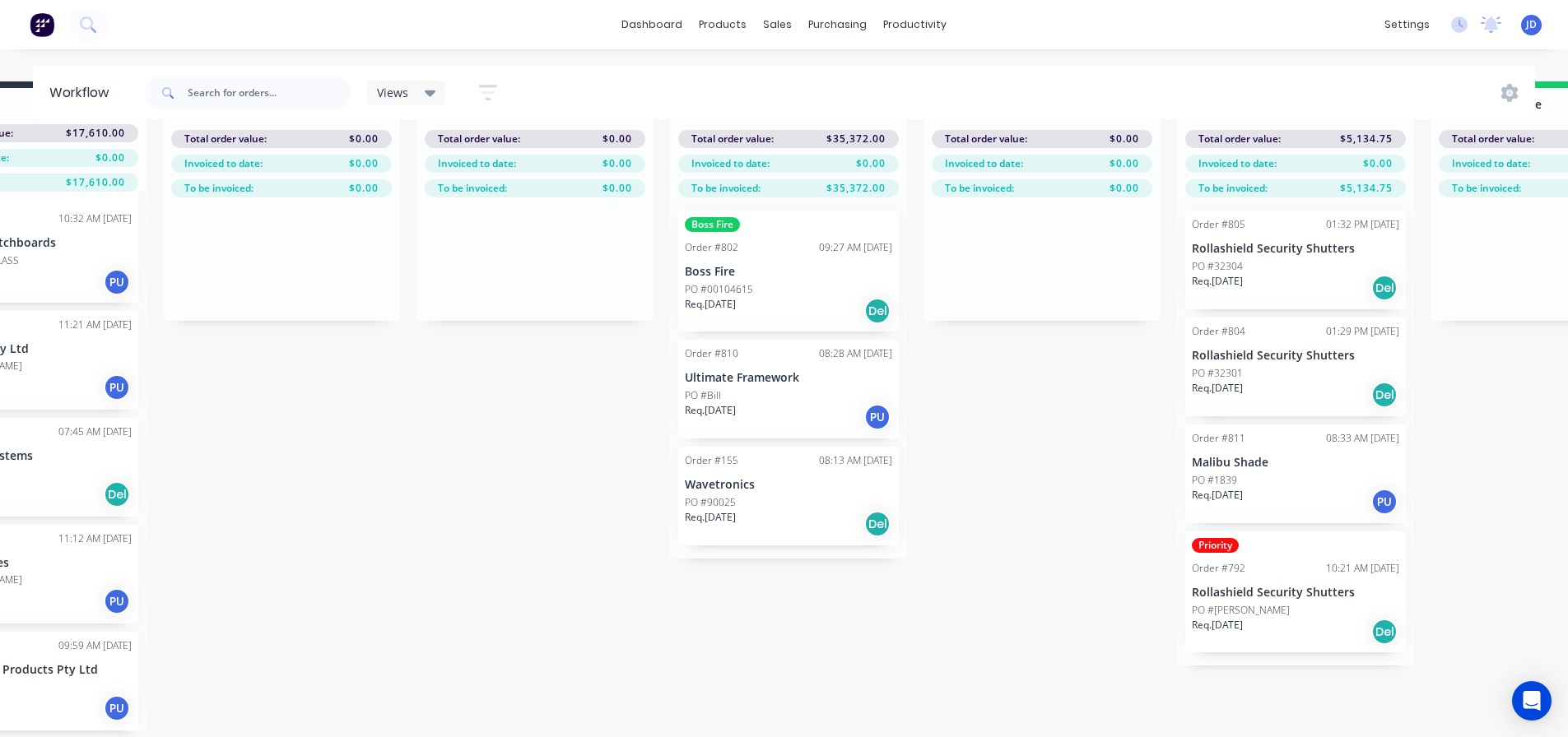
scroll to position [71, 169]
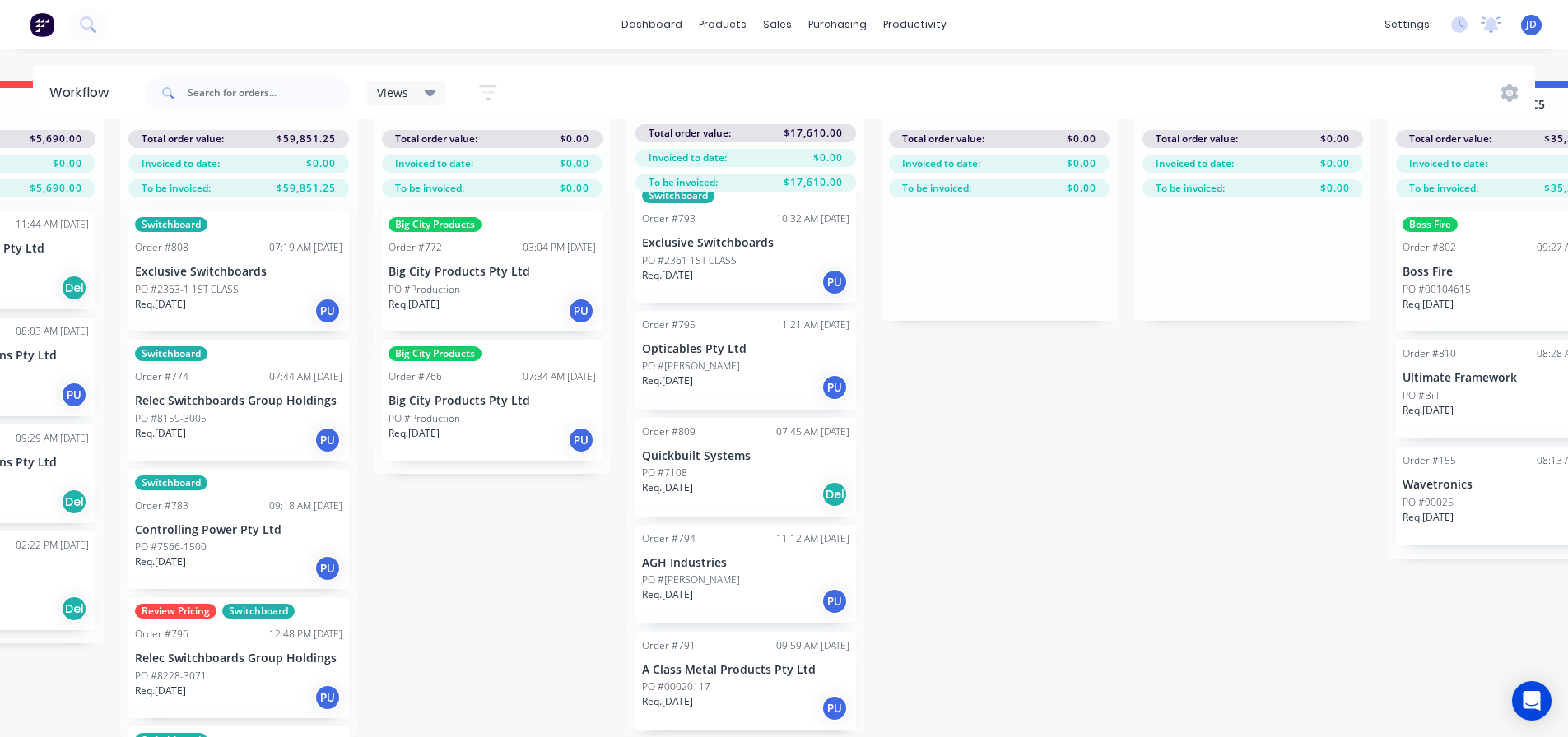
drag, startPoint x: 970, startPoint y: 514, endPoint x: 738, endPoint y: 484, distance: 233.9
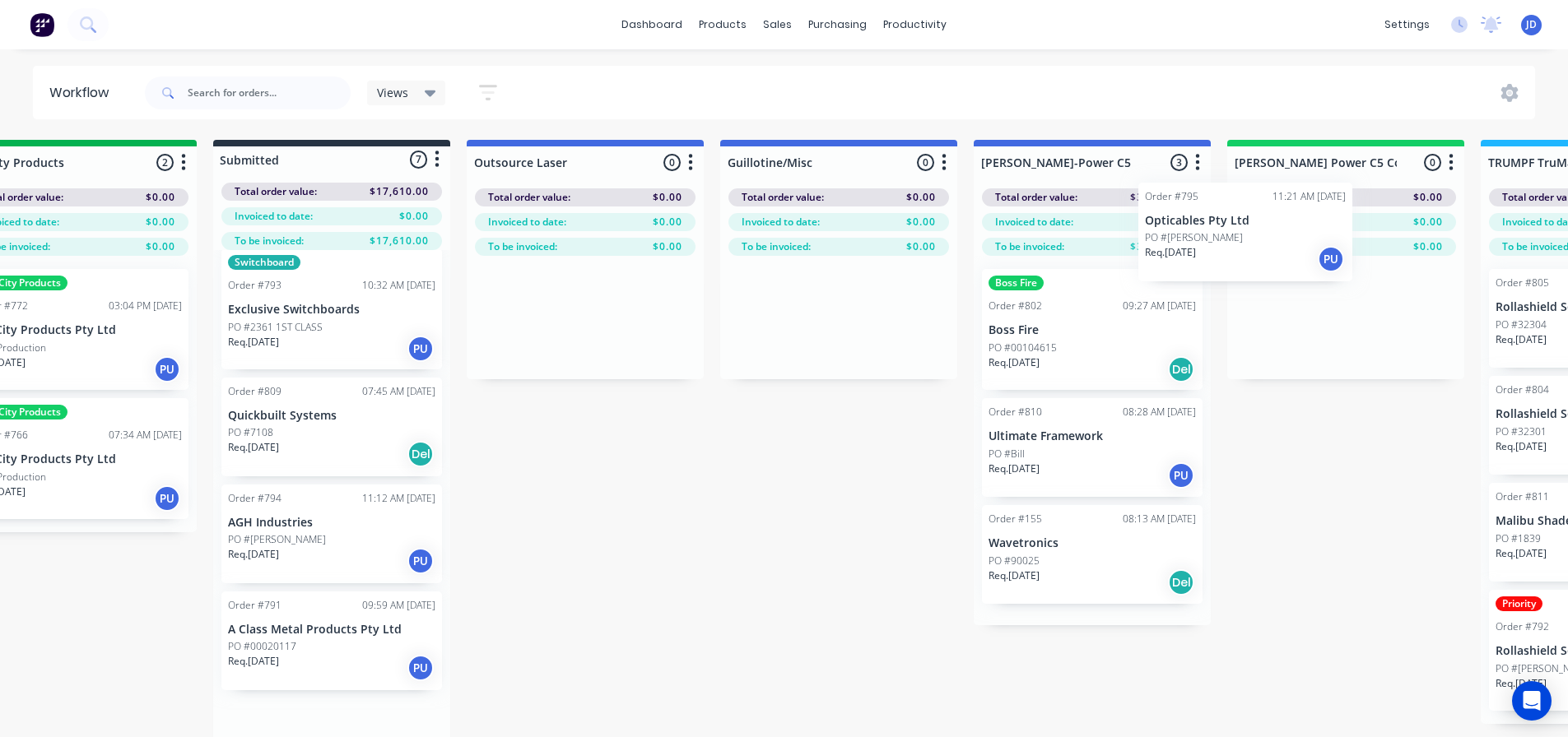
scroll to position [0, 589]
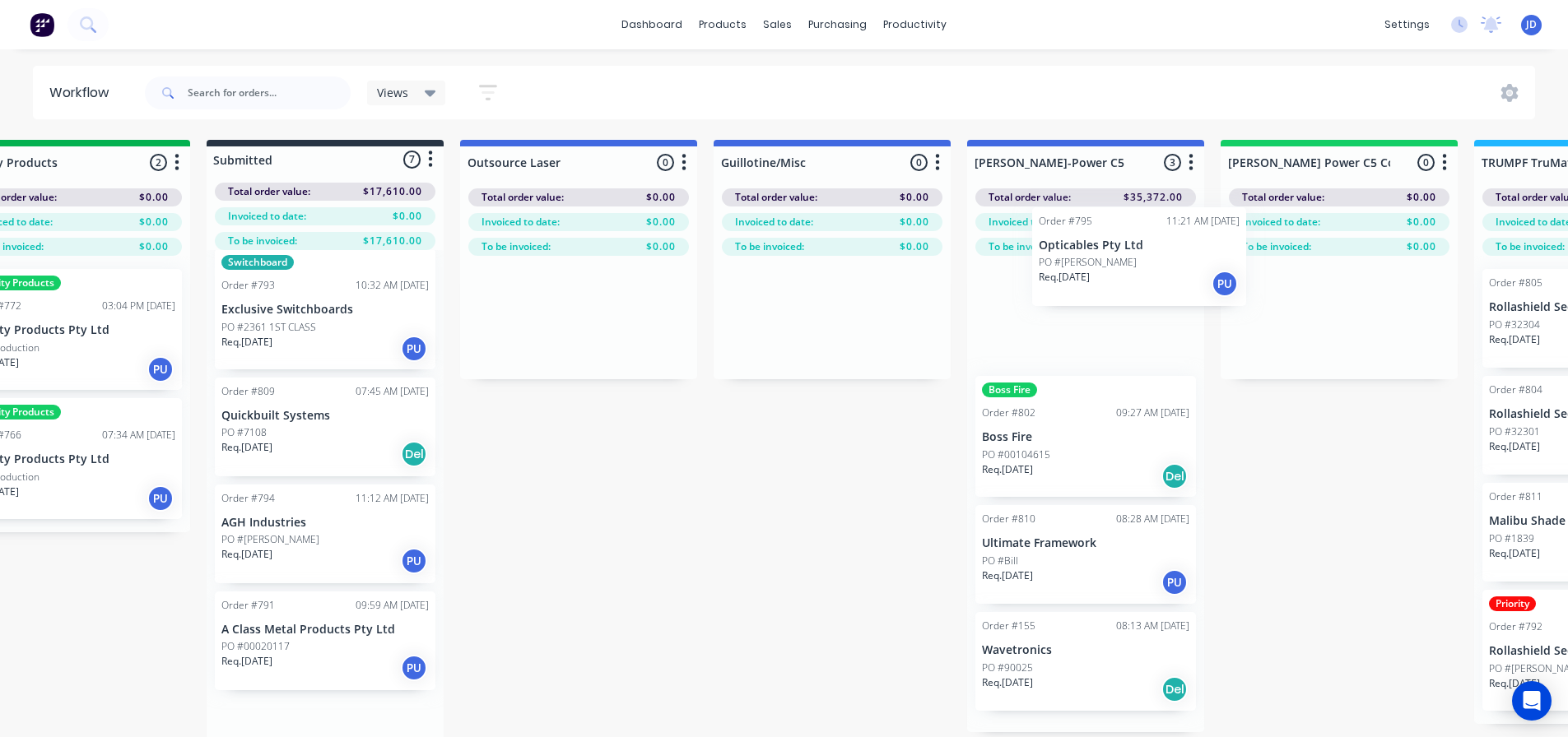
drag, startPoint x: 921, startPoint y: 448, endPoint x: 1117, endPoint y: 292, distance: 250.5
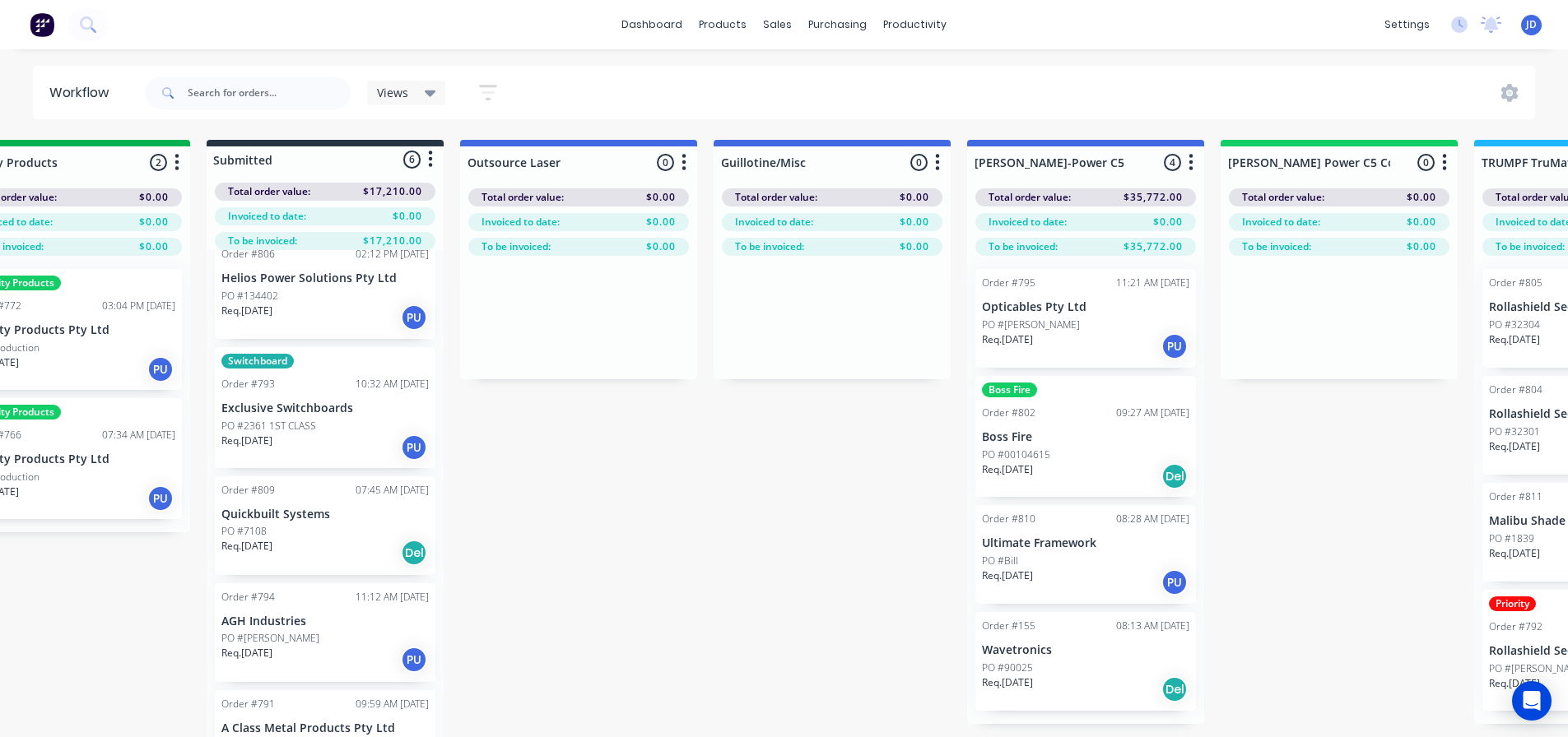
scroll to position [0, 588]
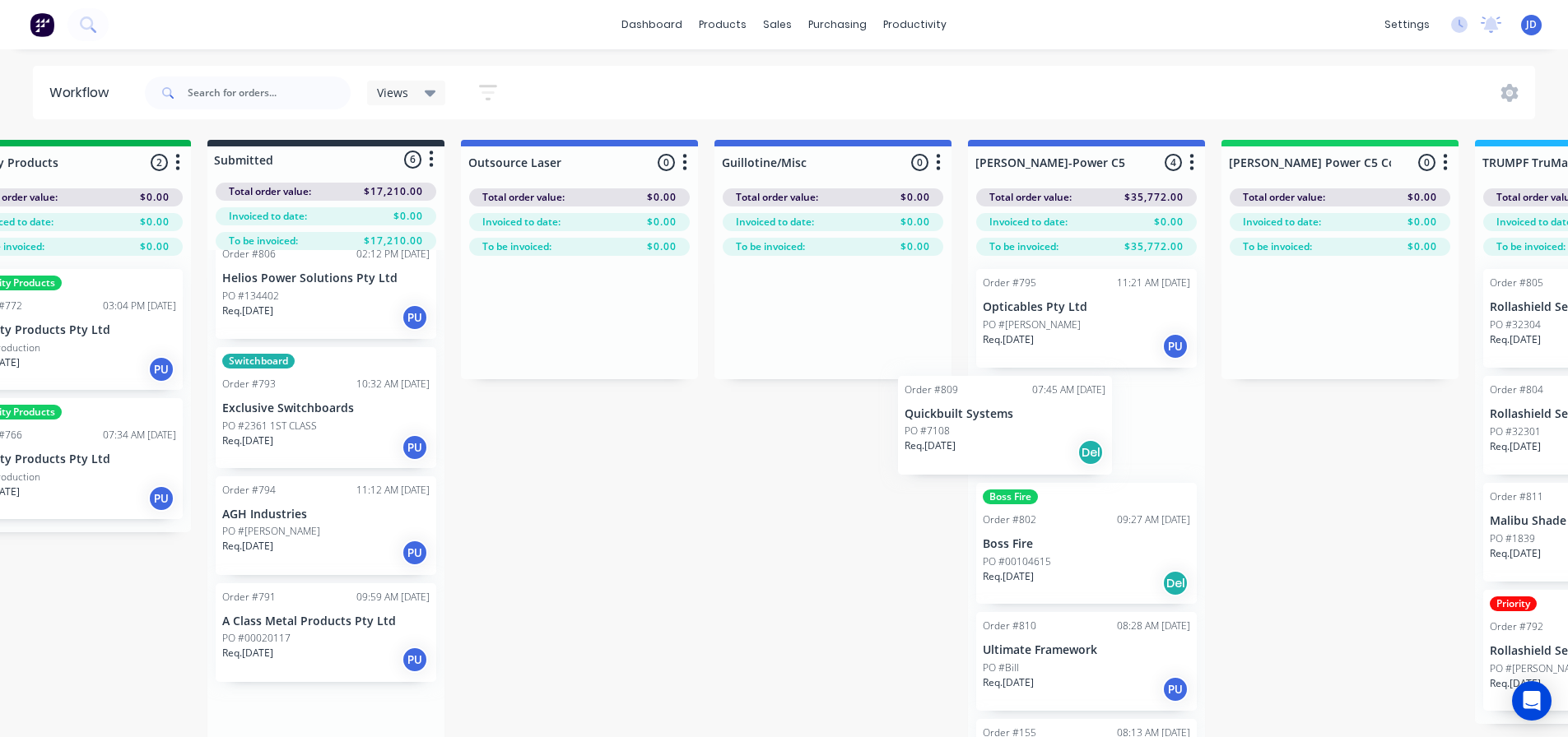
drag, startPoint x: 363, startPoint y: 539, endPoint x: 1043, endPoint y: 463, distance: 684.2
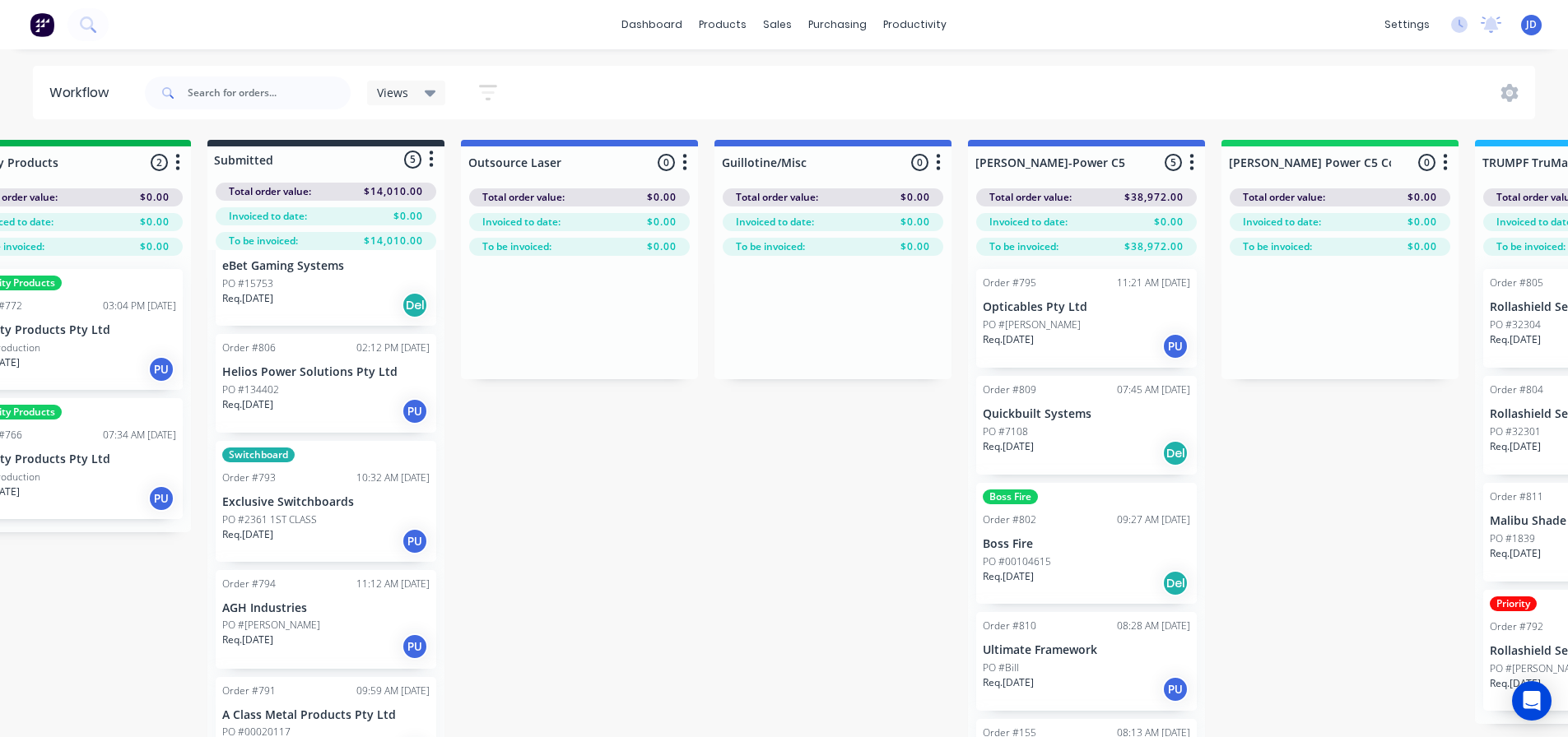
scroll to position [46, 0]
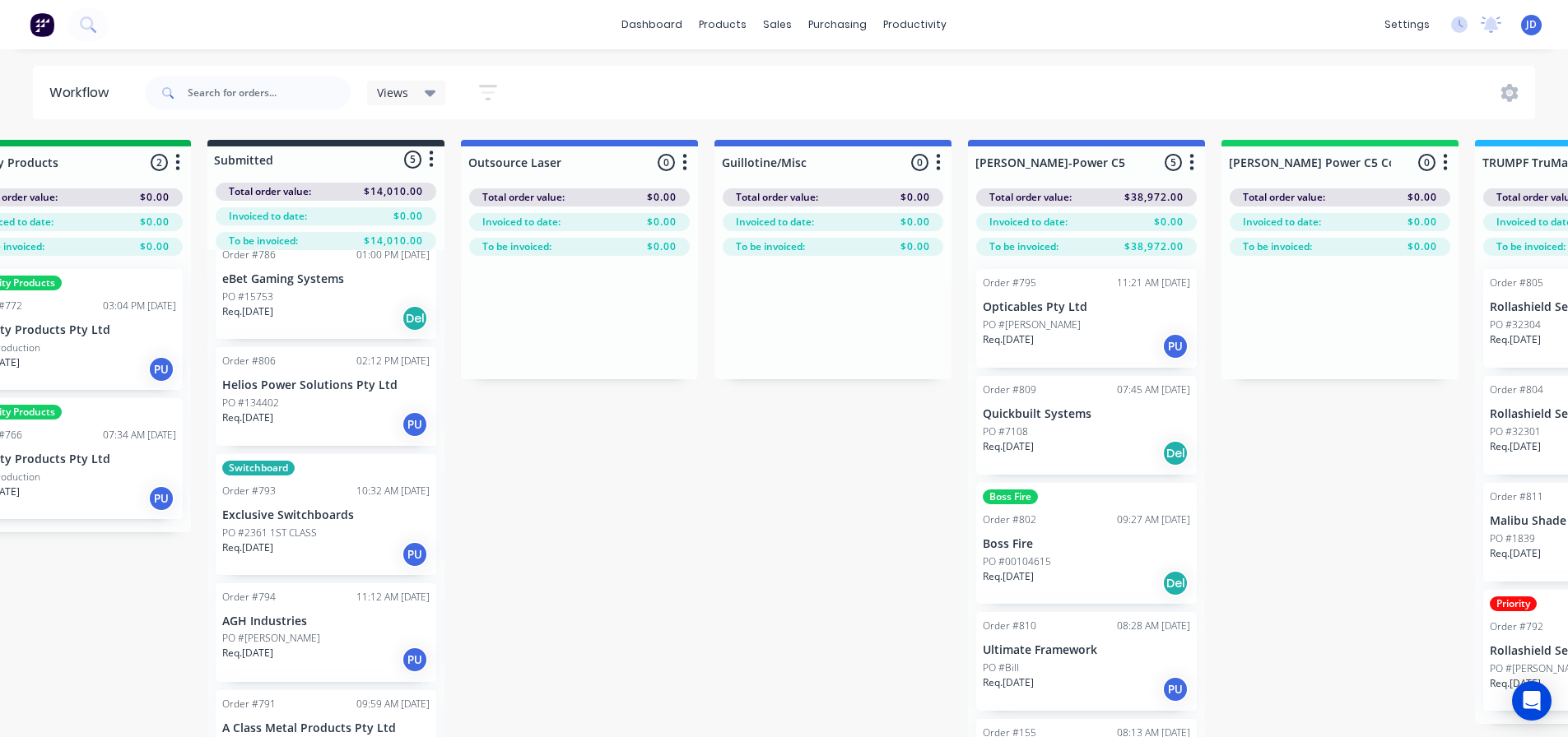
click at [317, 413] on div "Req. [DATE] PU" at bounding box center [326, 424] width 207 height 28
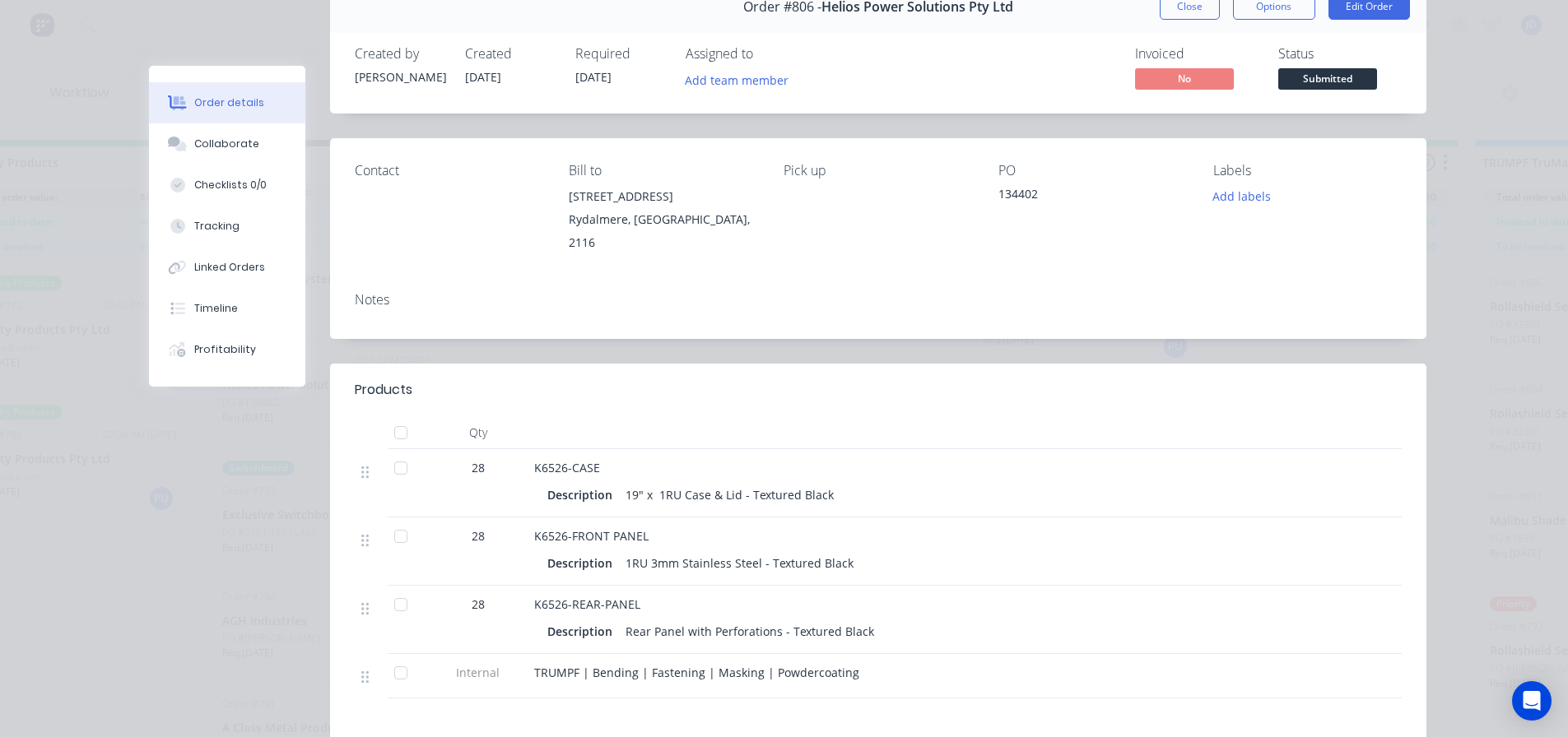
scroll to position [83, 0]
click at [1310, 93] on button "Submitted" at bounding box center [1328, 84] width 99 height 25
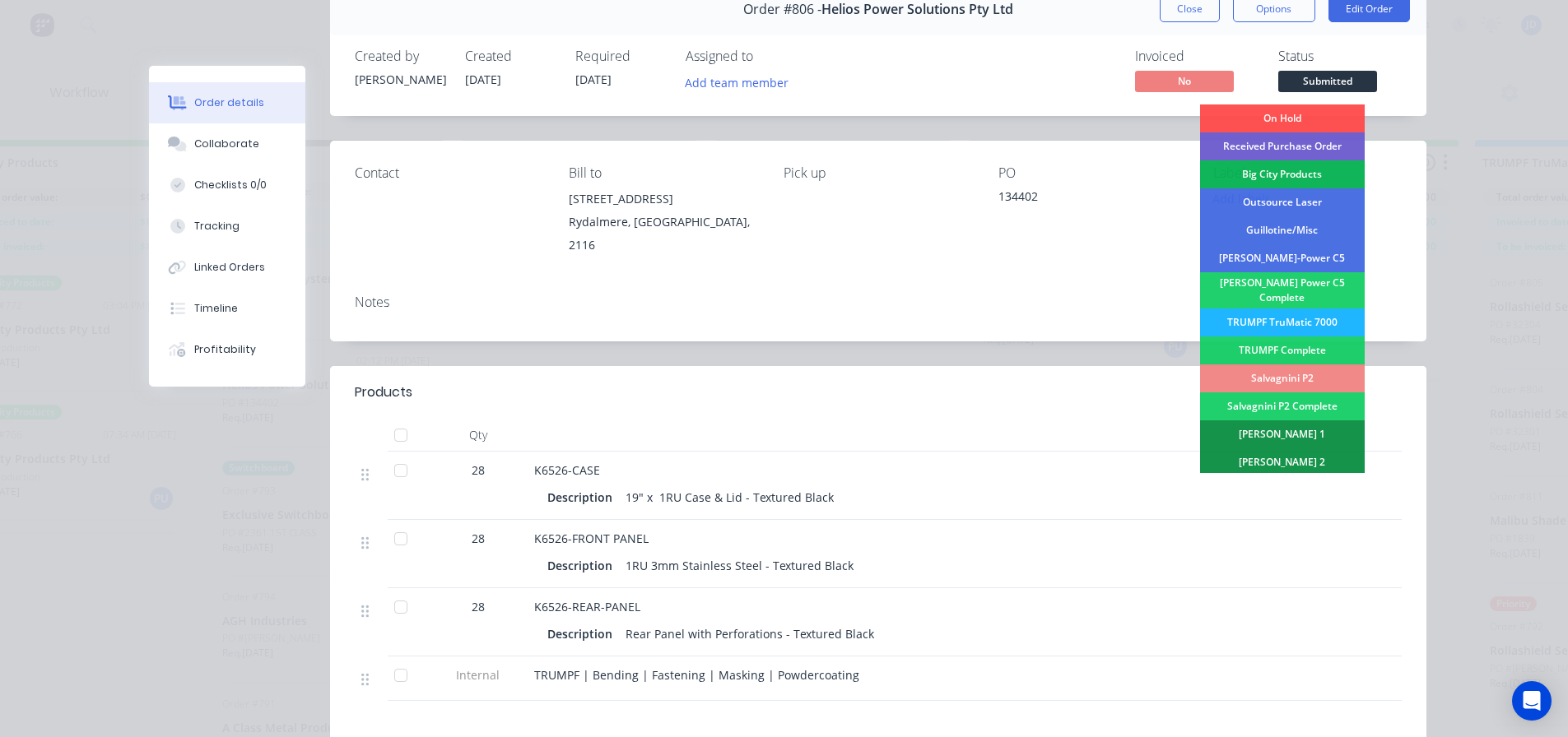
click at [1309, 315] on div "TRUMPF TruMatic 7000" at bounding box center [1282, 322] width 164 height 28
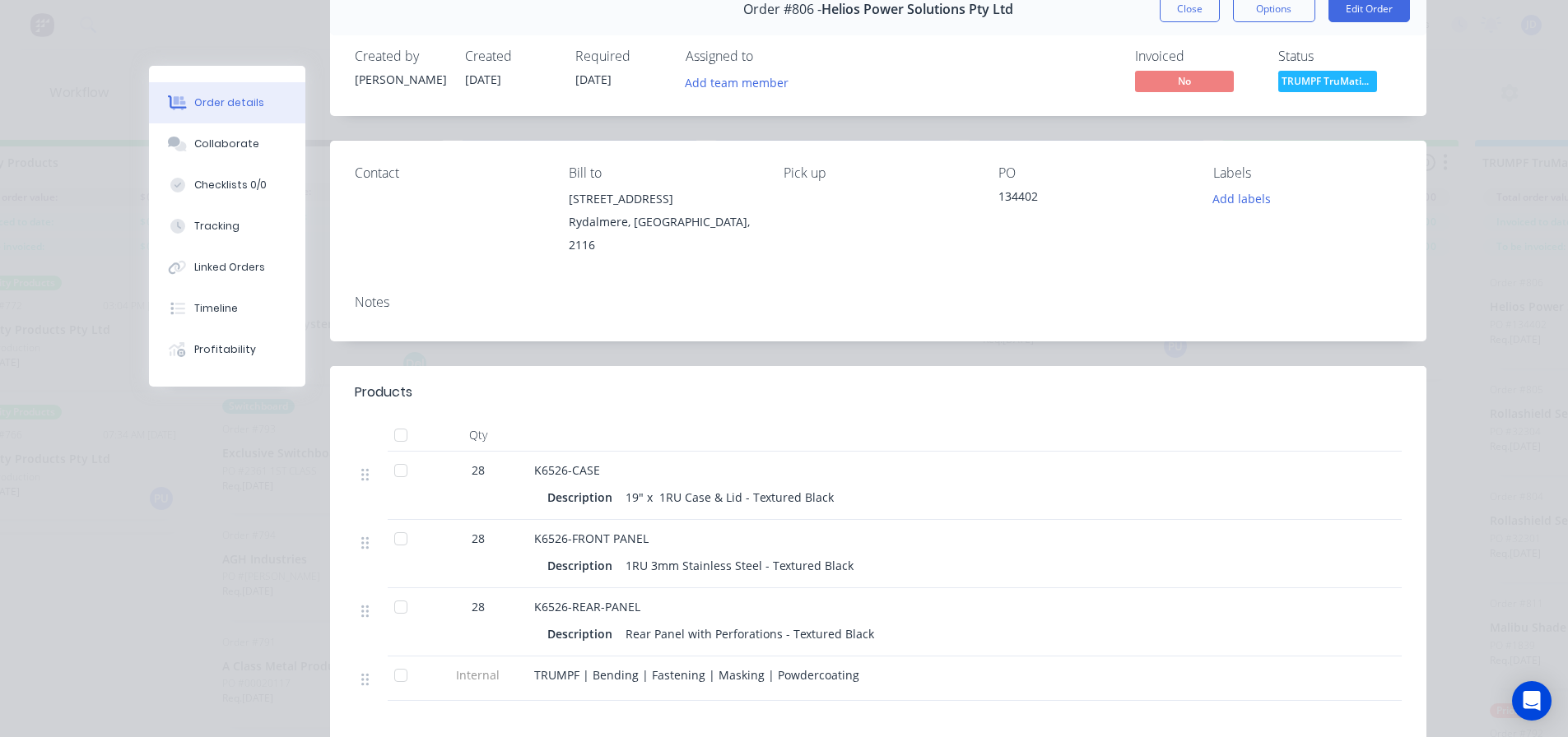
scroll to position [0, 0]
click at [1169, 13] on button "Close" at bounding box center [1190, 9] width 60 height 27
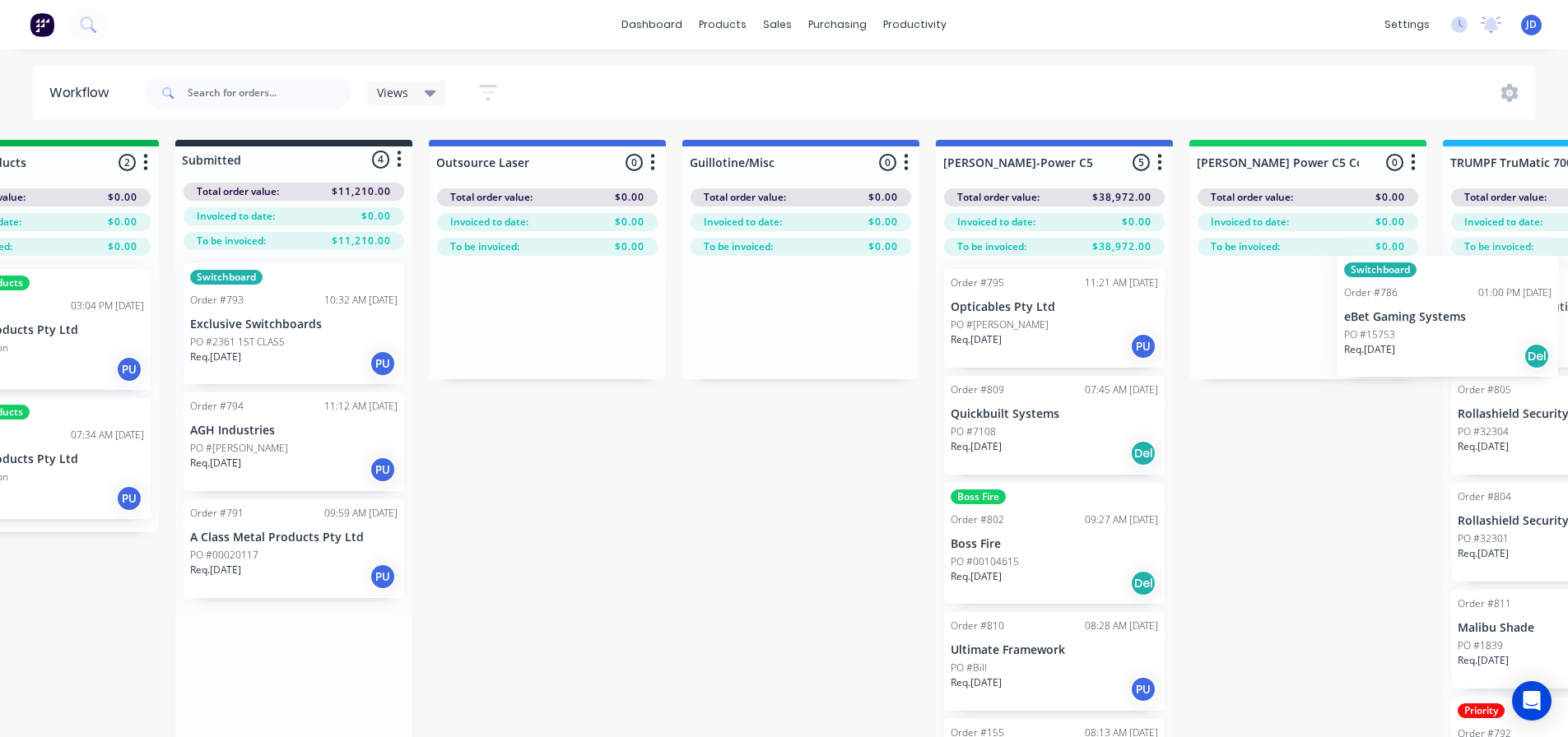
drag, startPoint x: 348, startPoint y: 333, endPoint x: 1530, endPoint y: 328, distance: 1182.0
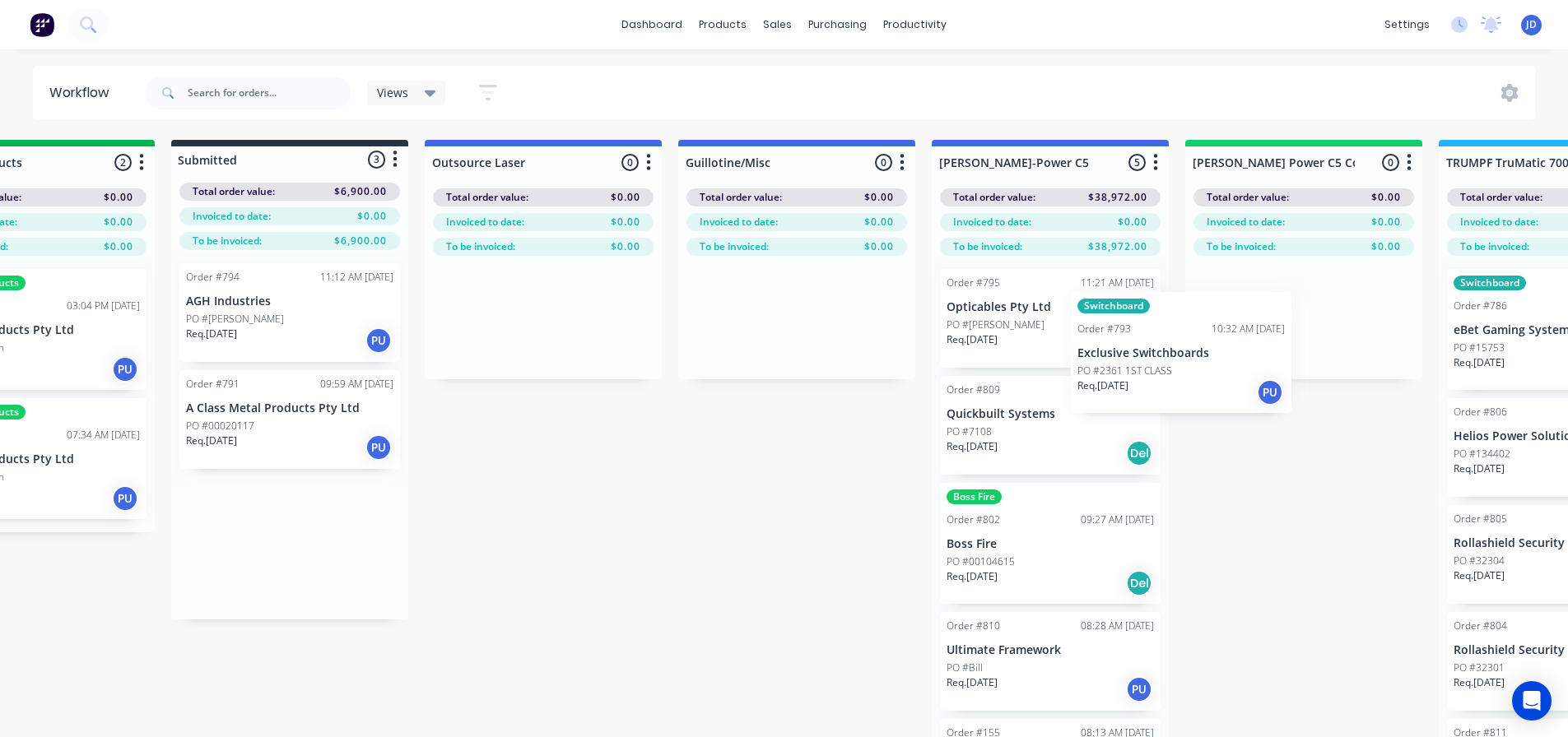
scroll to position [0, 634]
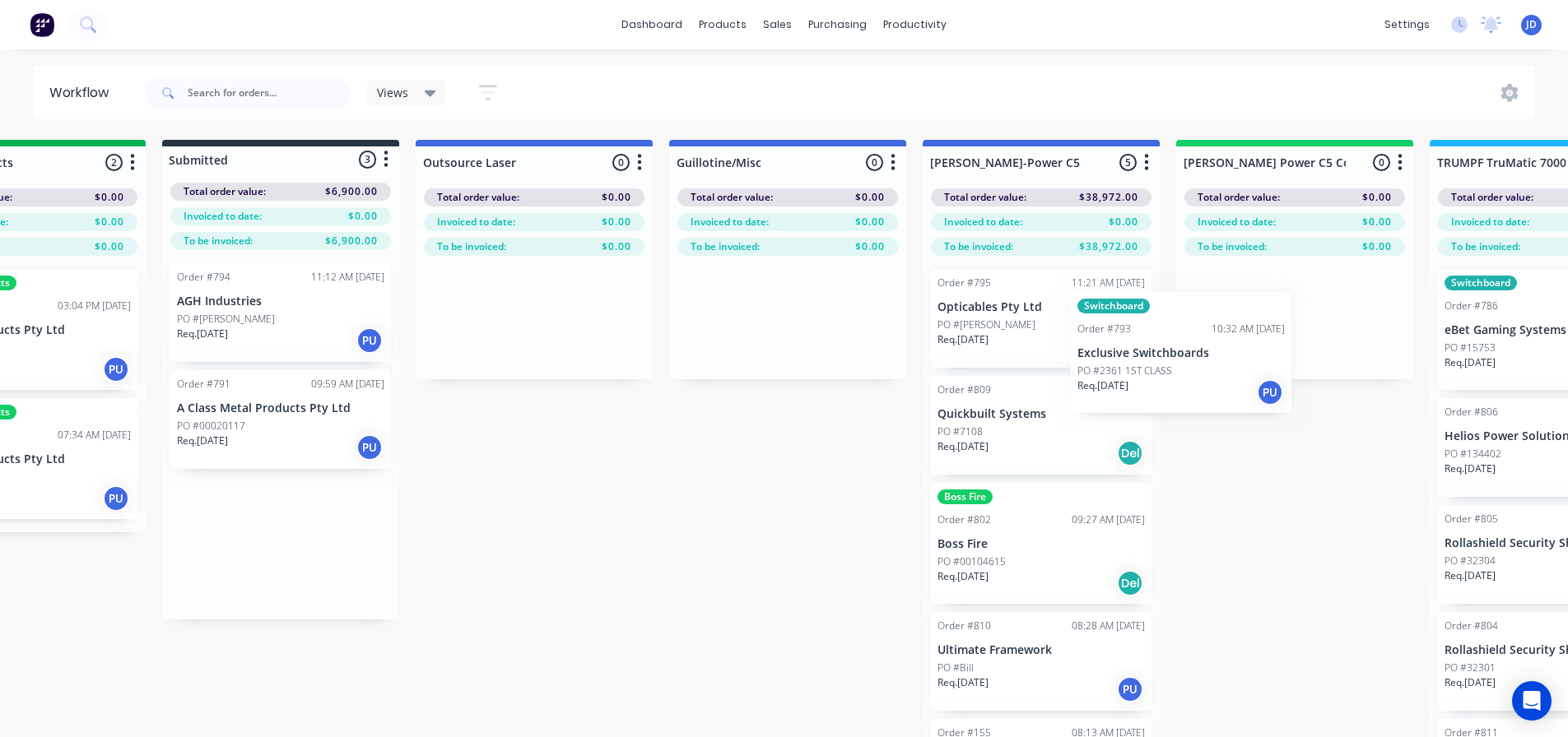
drag, startPoint x: 1116, startPoint y: 387, endPoint x: 1142, endPoint y: 385, distance: 26.1
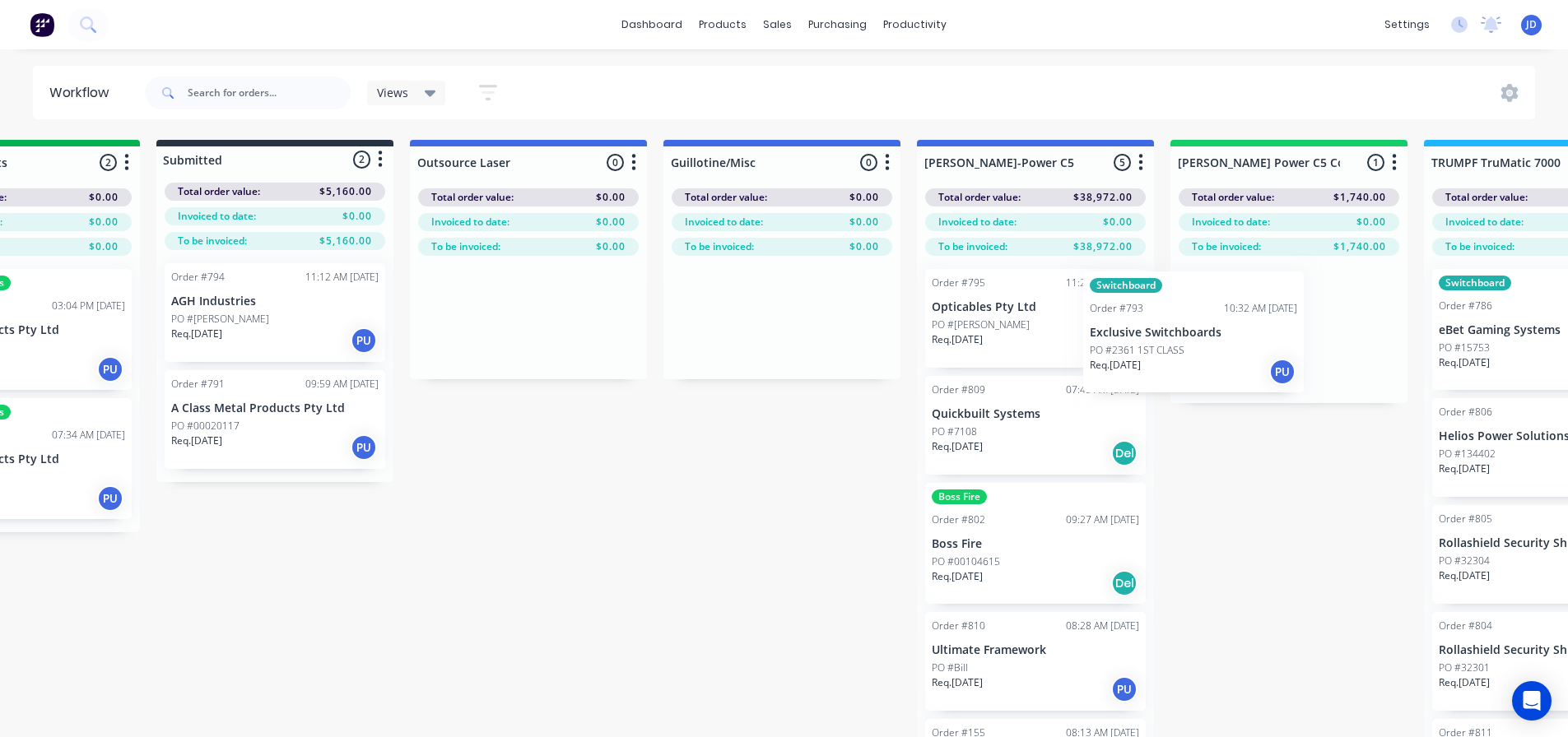
drag, startPoint x: 1261, startPoint y: 370, endPoint x: 967, endPoint y: 343, distance: 295.2
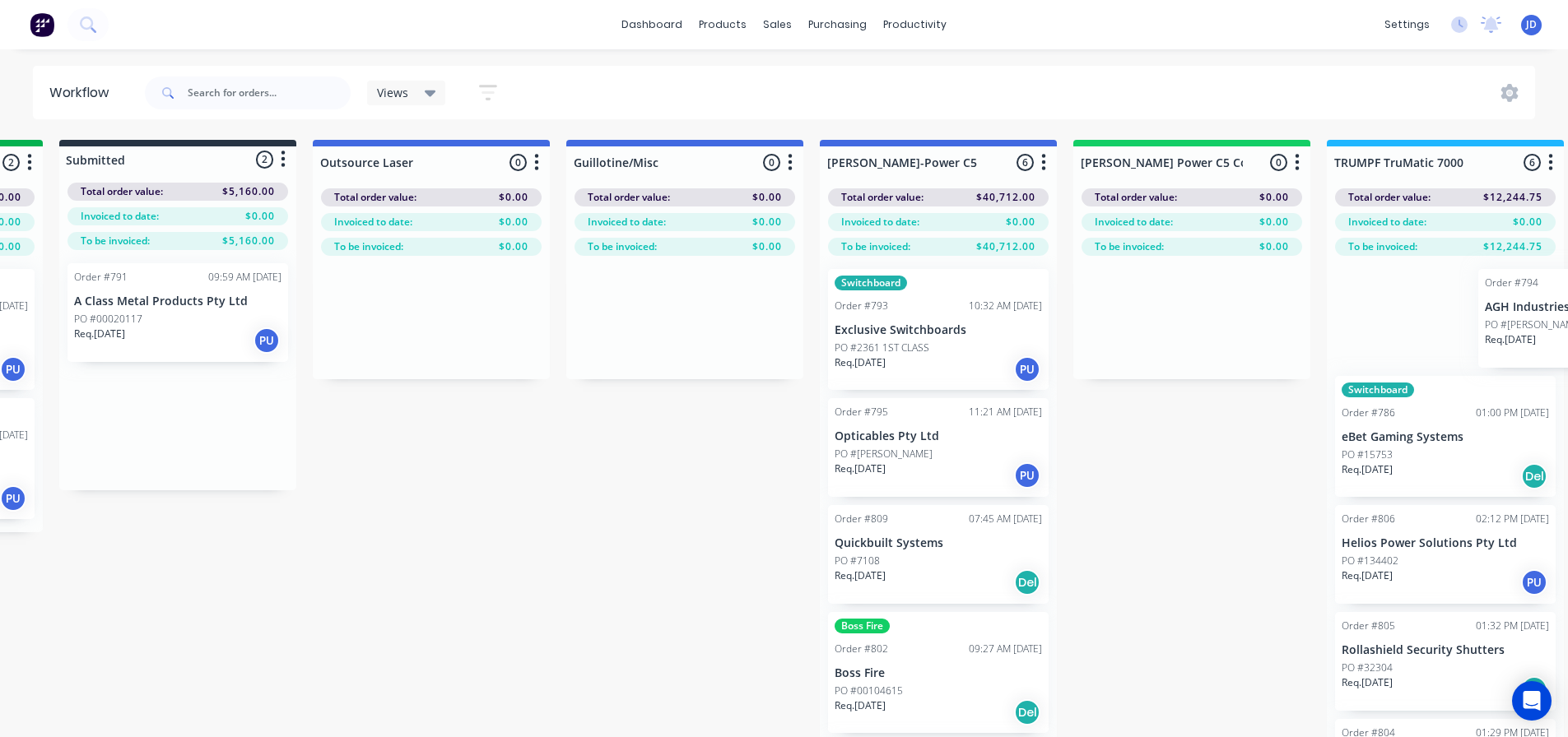
scroll to position [0, 809]
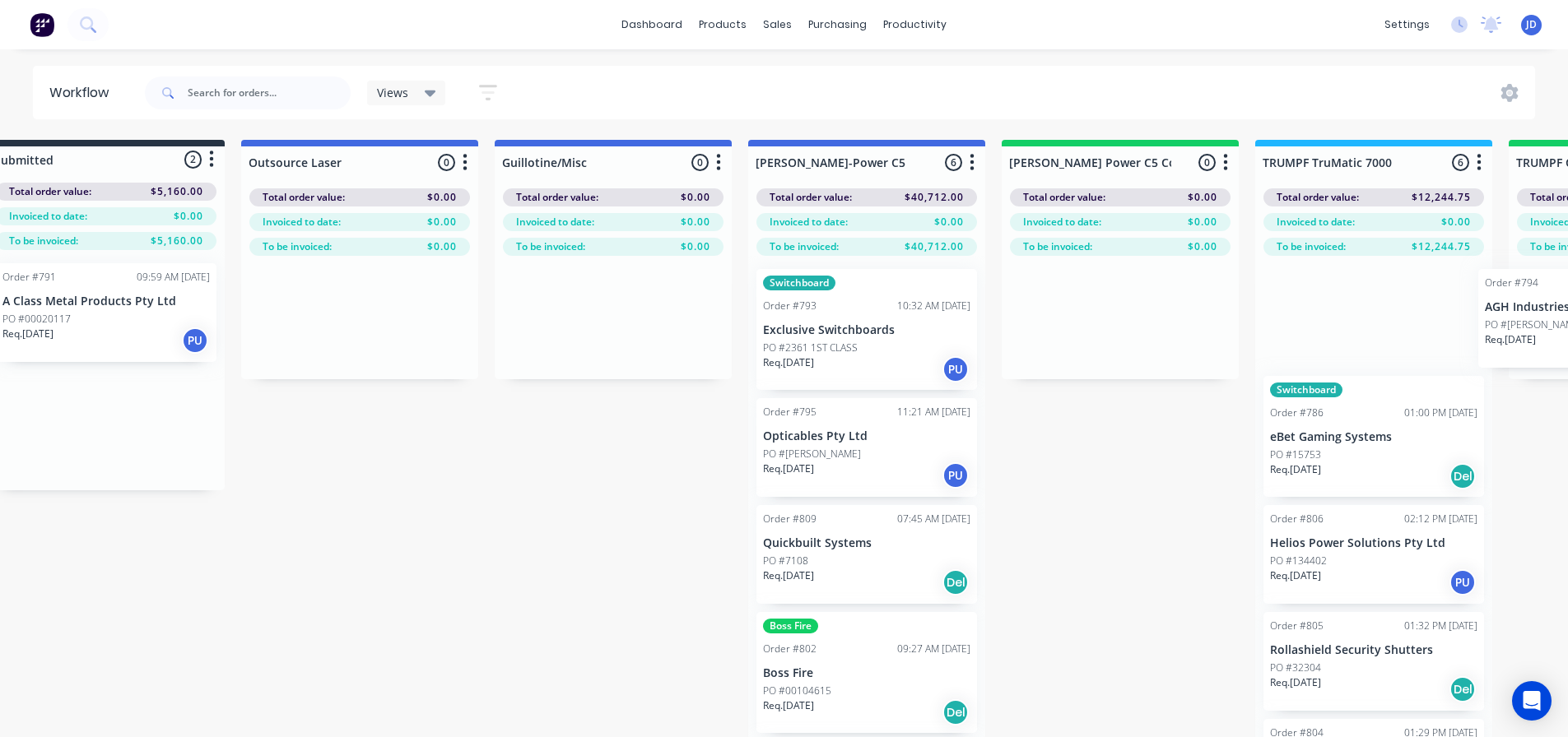
drag, startPoint x: 557, startPoint y: 356, endPoint x: 1458, endPoint y: 362, distance: 901.0
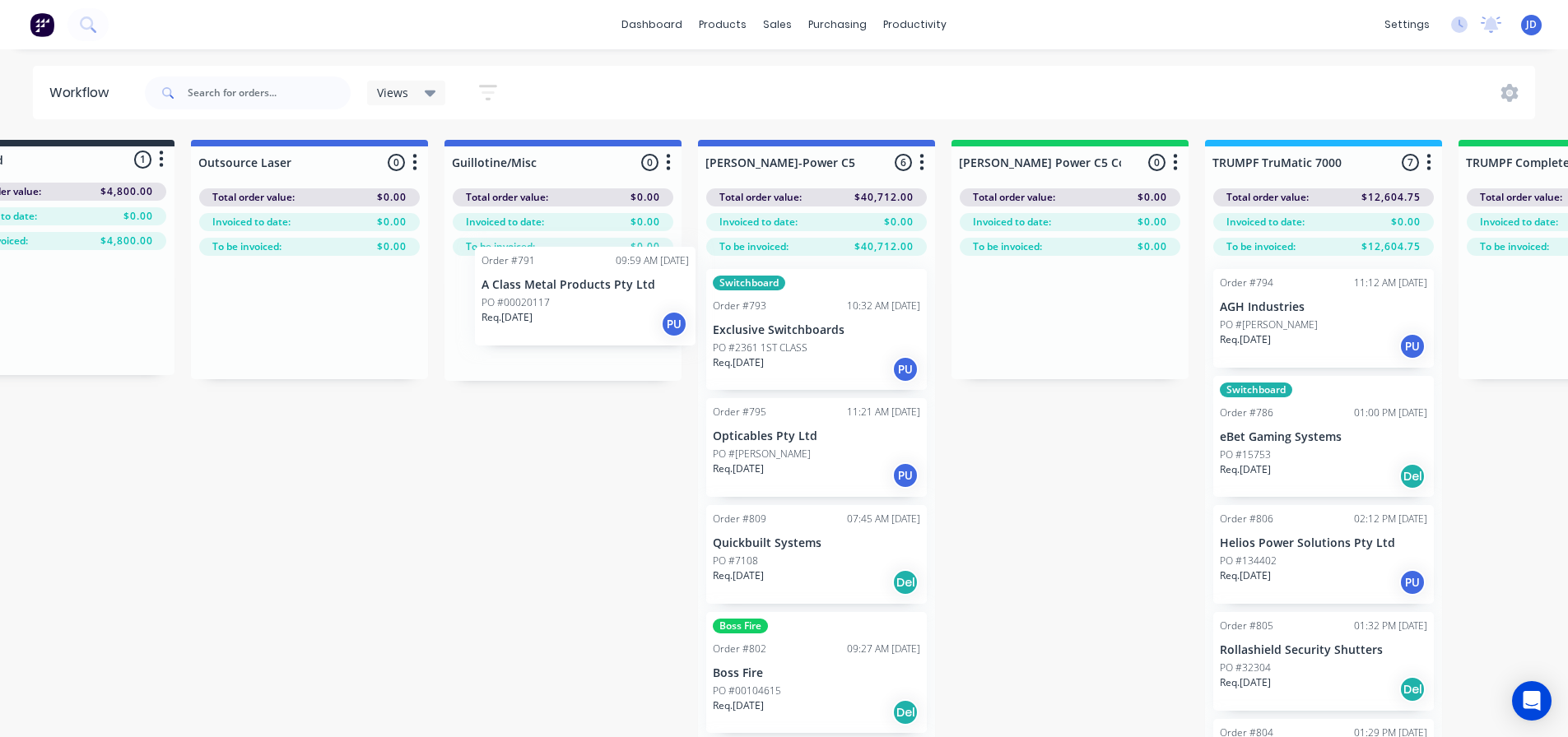
scroll to position [0, 779]
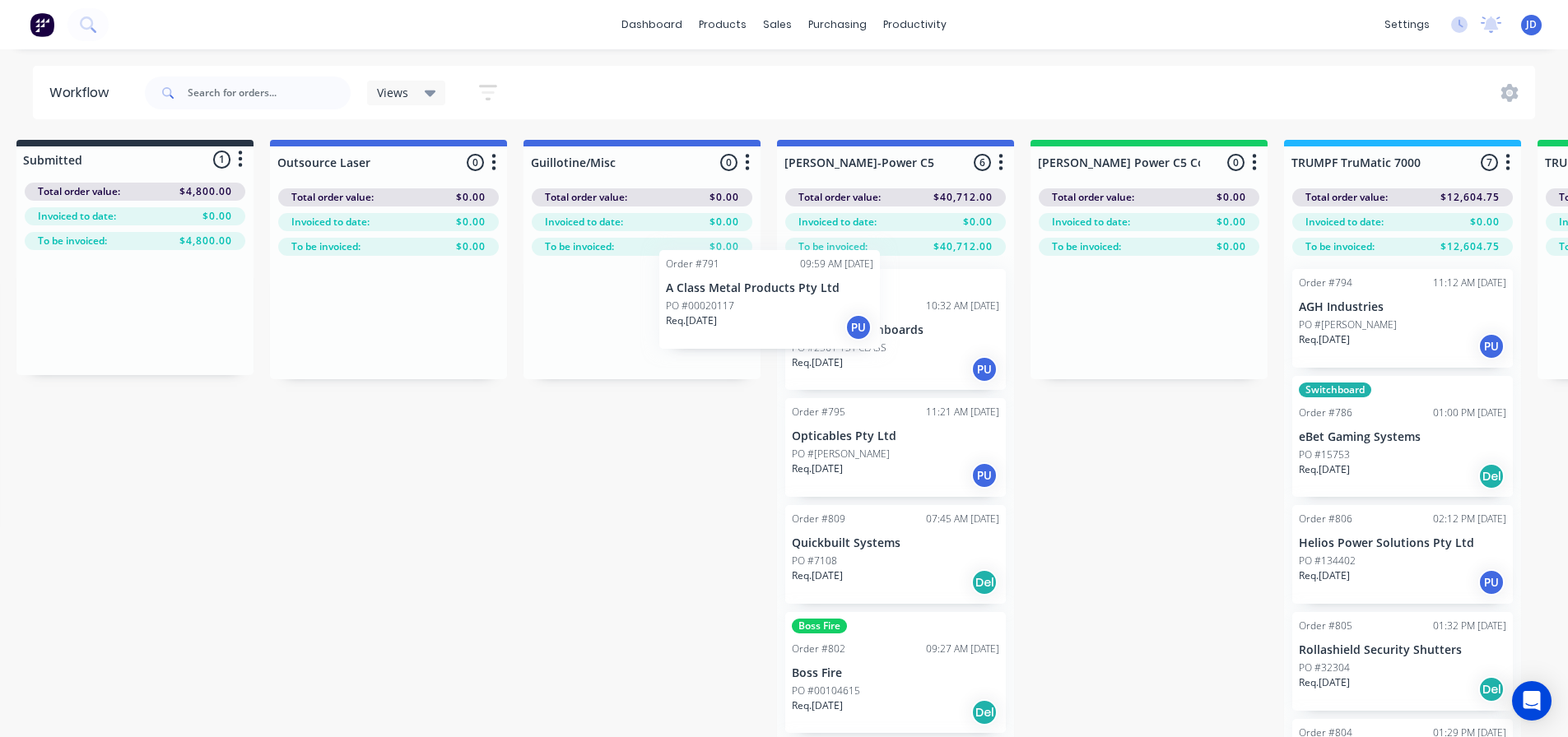
drag, startPoint x: 137, startPoint y: 337, endPoint x: 832, endPoint y: 336, distance: 695.0
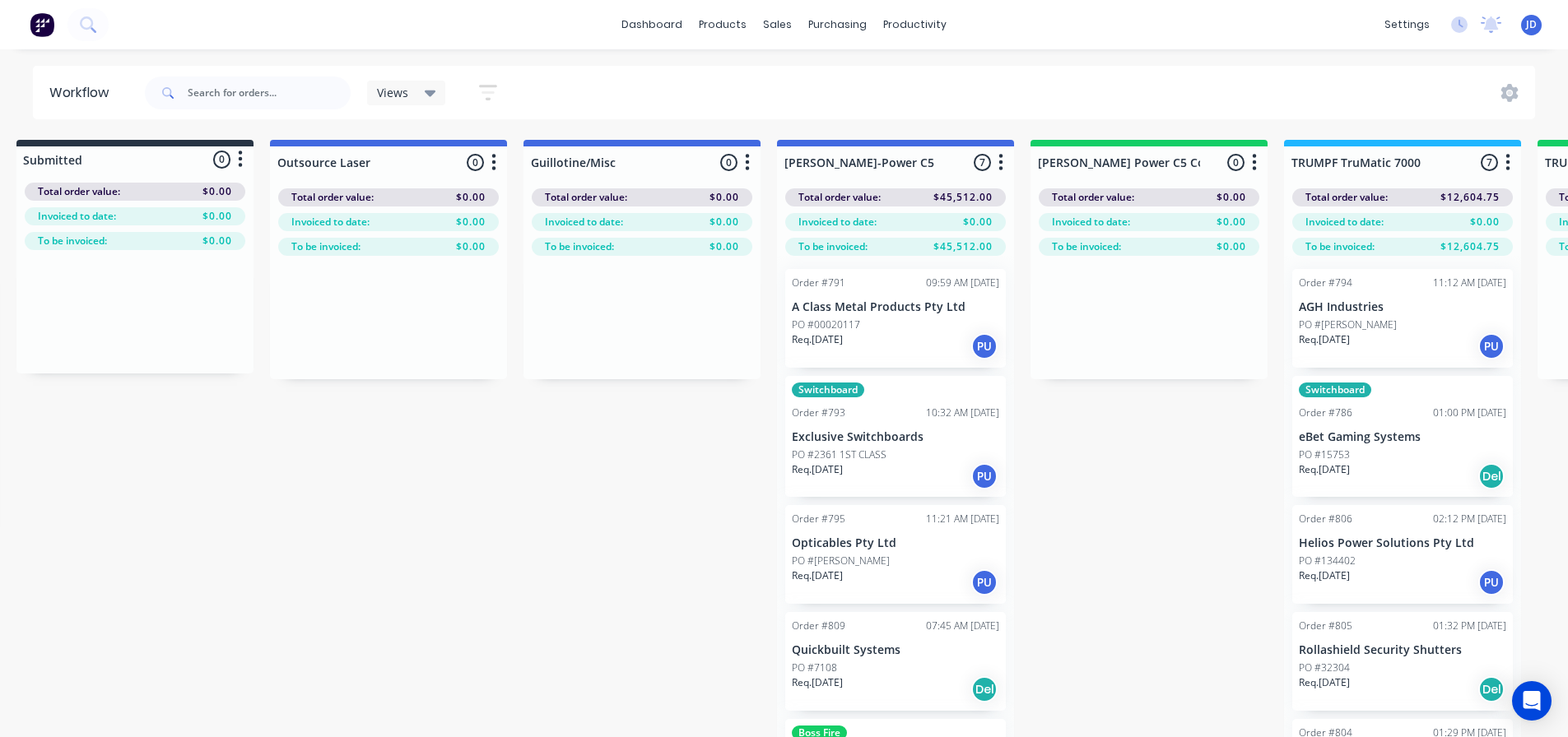
click at [870, 326] on div "Order #791 09:59 AM [DATE] A Class Metal Products Pty Ltd PO #00020117 Req. [DA…" at bounding box center [896, 525] width 238 height 539
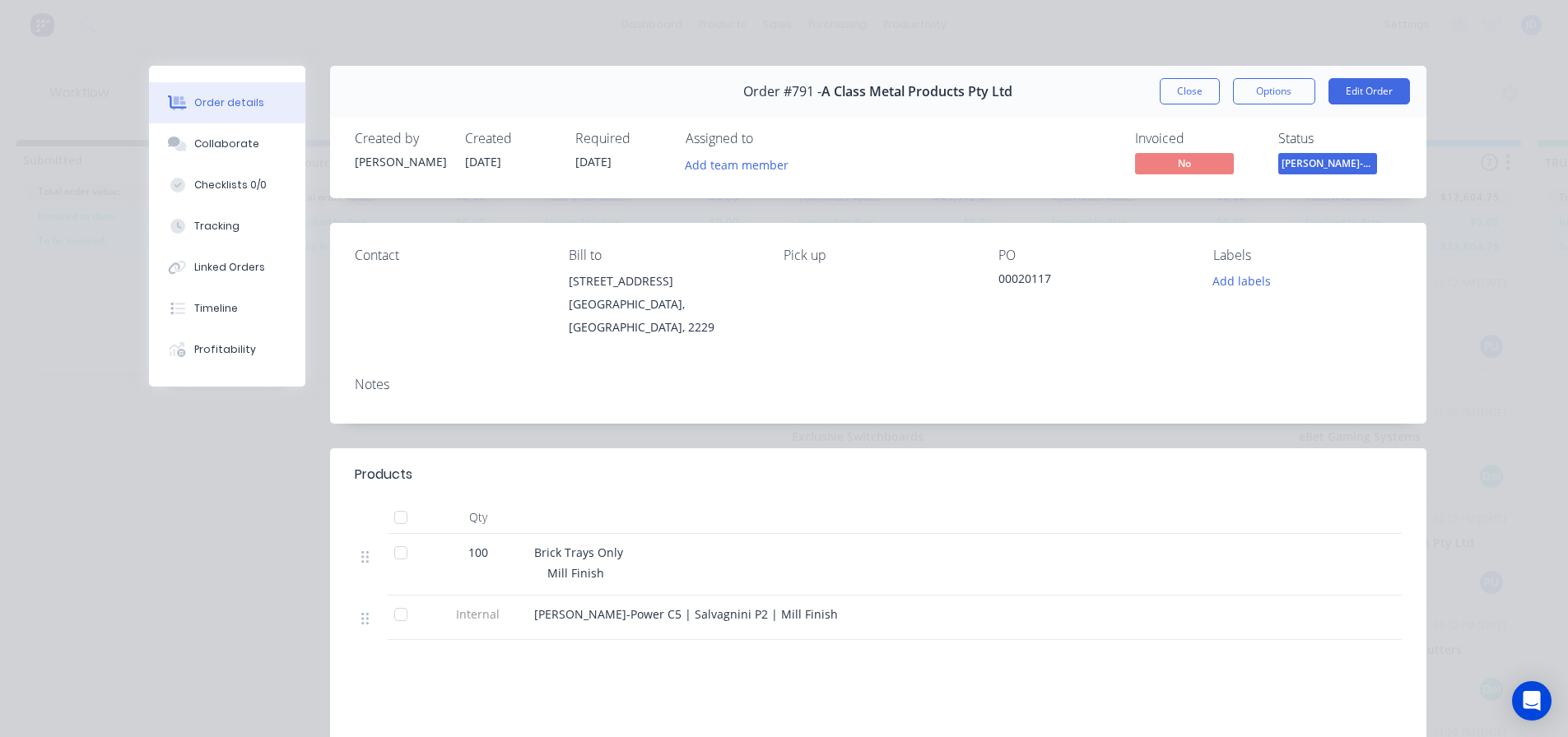
click at [1137, 89] on div "Order #791 - A Class Metal Products Pty Ltd Close Options Edit Order" at bounding box center [878, 91] width 1097 height 52
click at [1184, 84] on button "Close" at bounding box center [1190, 91] width 60 height 27
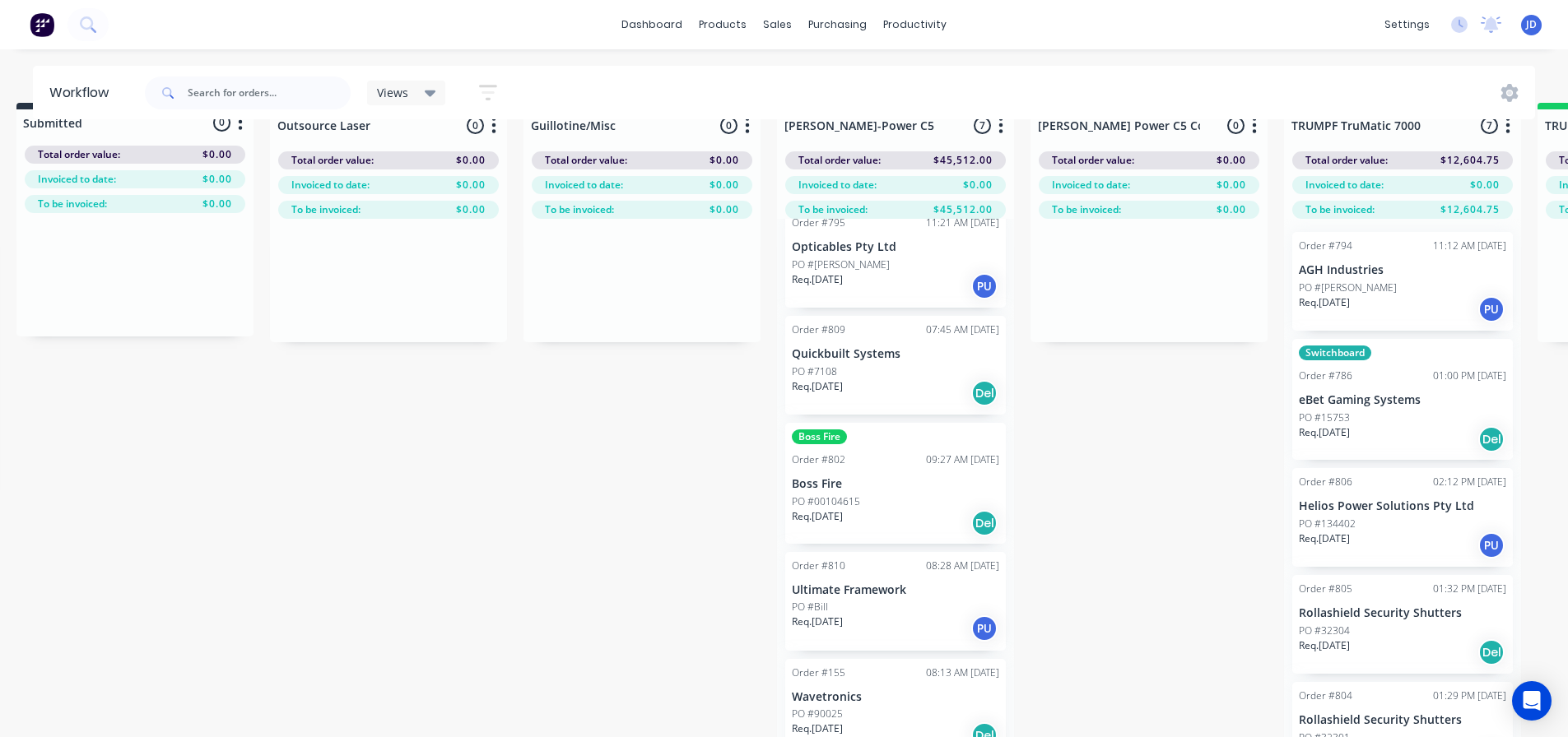
scroll to position [71, 779]
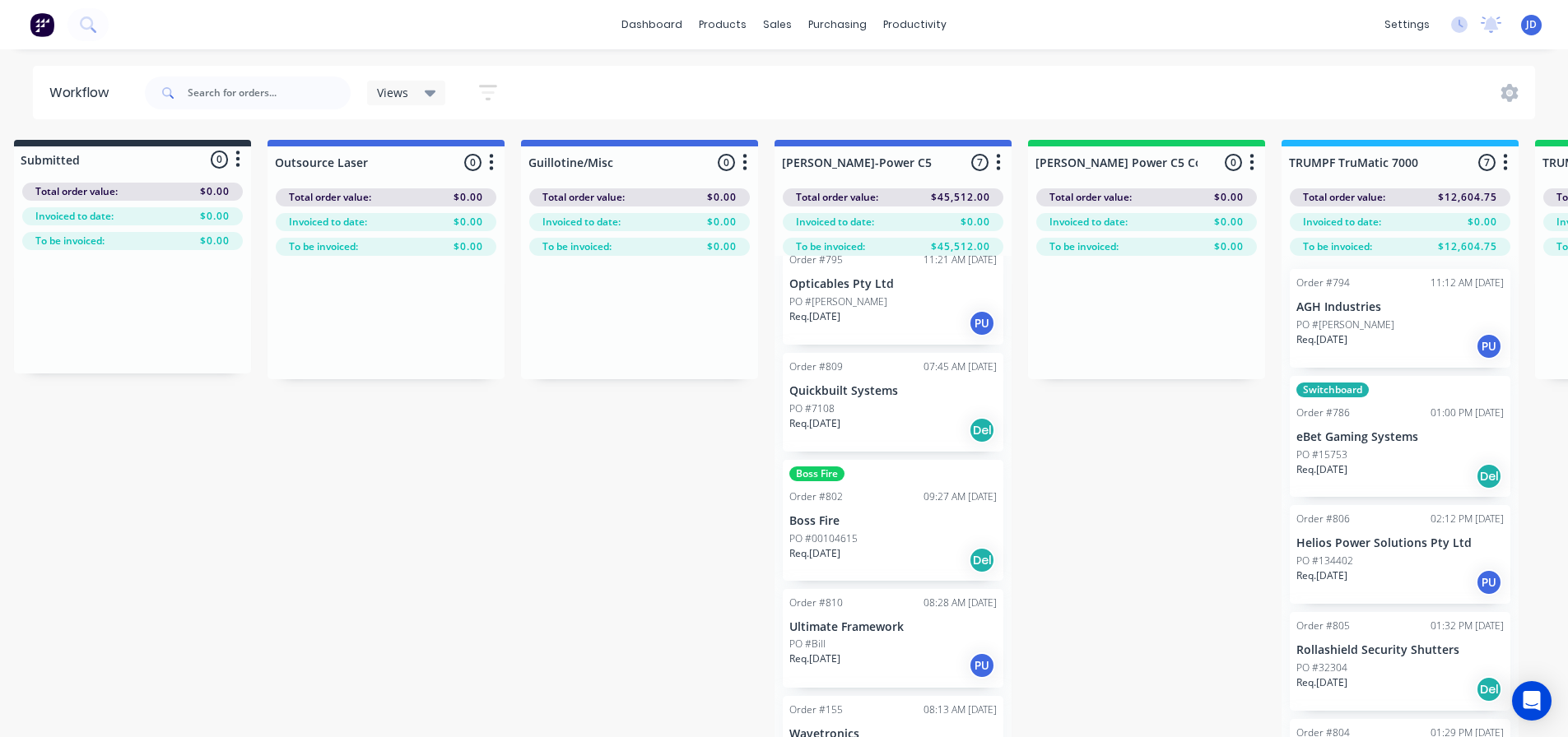
drag, startPoint x: 726, startPoint y: 570, endPoint x: 743, endPoint y: 360, distance: 210.7
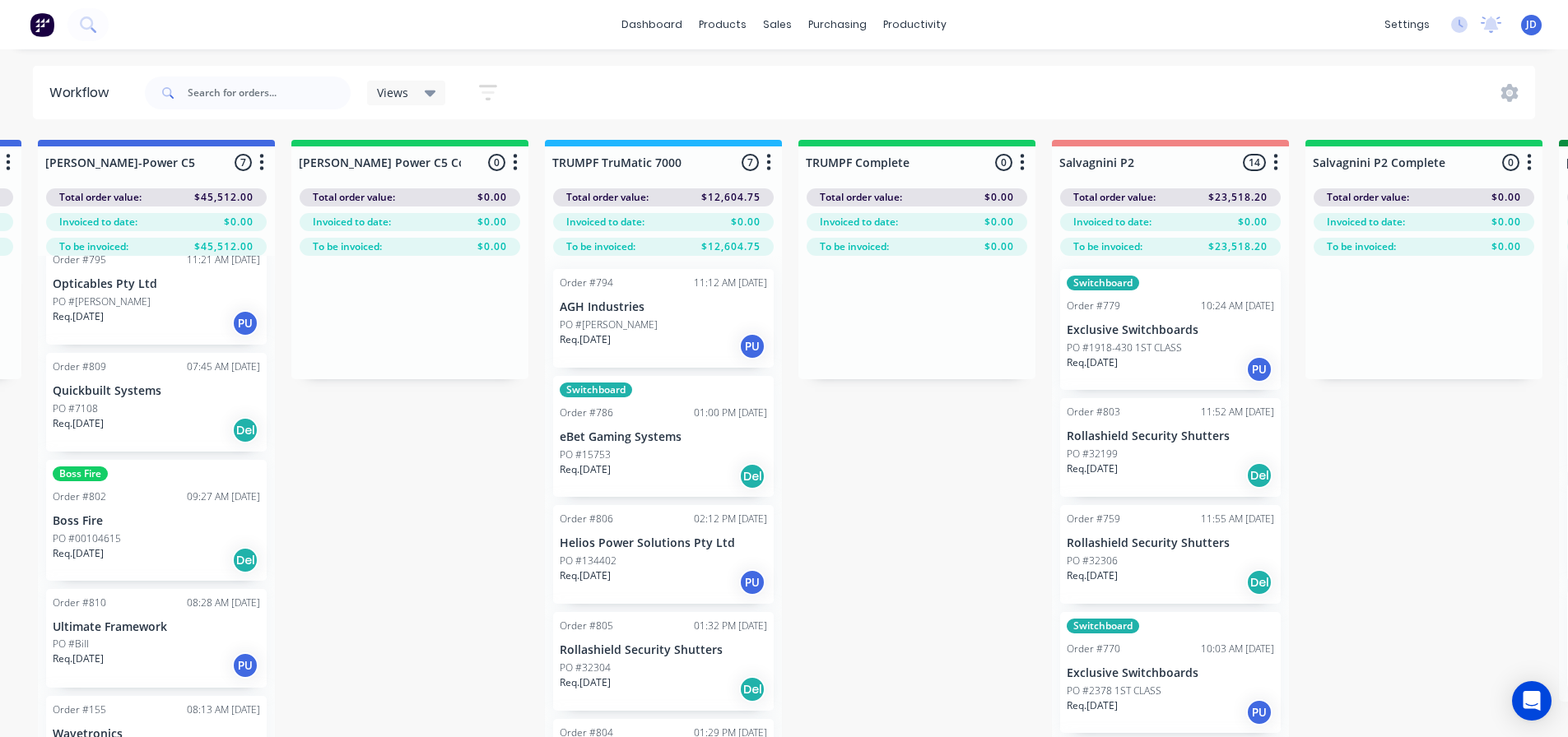
drag, startPoint x: 1156, startPoint y: 562, endPoint x: 1184, endPoint y: 533, distance: 40.3
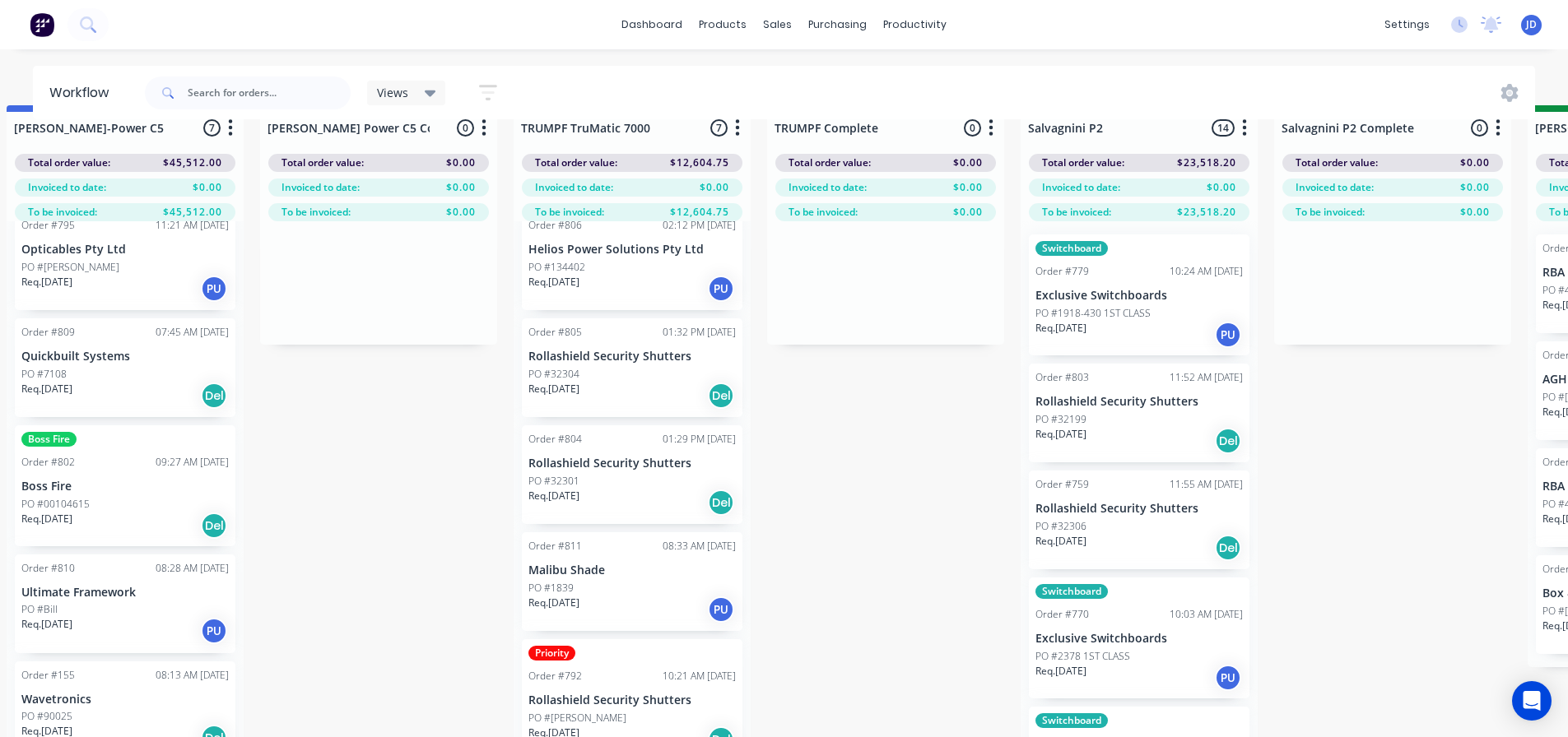
scroll to position [1, 1550]
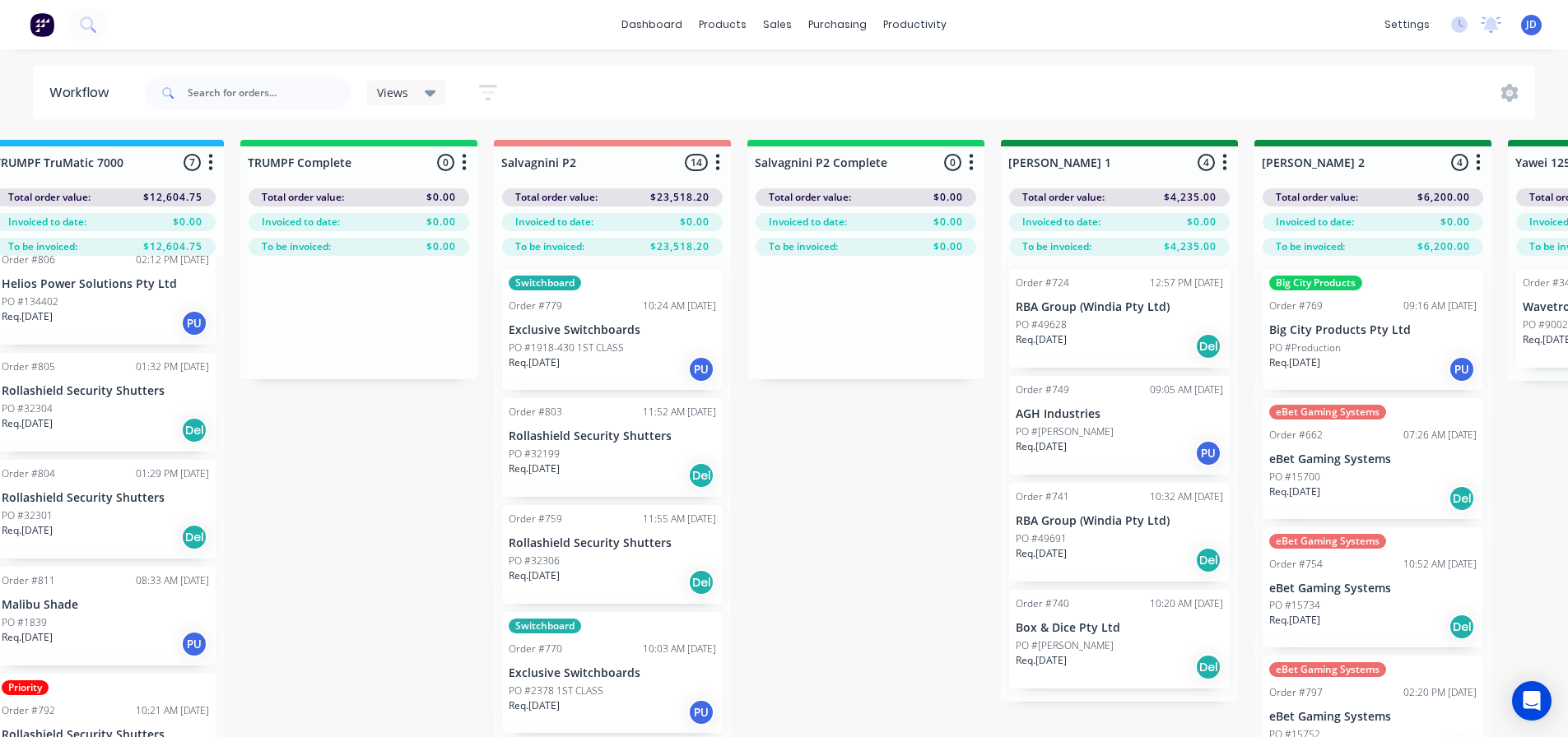
drag, startPoint x: 892, startPoint y: 557, endPoint x: 992, endPoint y: 451, distance: 145.7
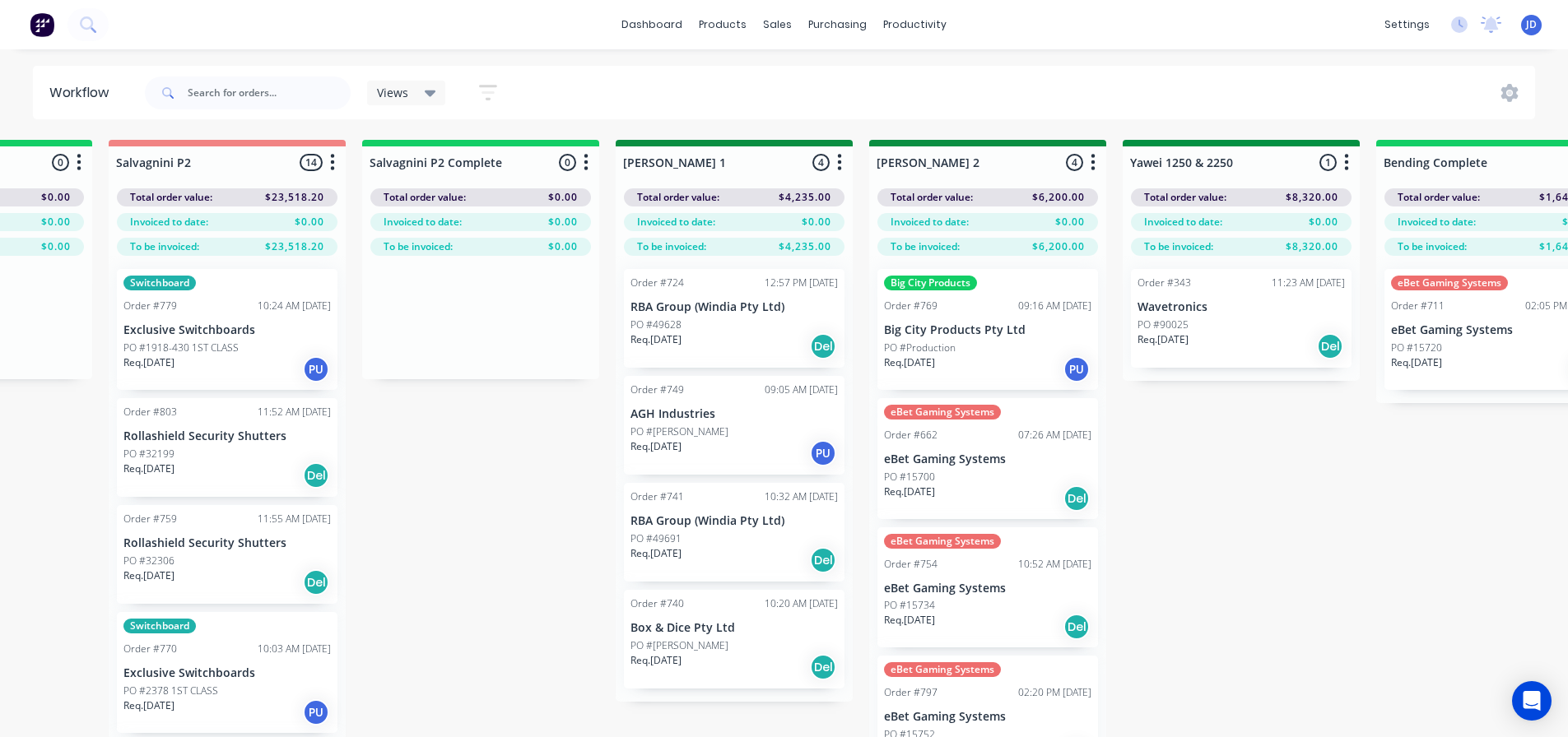
drag, startPoint x: 855, startPoint y: 475, endPoint x: 922, endPoint y: 447, distance: 72.6
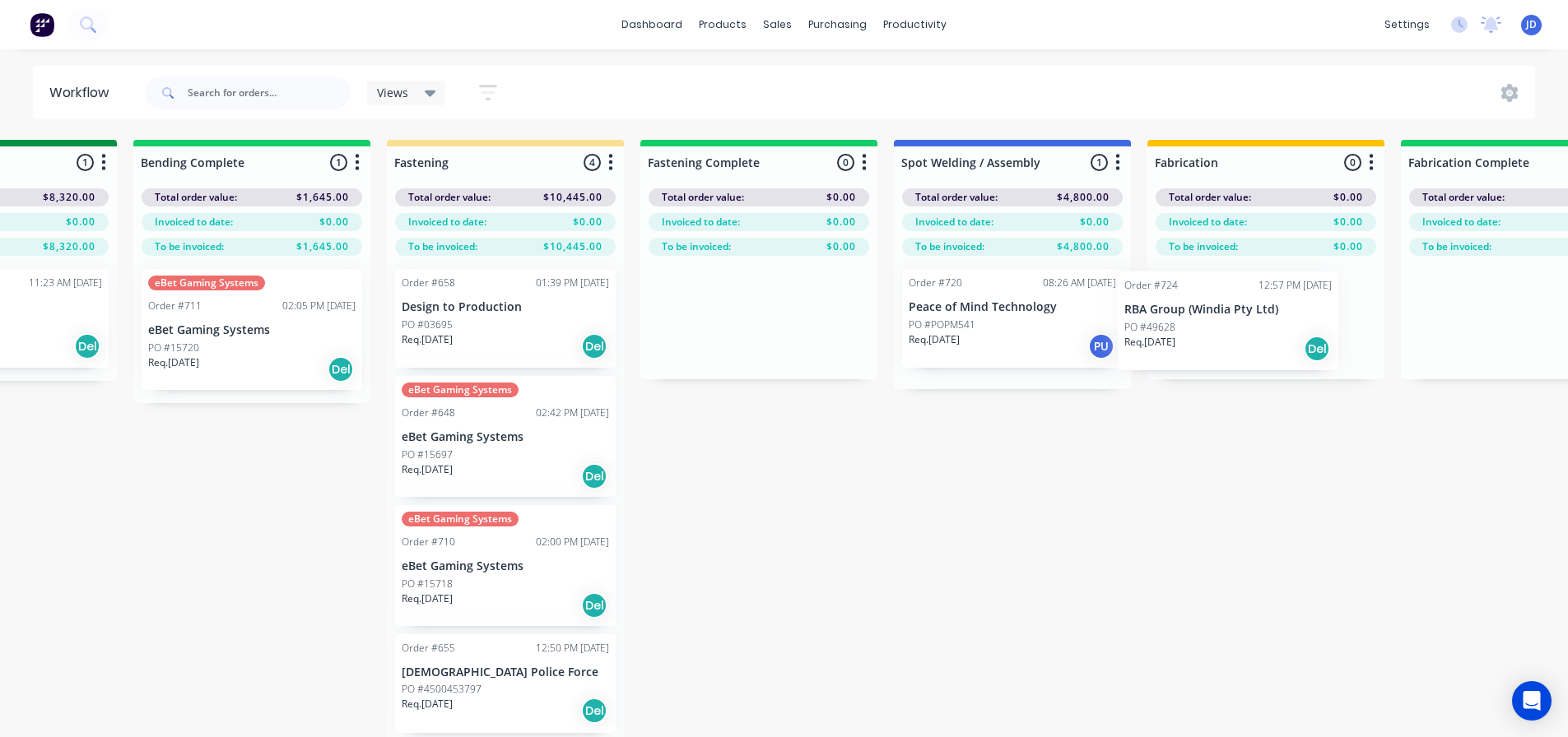
drag, startPoint x: 589, startPoint y: 327, endPoint x: 1294, endPoint y: 335, distance: 705.0
click at [1294, 335] on div "On Hold 4 Status colour #FF4949 hex #FF4949 Save Cancel Notifications Email SMS…" at bounding box center [41, 467] width 7521 height 656
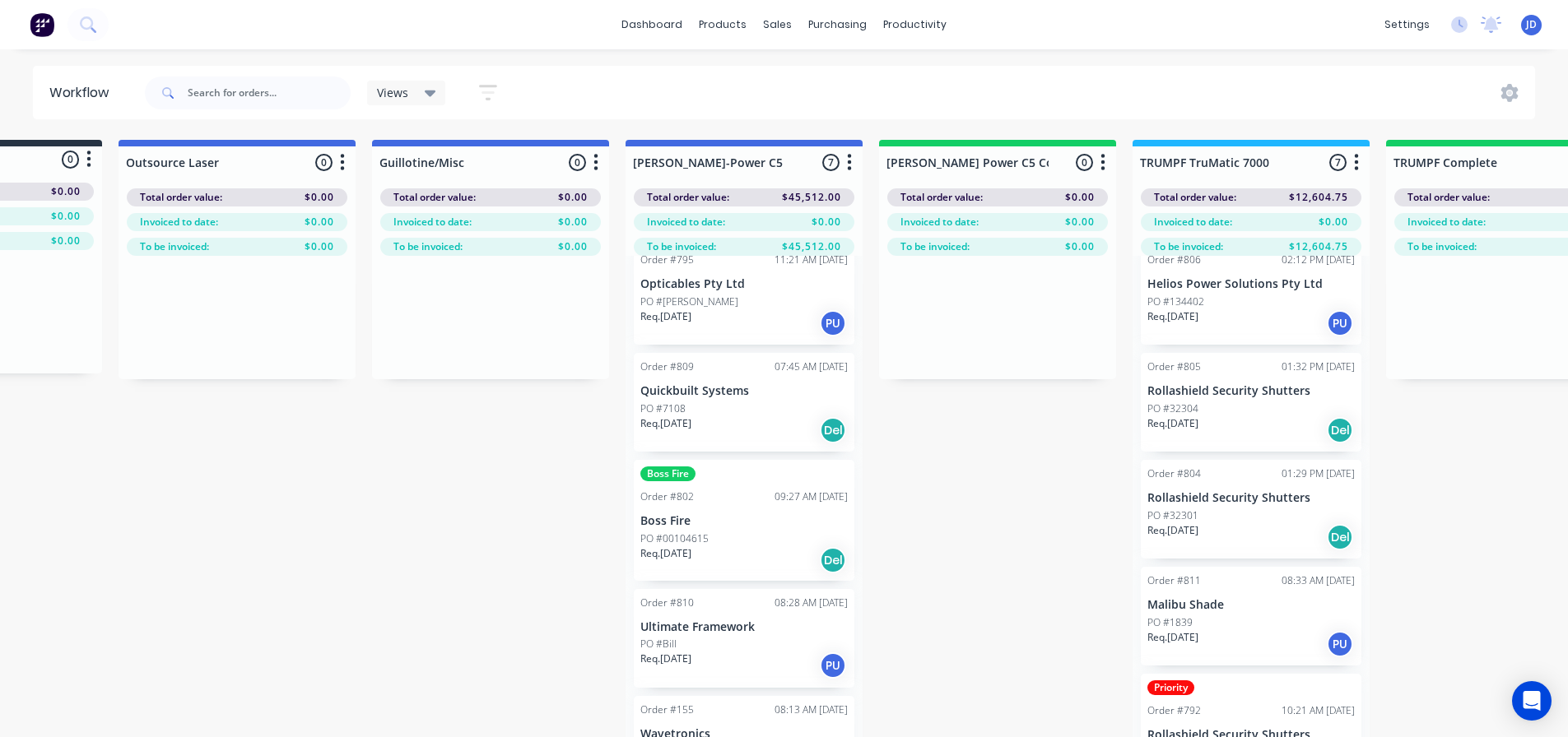
drag, startPoint x: 1050, startPoint y: 528, endPoint x: 681, endPoint y: 486, distance: 371.4
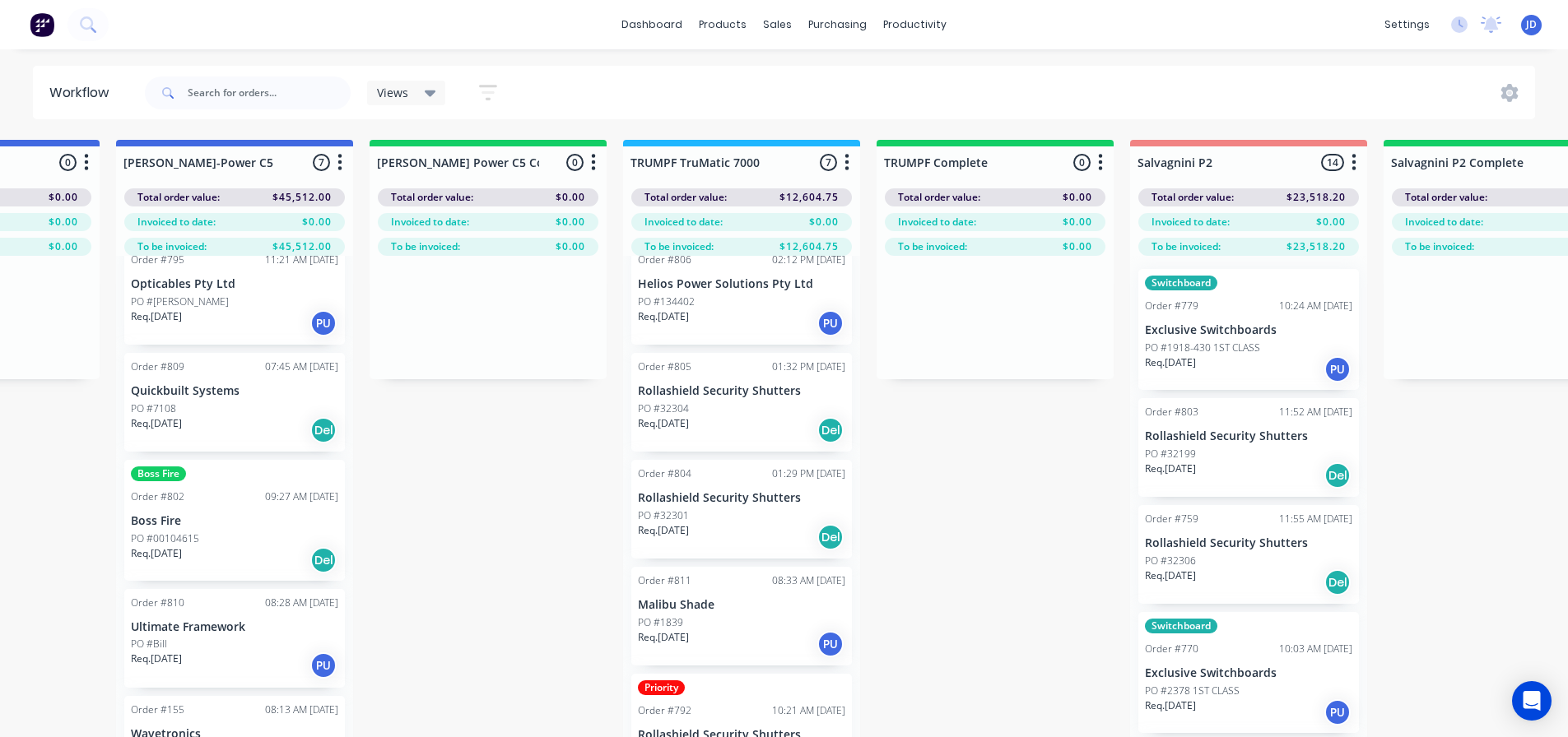
drag, startPoint x: 762, startPoint y: 444, endPoint x: 983, endPoint y: 441, distance: 221.0
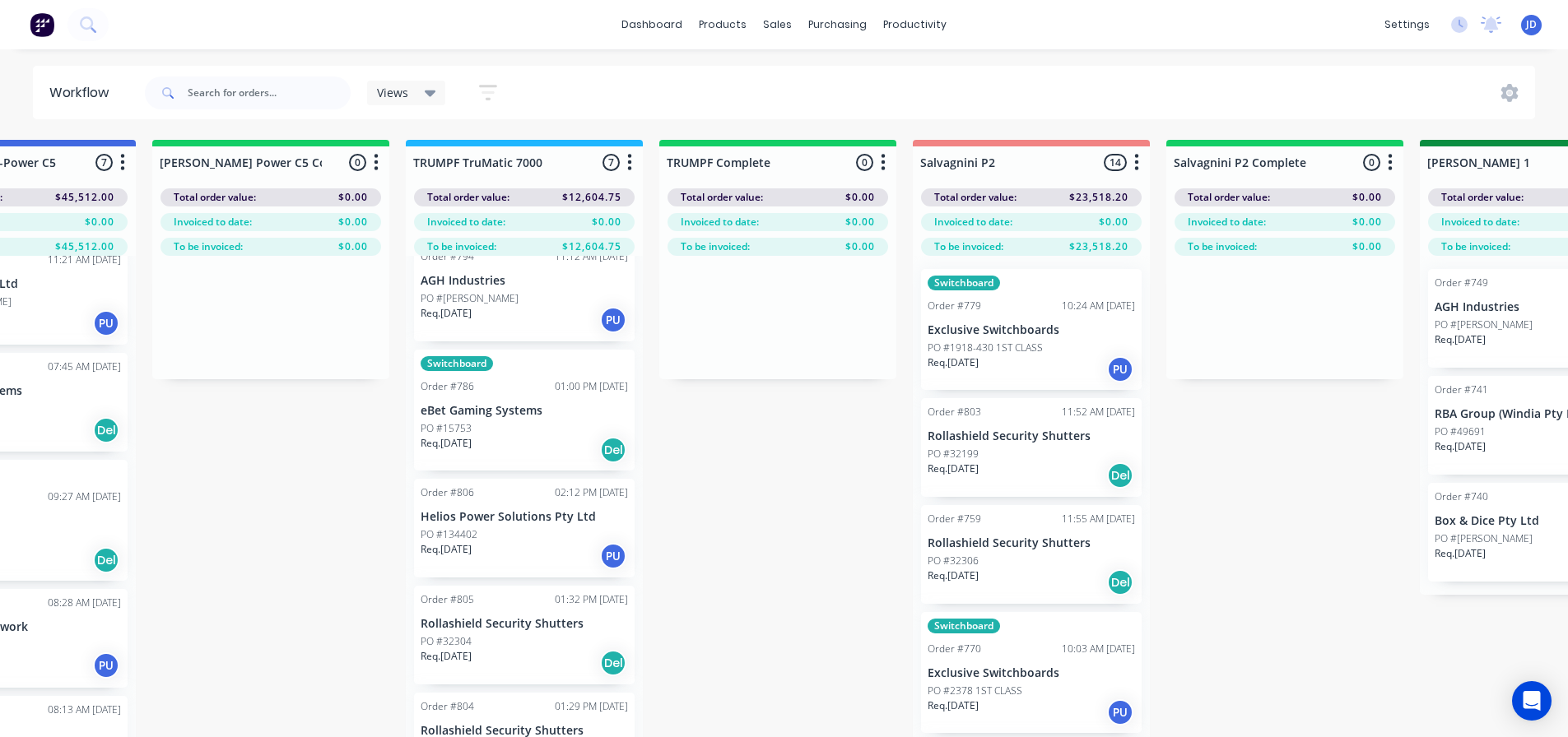
scroll to position [0, 0]
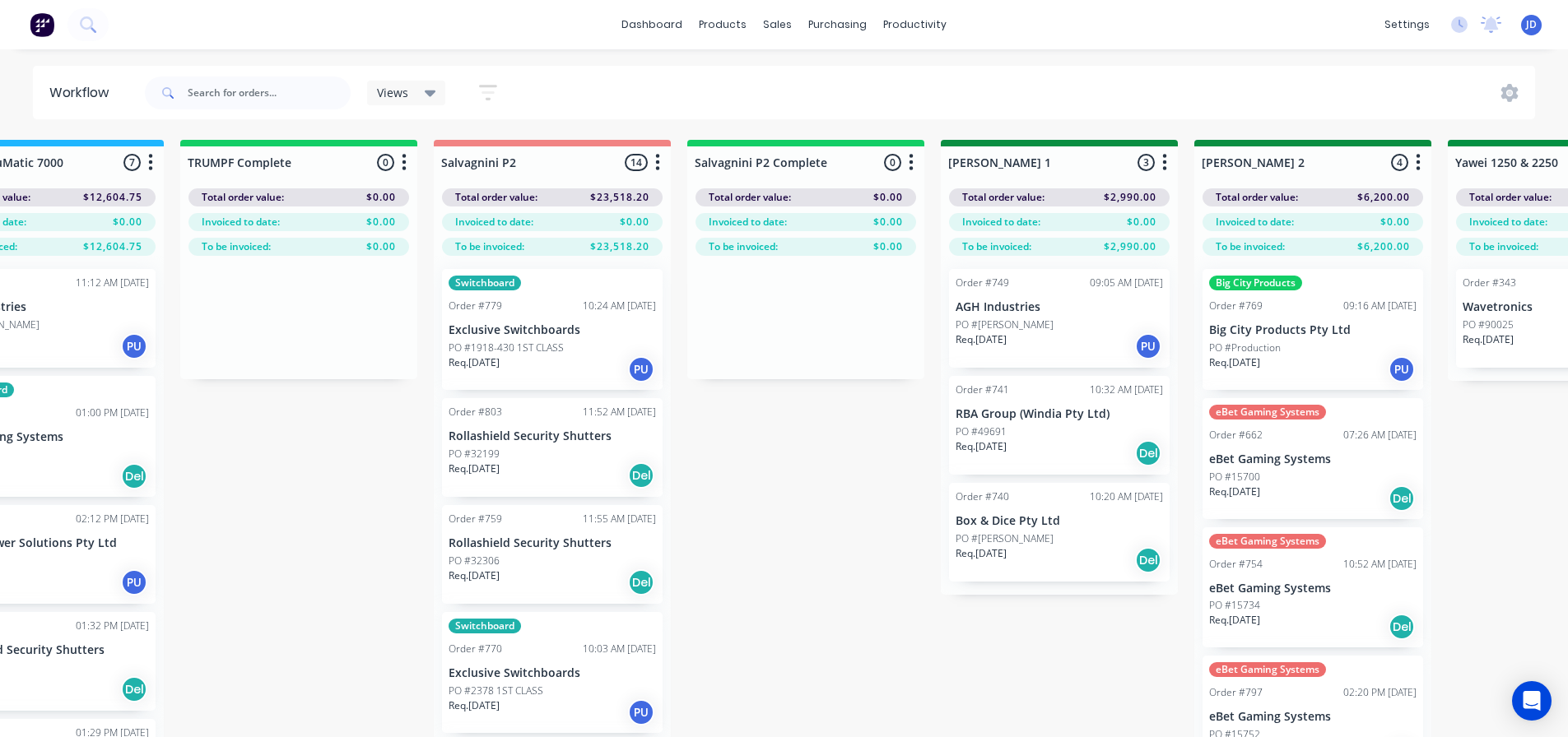
drag, startPoint x: 781, startPoint y: 551, endPoint x: 856, endPoint y: 515, distance: 83.2
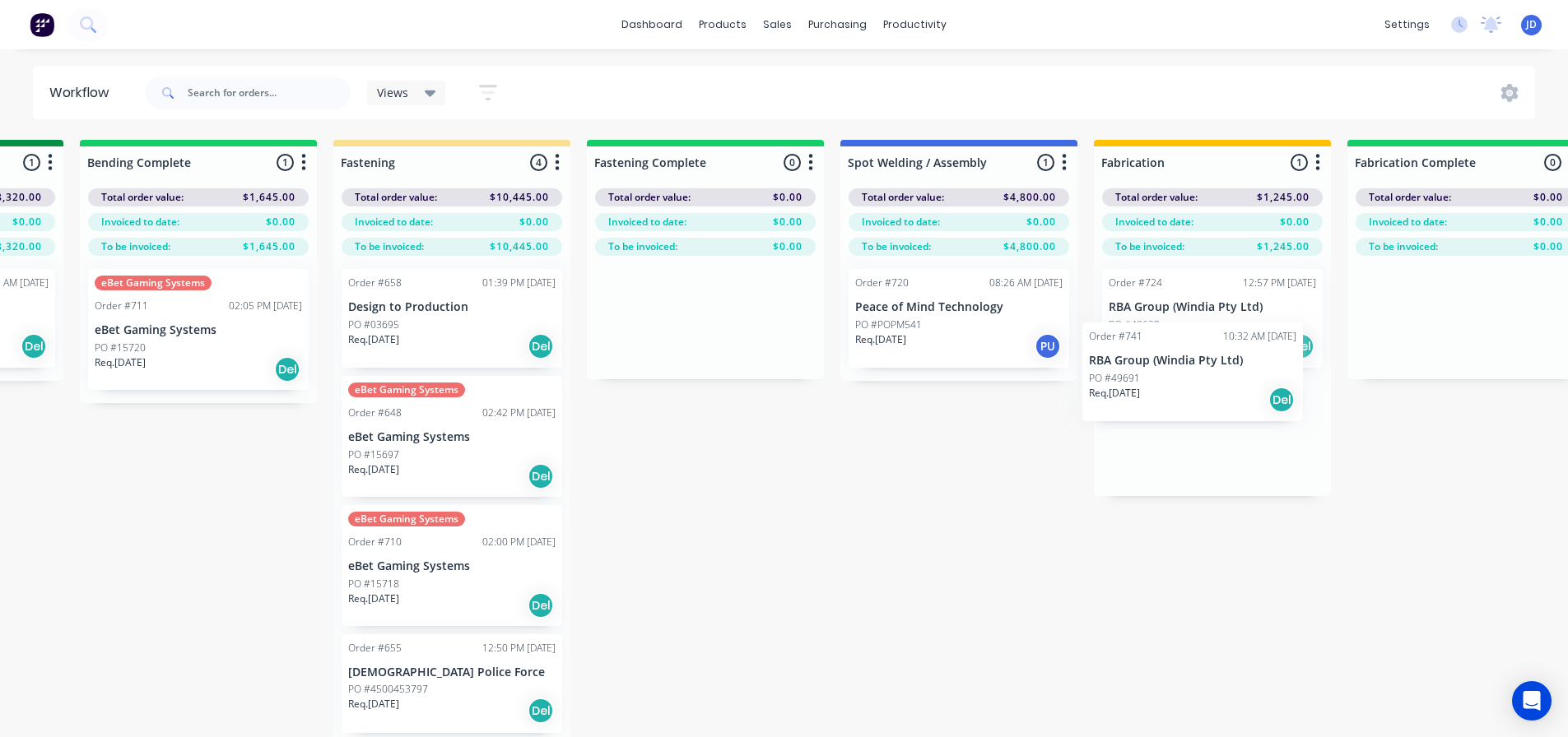
drag, startPoint x: 1166, startPoint y: 434, endPoint x: 1219, endPoint y: 397, distance: 64.6
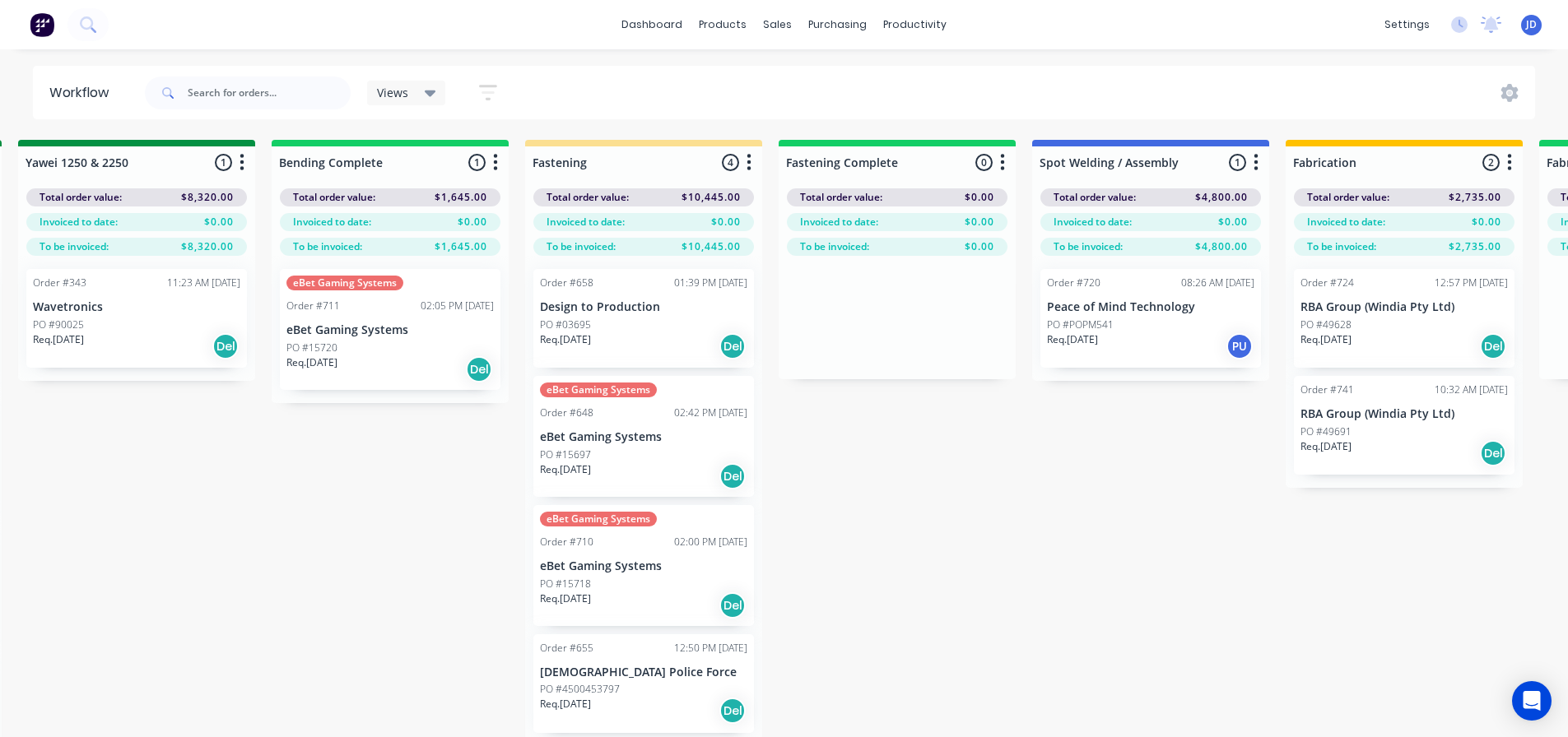
scroll to position [0, 3453]
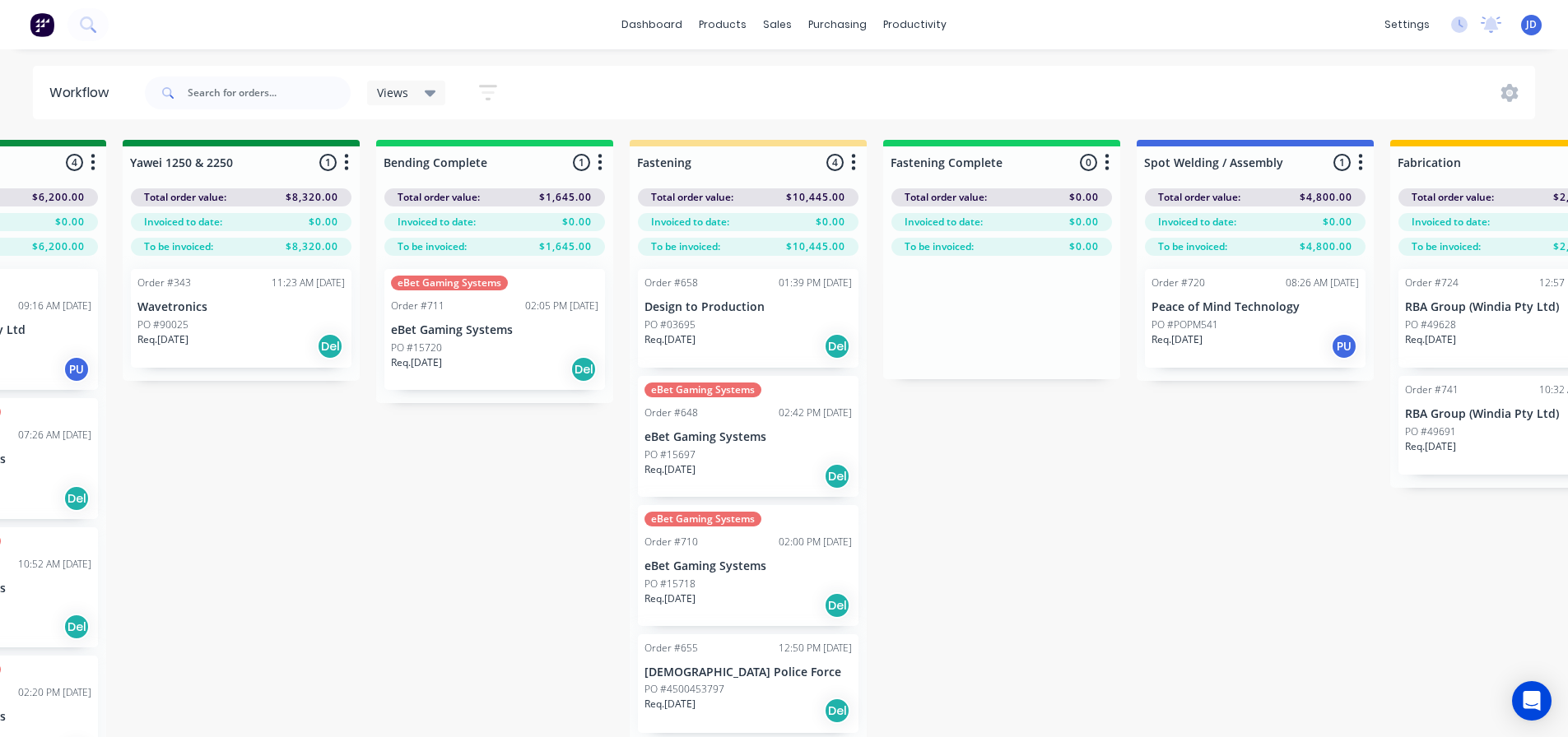
drag, startPoint x: 990, startPoint y: 483, endPoint x: 887, endPoint y: 455, distance: 106.7
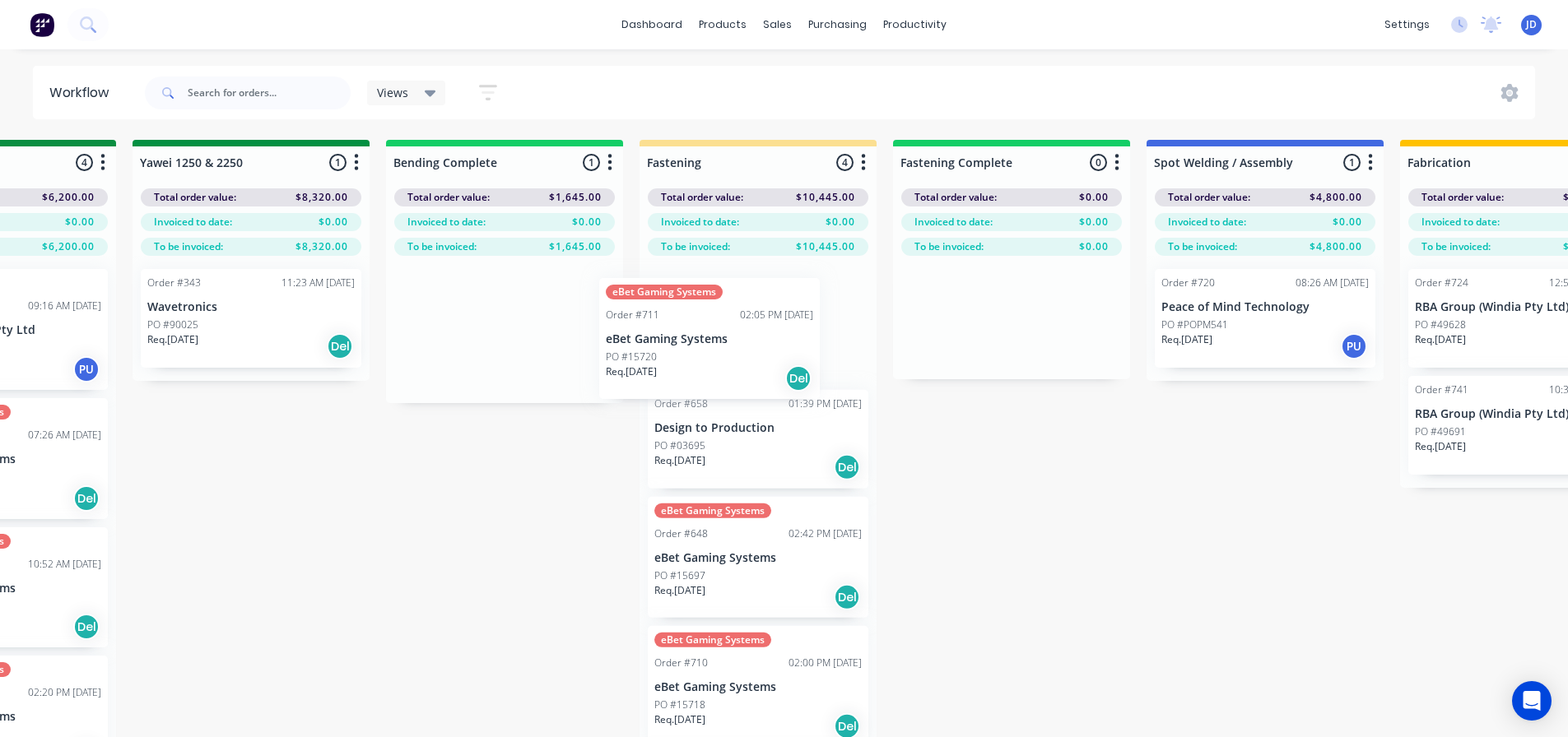
drag, startPoint x: 529, startPoint y: 329, endPoint x: 708, endPoint y: 347, distance: 179.9
click at [707, 342] on div "On Hold 4 Status colour #FF4949 hex #FF4949 Save Cancel Notifications Email SMS…" at bounding box center [295, 467] width 7521 height 656
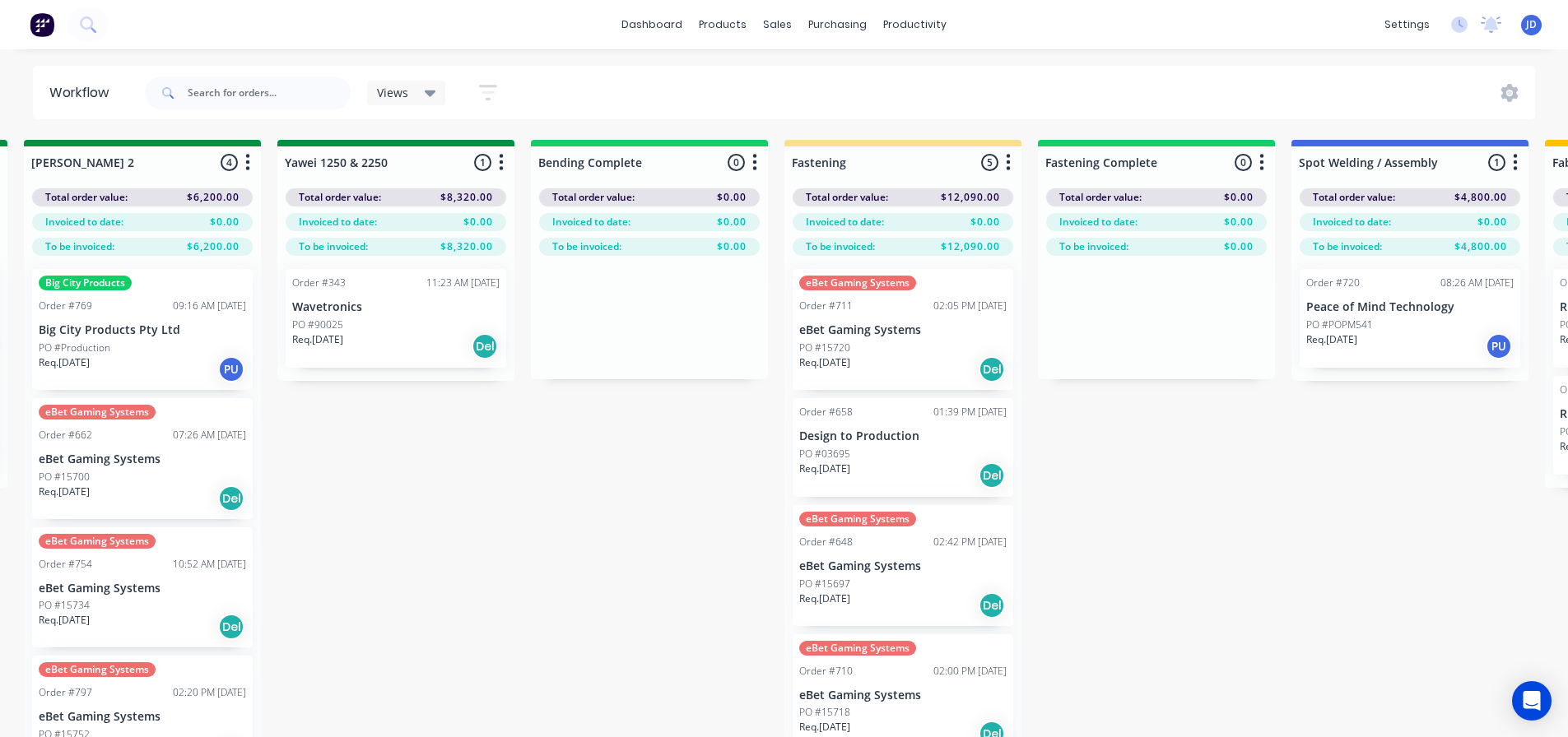
drag, startPoint x: 447, startPoint y: 442, endPoint x: 413, endPoint y: 418, distance: 41.6
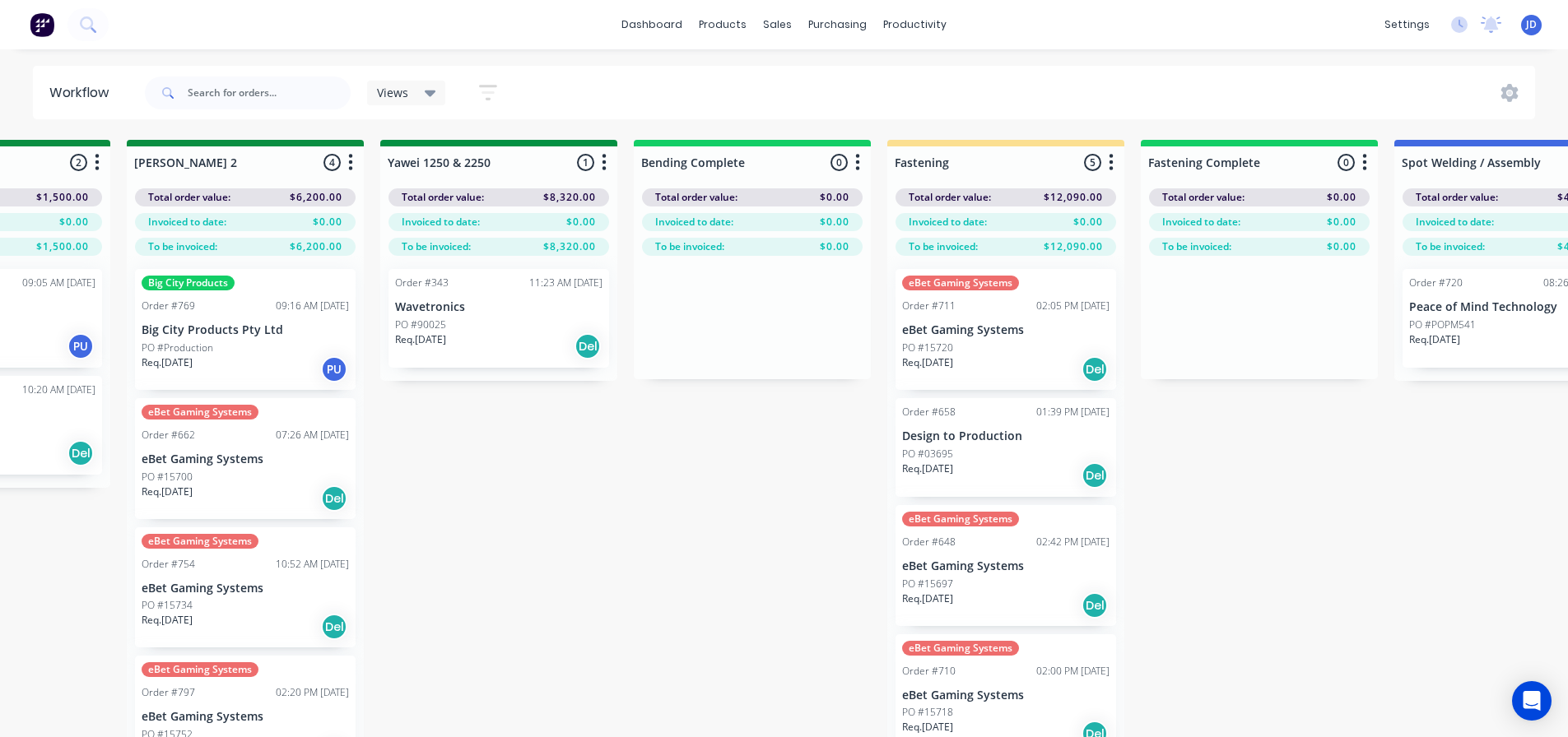
scroll to position [0, 3146]
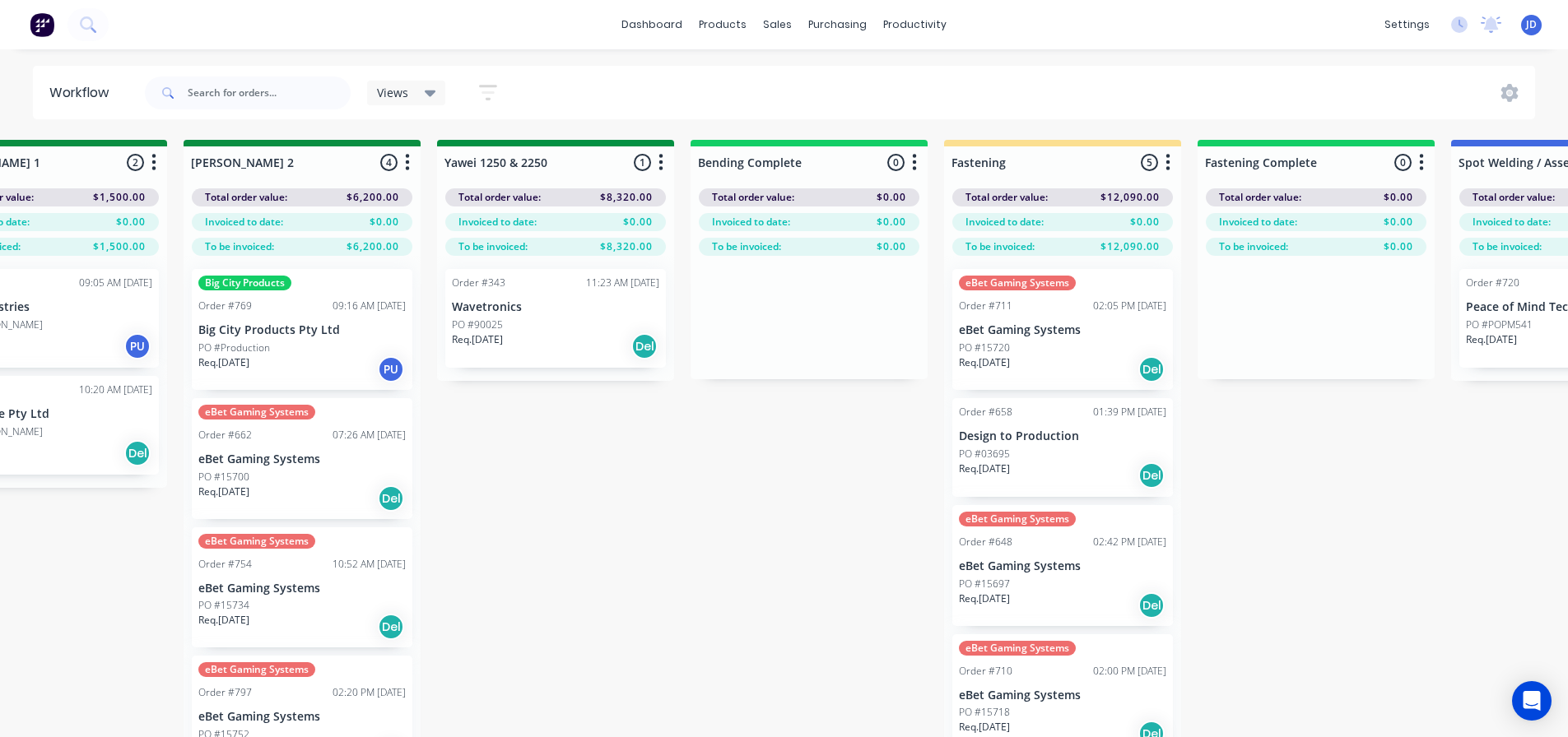
drag, startPoint x: 557, startPoint y: 447, endPoint x: 487, endPoint y: 418, distance: 75.8
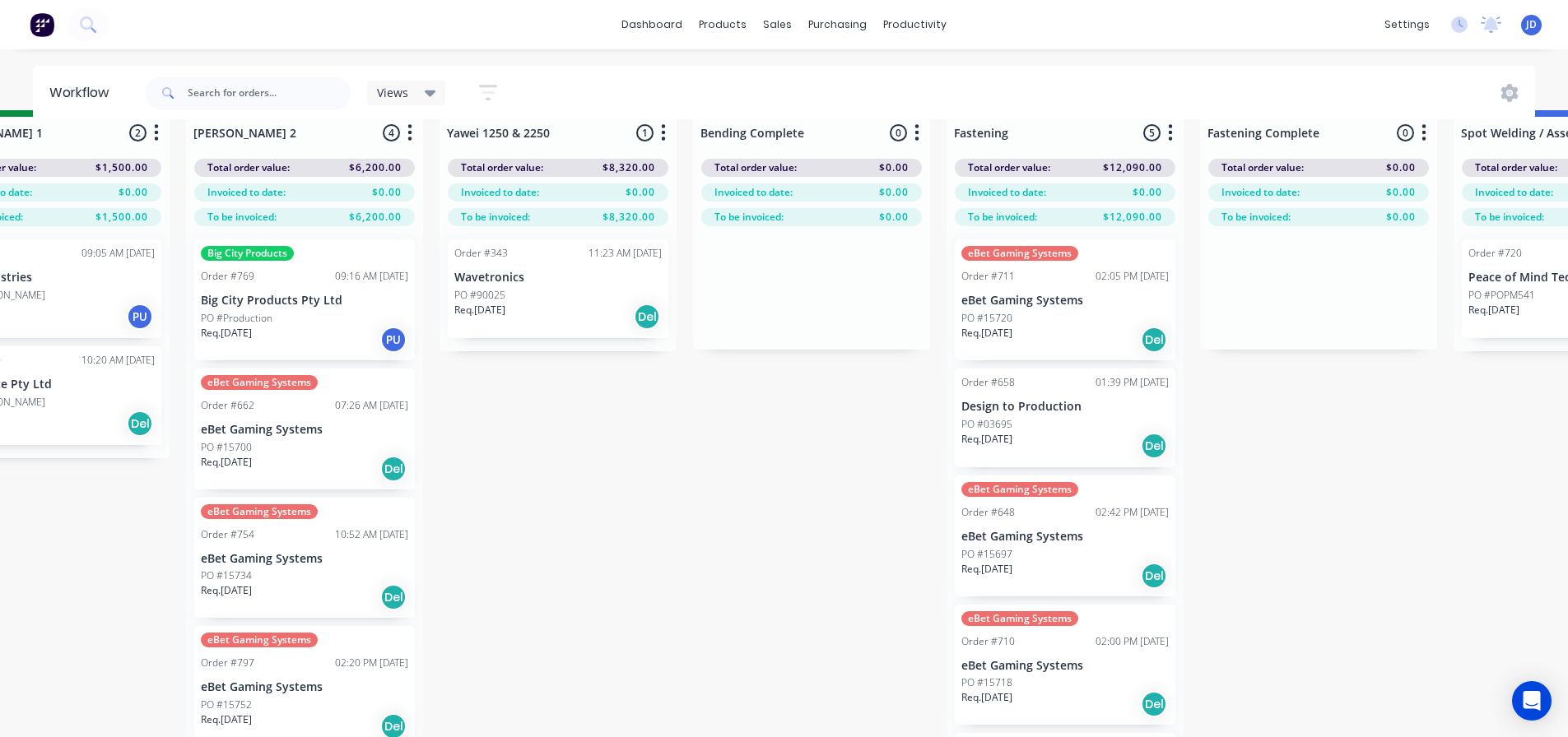
scroll to position [71, 3146]
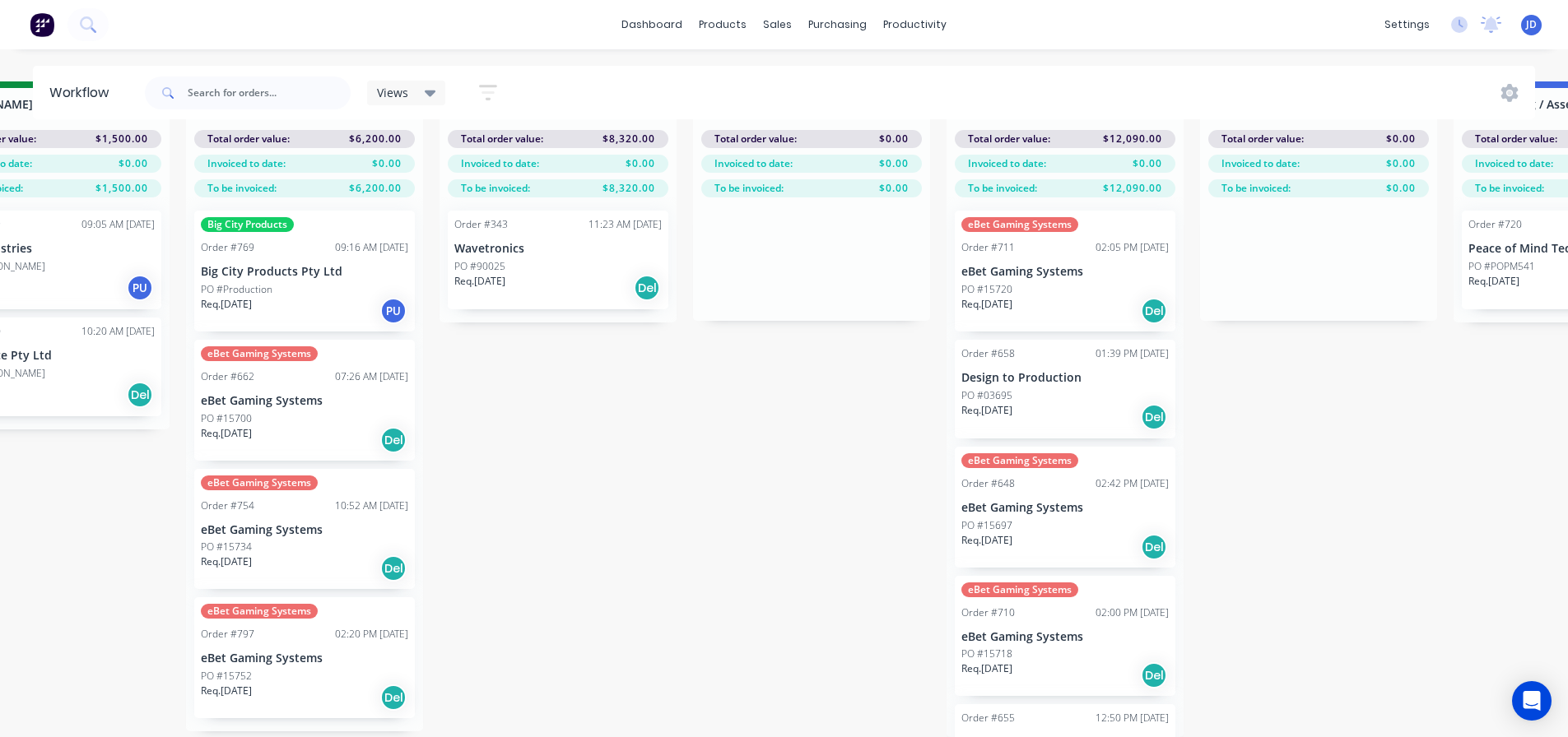
click at [261, 351] on div "eBet Gaming Systems Order #662 07:26 AM [DATE] eBet Gaming Systems PO #15700 Re…" at bounding box center [304, 400] width 220 height 121
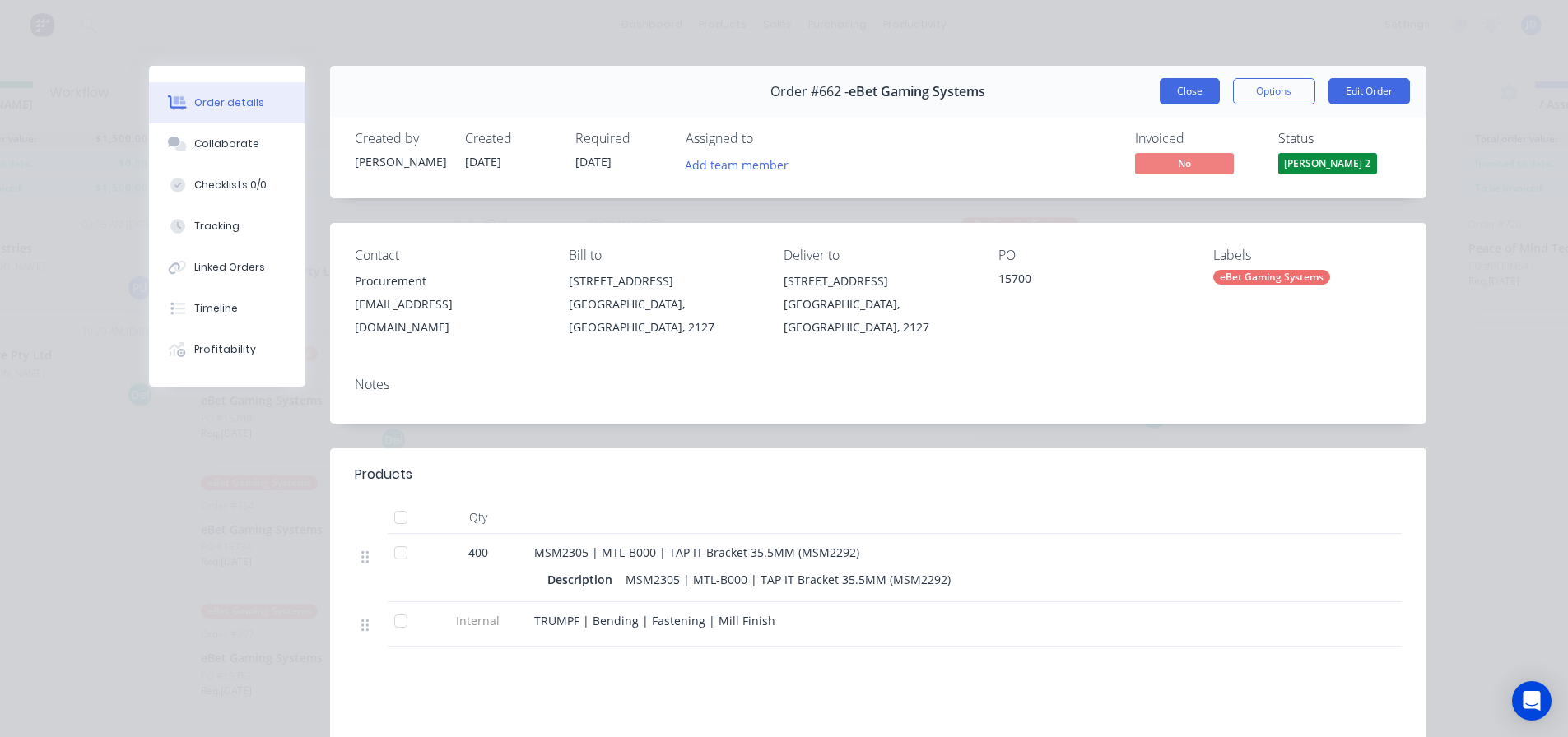
click at [1193, 90] on button "Close" at bounding box center [1190, 91] width 60 height 27
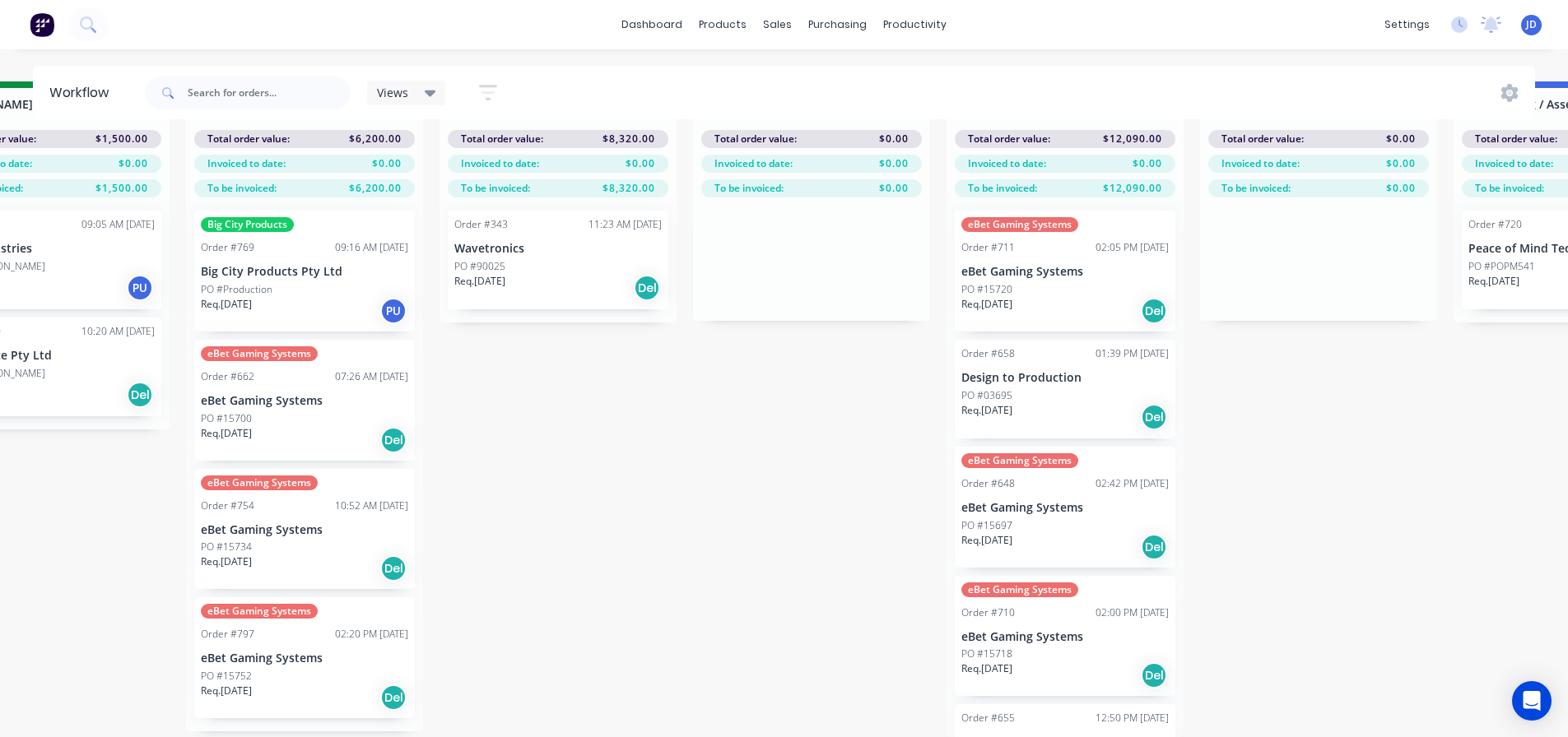
click at [304, 559] on div "Req. [DATE] Del" at bounding box center [304, 568] width 207 height 28
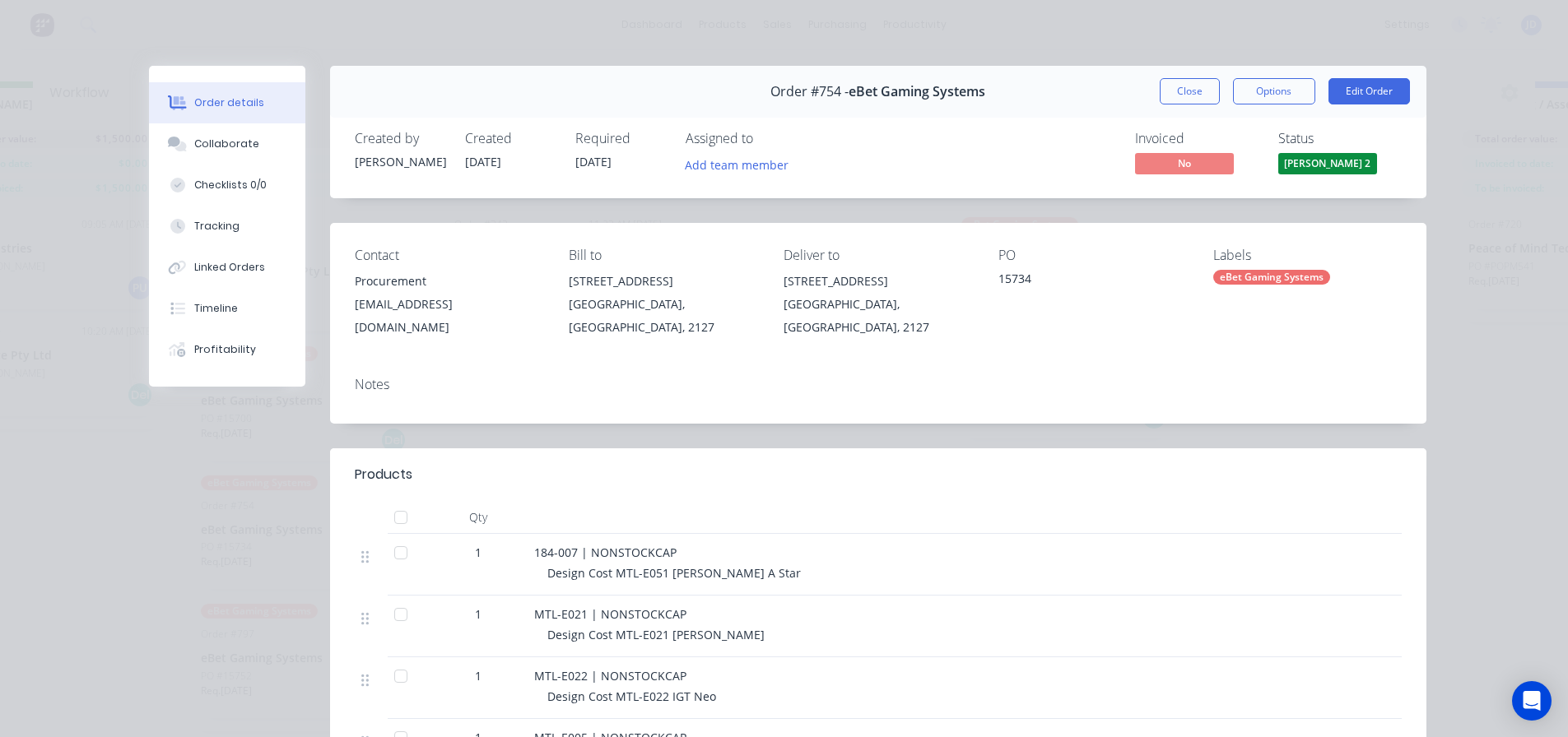
click at [1183, 100] on button "Close" at bounding box center [1190, 91] width 60 height 27
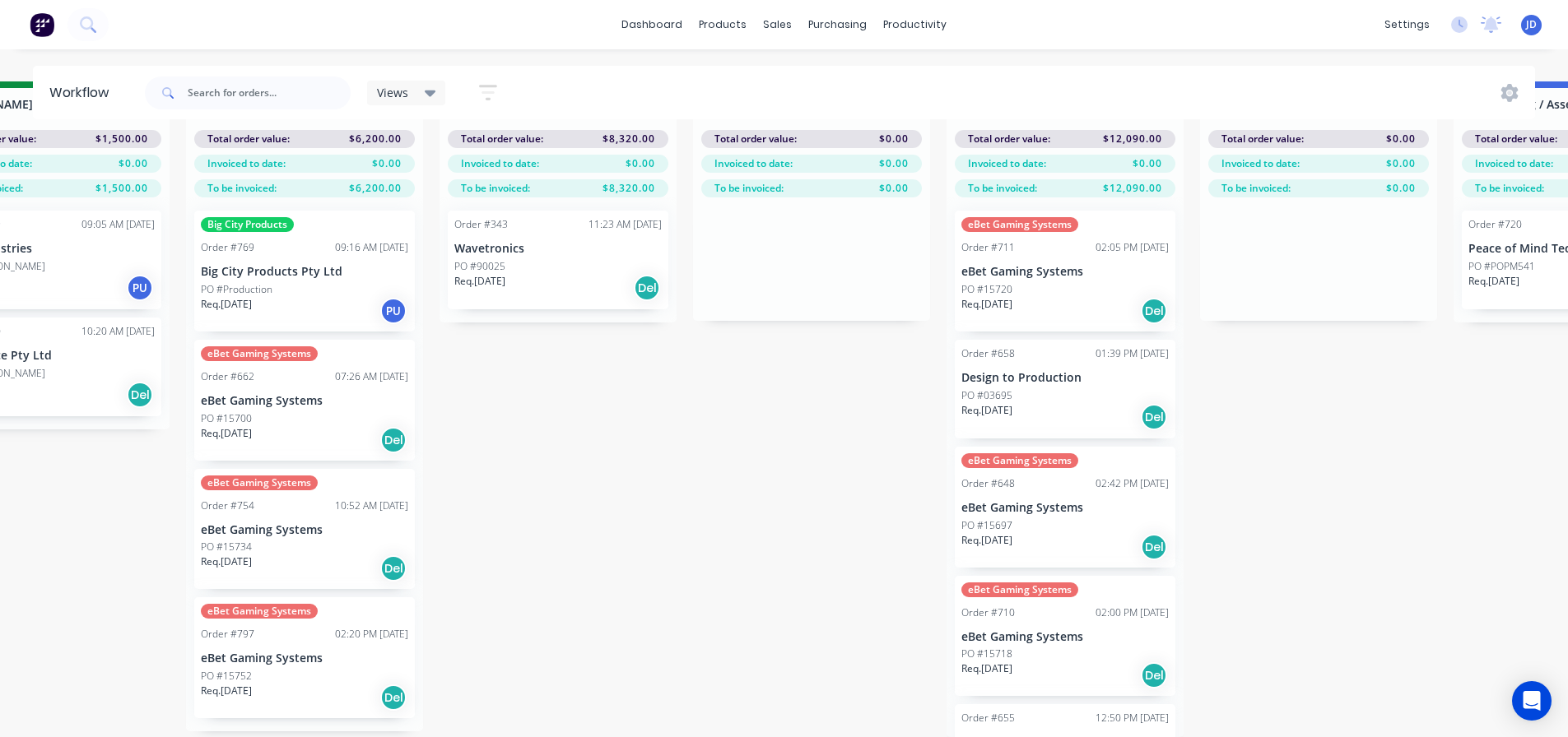
click at [276, 655] on div "eBet Gaming Systems Order #797 02:20 PM [DATE] eBet Gaming Systems PO #15752 Re…" at bounding box center [304, 657] width 220 height 121
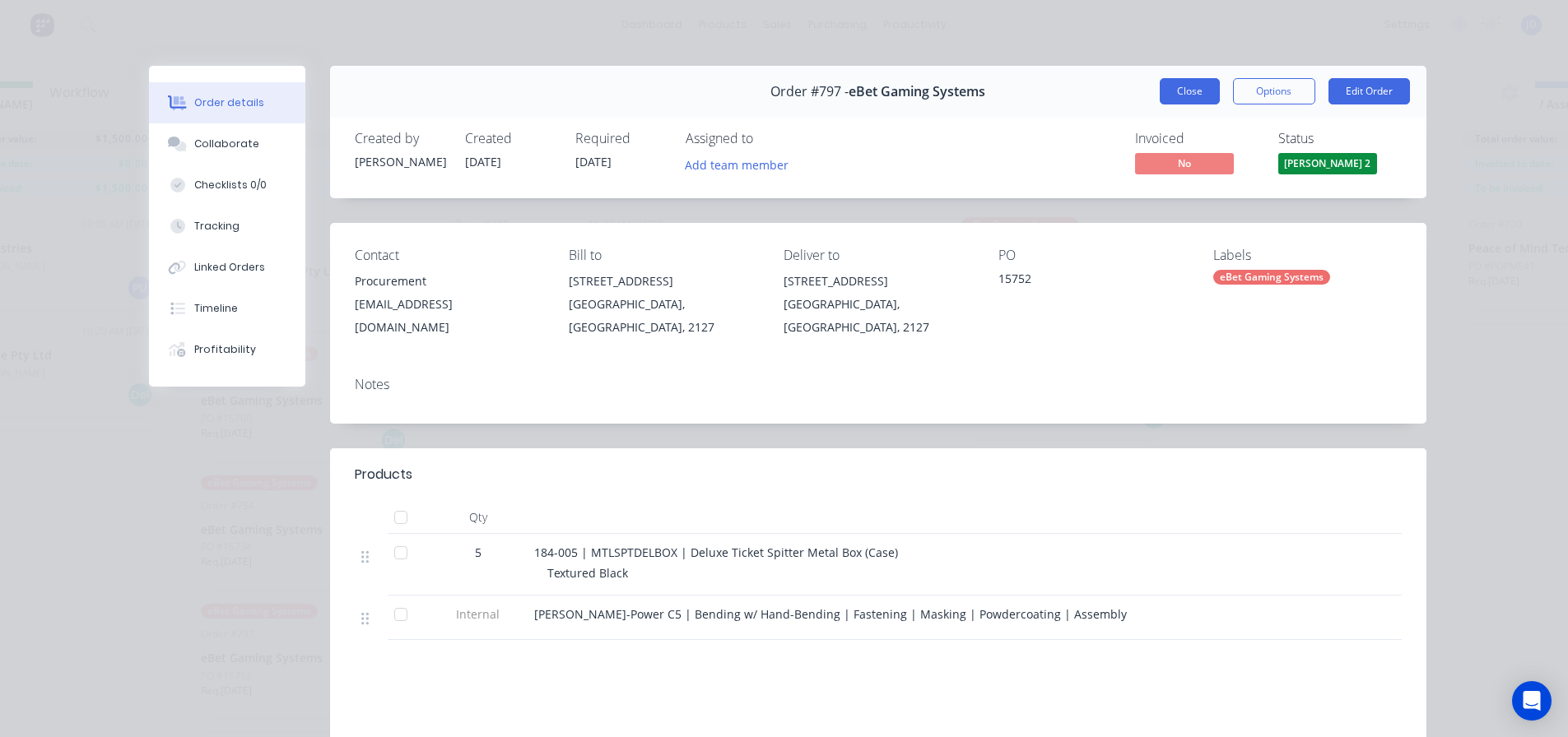
click at [1174, 94] on button "Close" at bounding box center [1190, 91] width 60 height 27
